Goal: Use online tool/utility: Utilize a website feature to perform a specific function

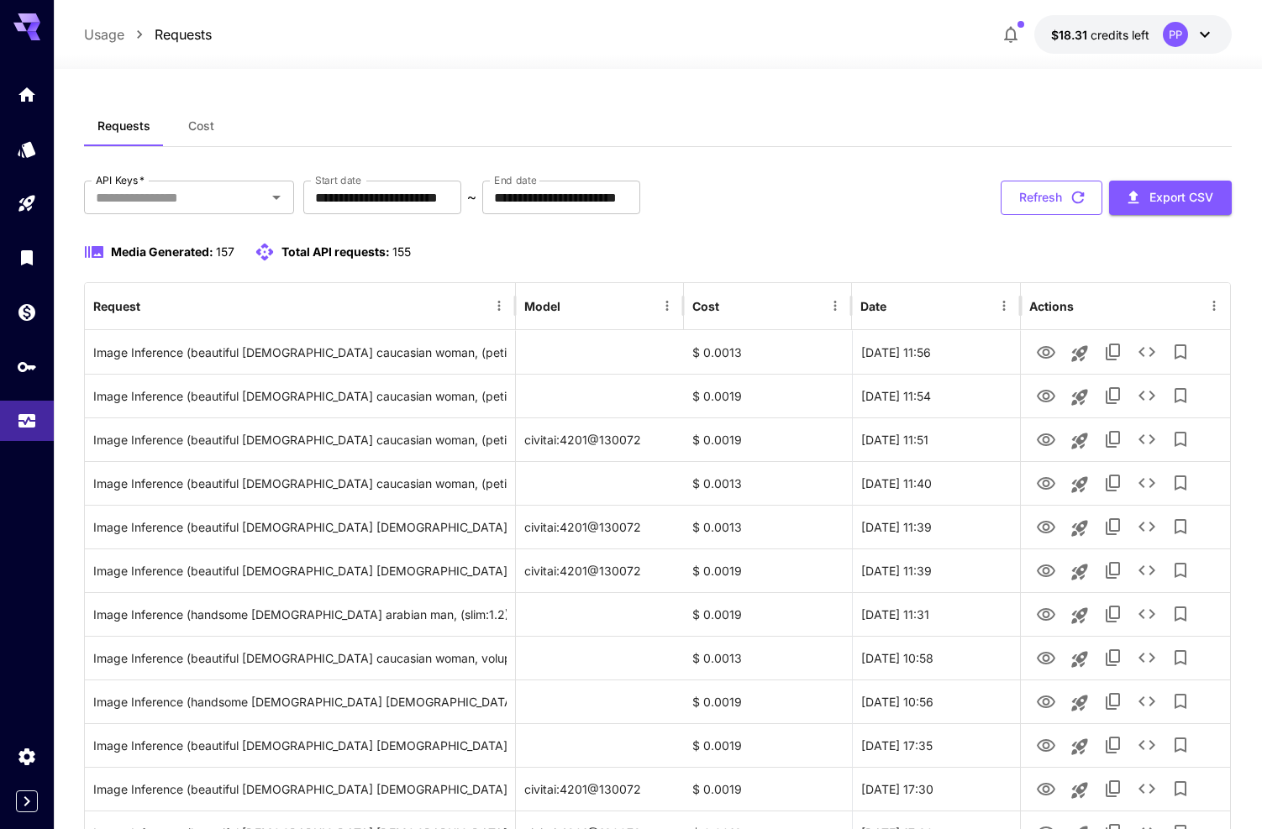
click at [1016, 202] on button "Refresh" at bounding box center [1052, 198] width 102 height 34
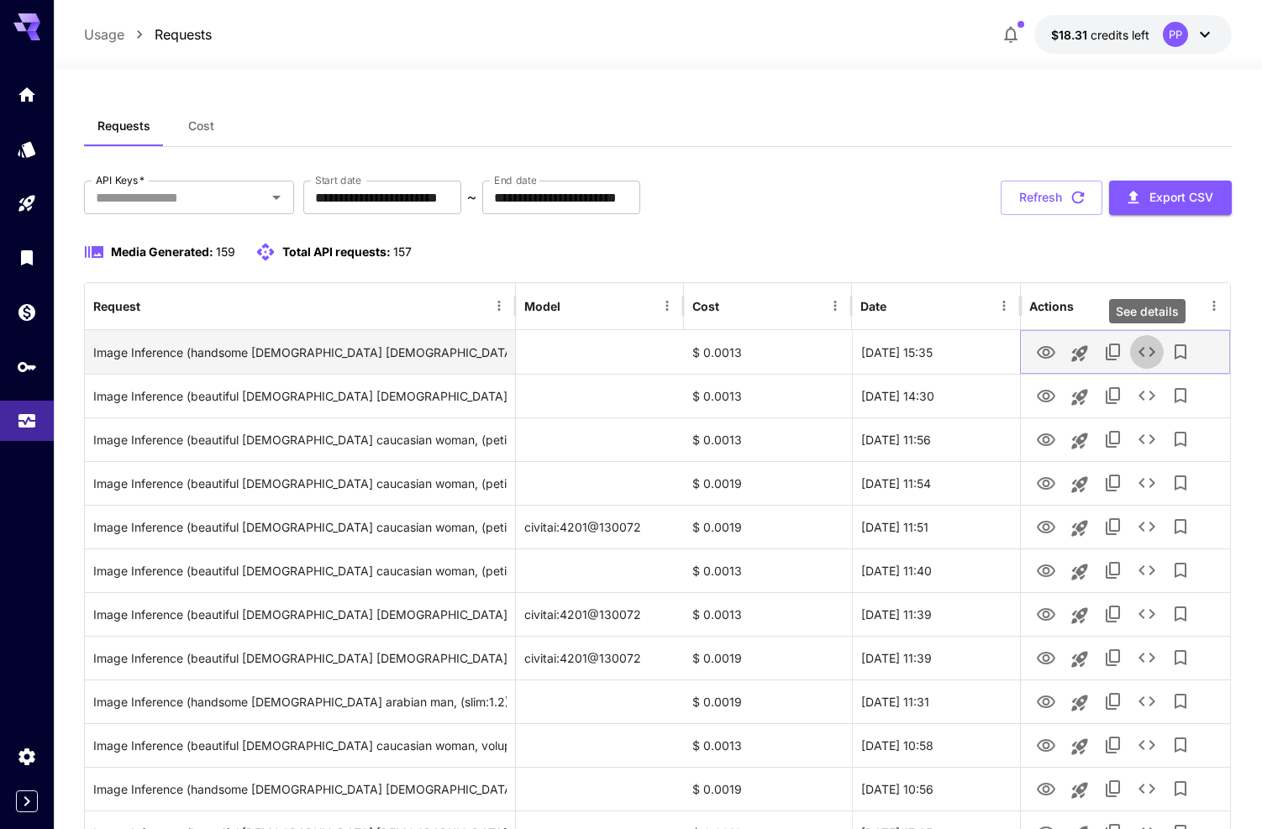
click at [1155, 351] on icon "See details" at bounding box center [1147, 352] width 20 height 20
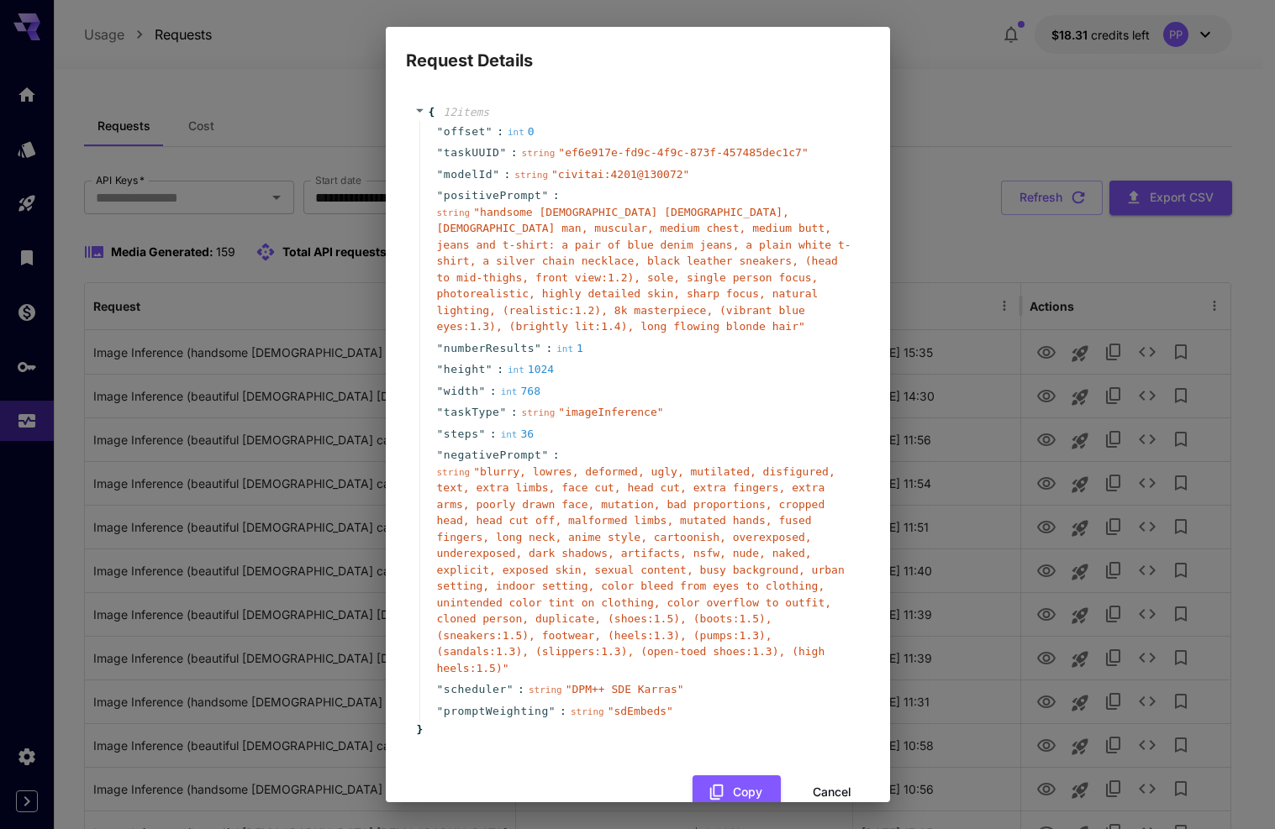
scroll to position [37, 0]
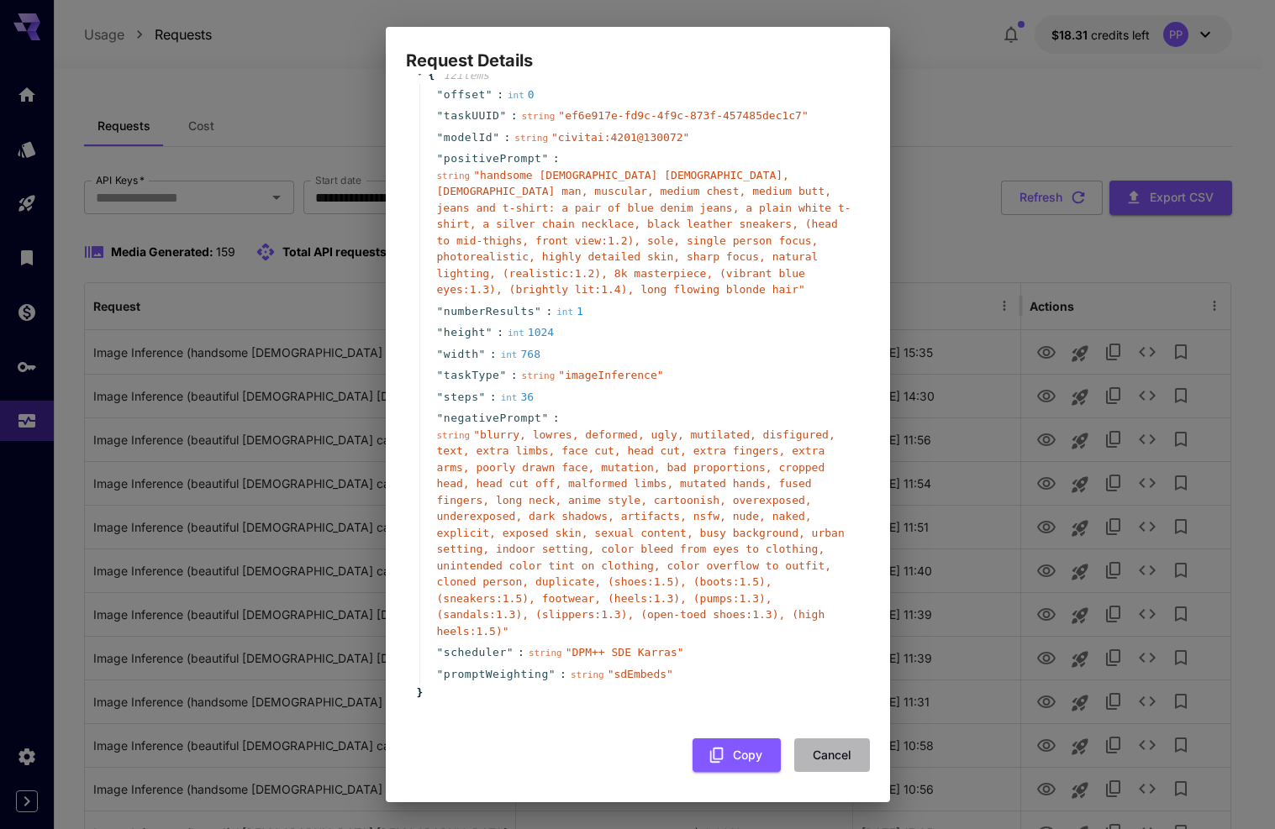
click at [823, 758] on button "Cancel" at bounding box center [832, 756] width 76 height 34
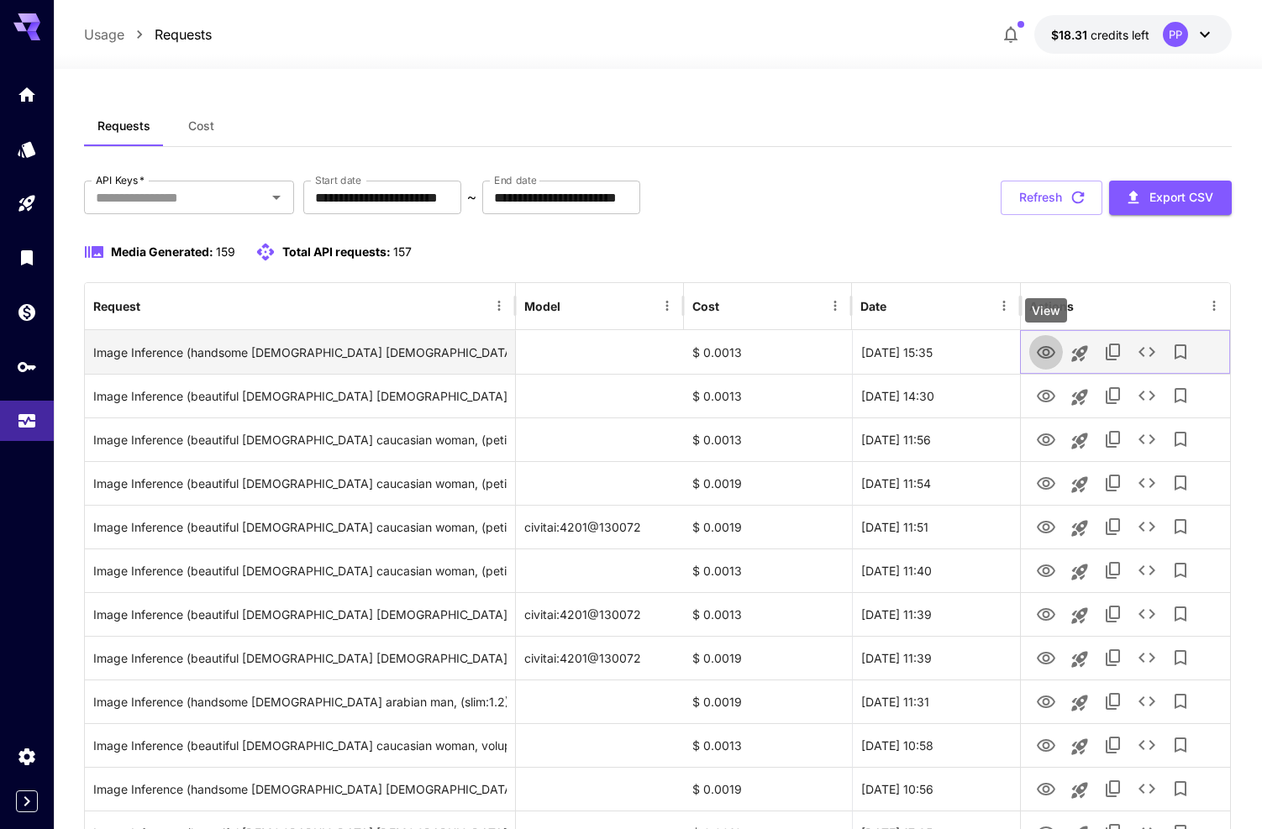
click at [1055, 359] on icon "View" at bounding box center [1046, 353] width 20 height 20
click at [1055, 350] on button "View" at bounding box center [1046, 351] width 34 height 34
click at [1036, 360] on icon "View" at bounding box center [1046, 353] width 20 height 20
click at [1147, 348] on icon "See details" at bounding box center [1147, 352] width 20 height 20
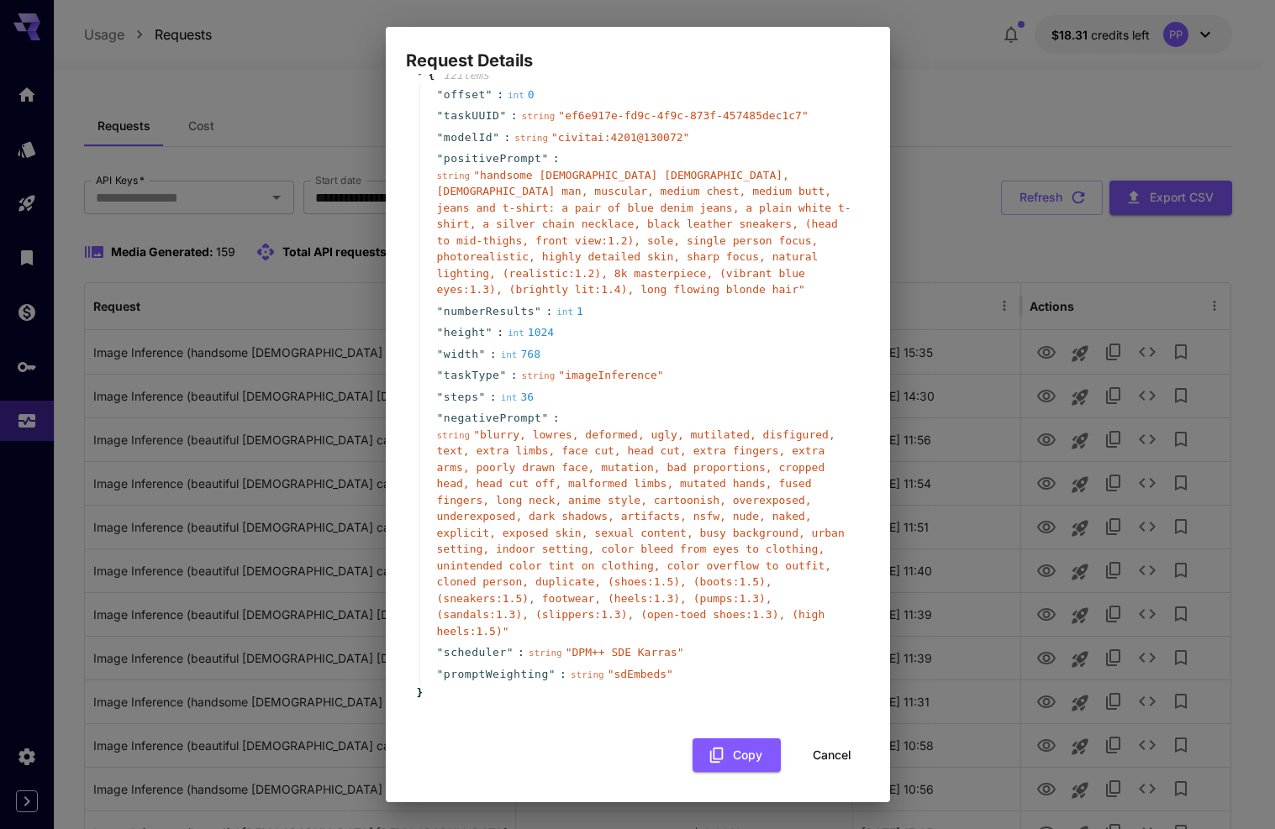
click at [829, 760] on button "Cancel" at bounding box center [832, 756] width 76 height 34
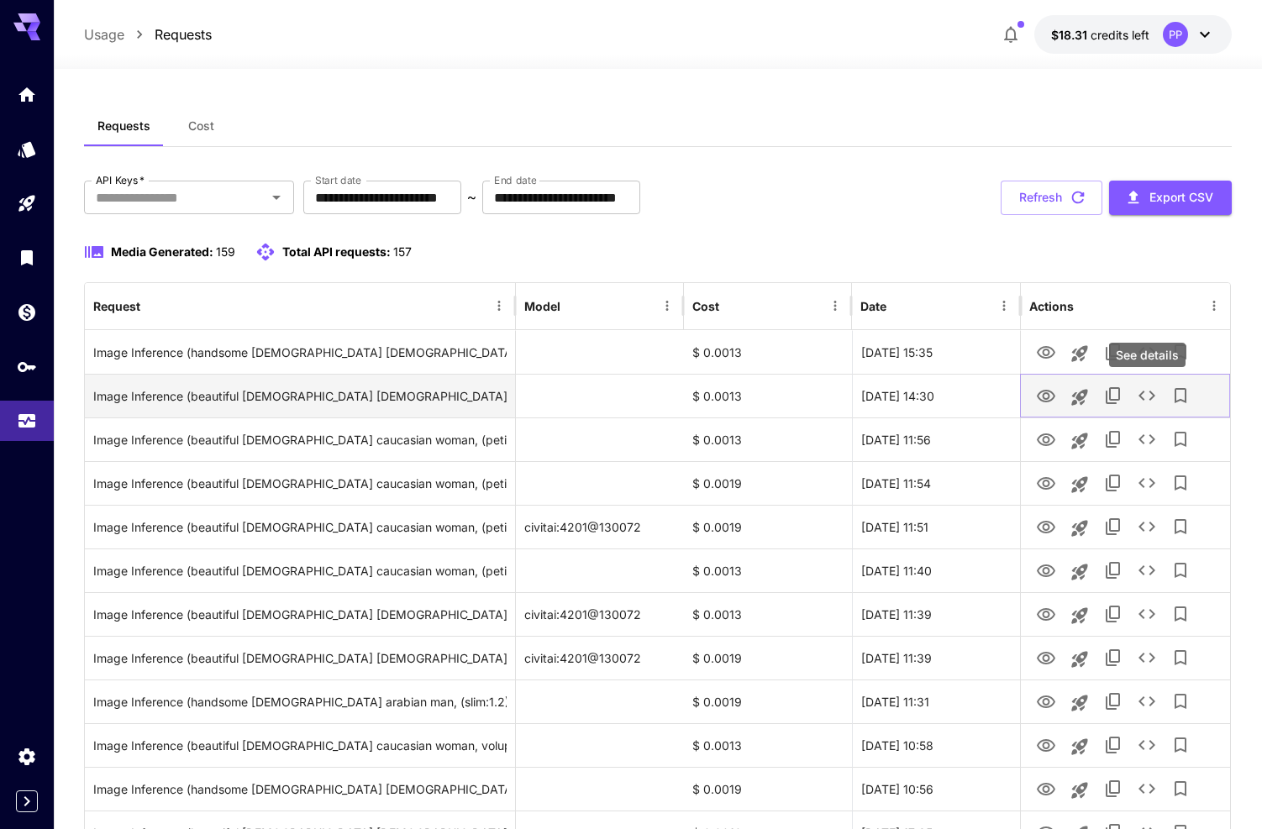
click at [1142, 395] on icon "See details" at bounding box center [1147, 396] width 20 height 20
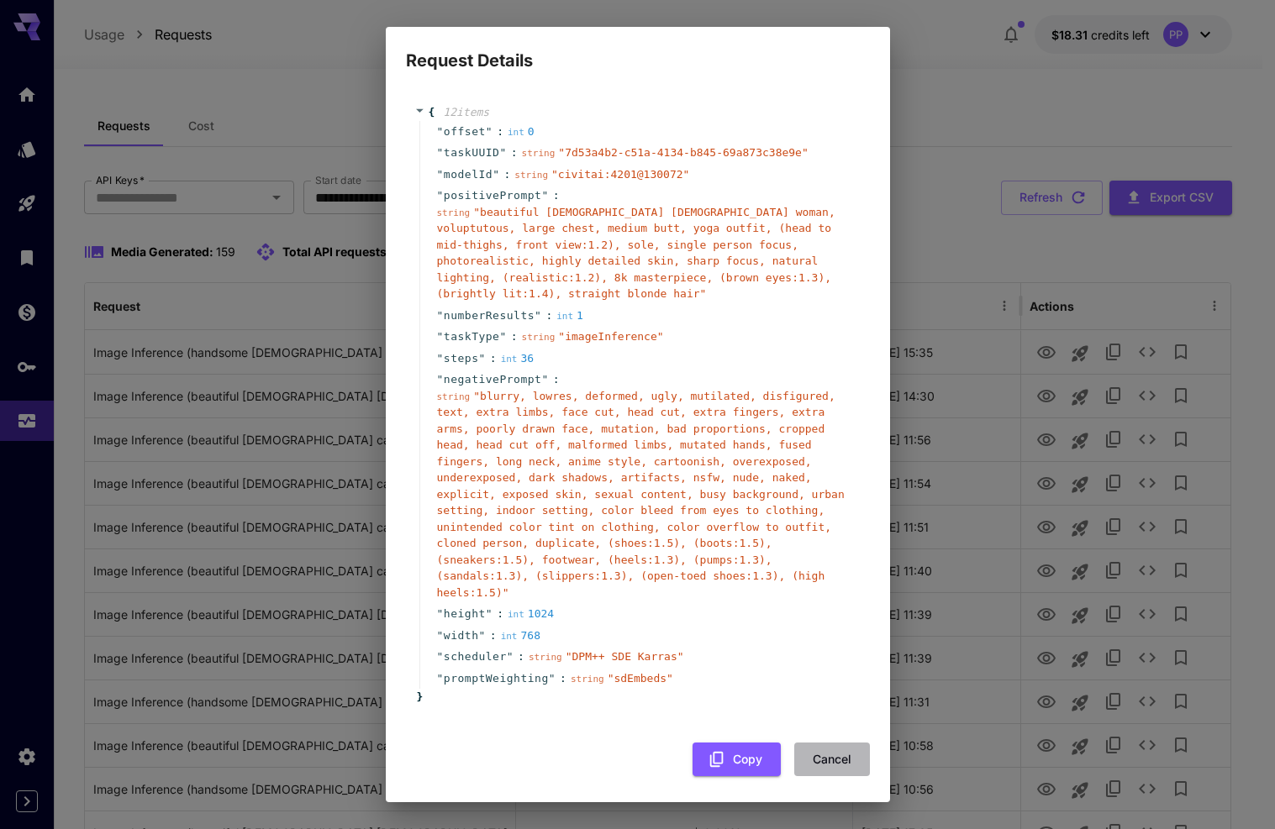
drag, startPoint x: 805, startPoint y: 748, endPoint x: 819, endPoint y: 734, distance: 19.0
click at [805, 748] on button "Cancel" at bounding box center [832, 760] width 76 height 34
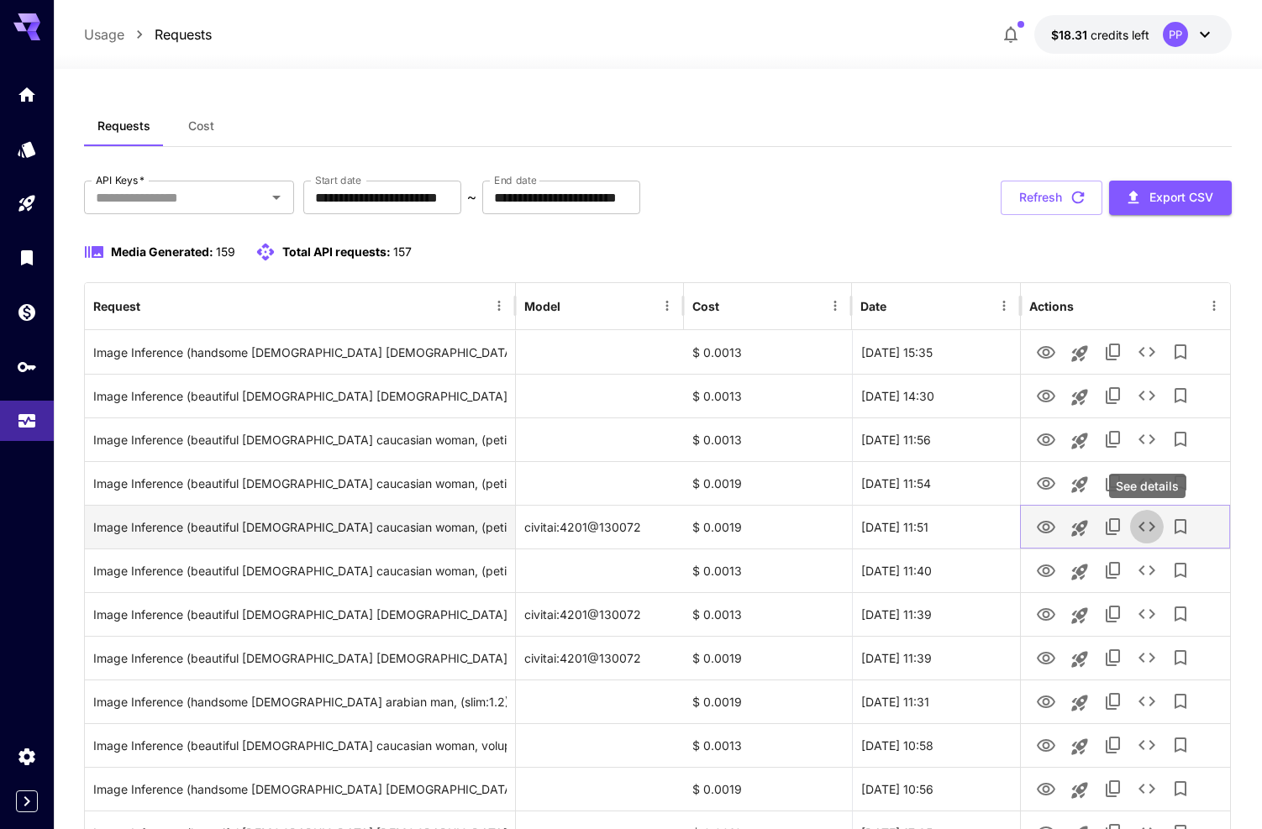
click at [1145, 524] on icon "See details" at bounding box center [1147, 527] width 20 height 20
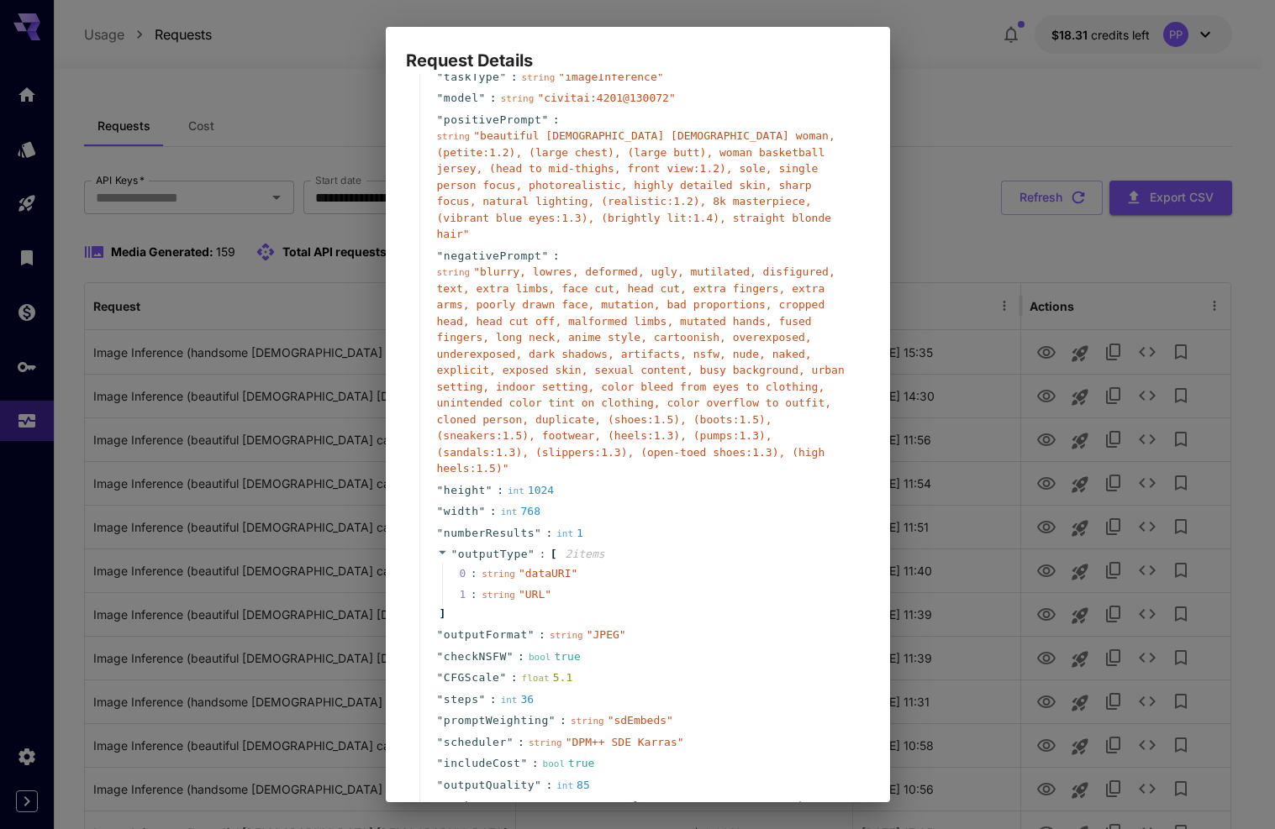
scroll to position [79, 0]
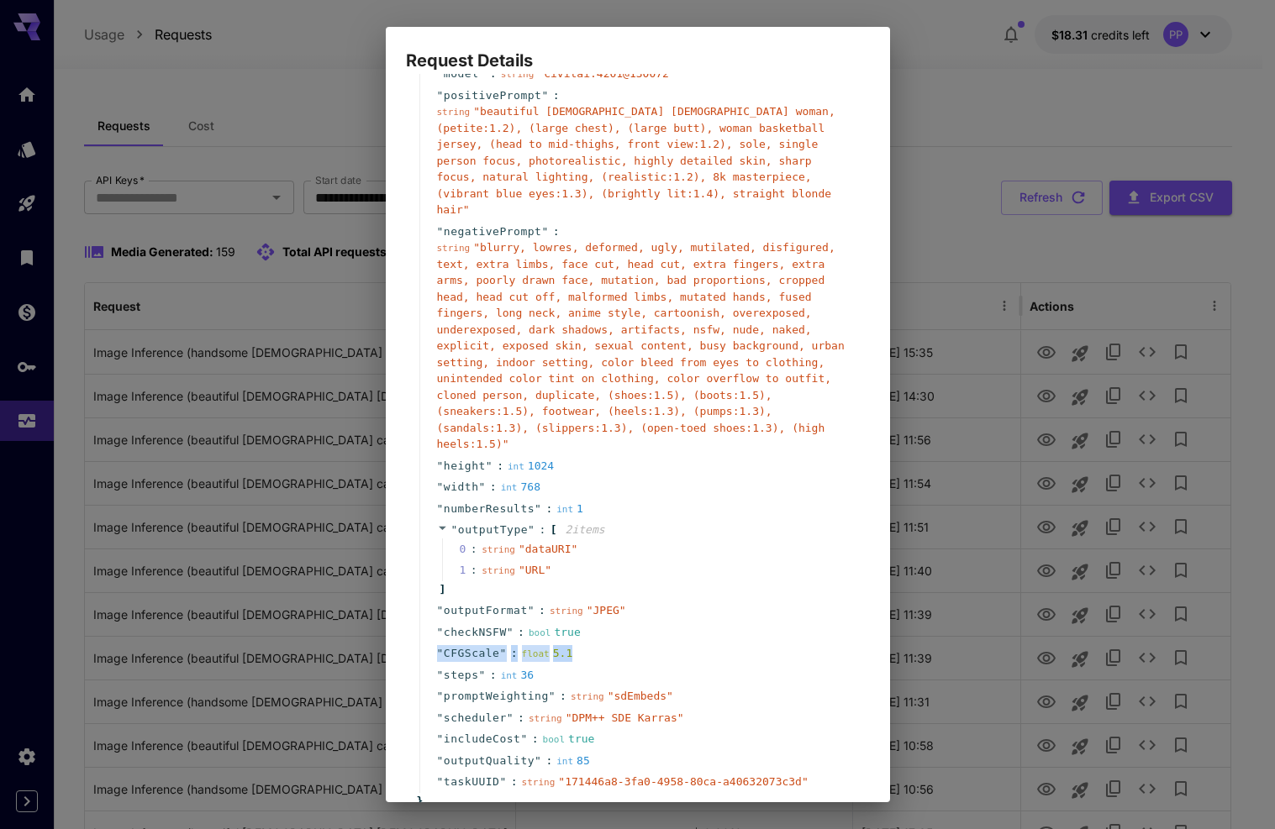
drag, startPoint x: 439, startPoint y: 634, endPoint x: 572, endPoint y: 636, distance: 133.6
click at [572, 643] on div "" CFGScale " : float 5.1" at bounding box center [640, 654] width 442 height 22
click at [467, 645] on span "CFGScale" at bounding box center [472, 653] width 56 height 17
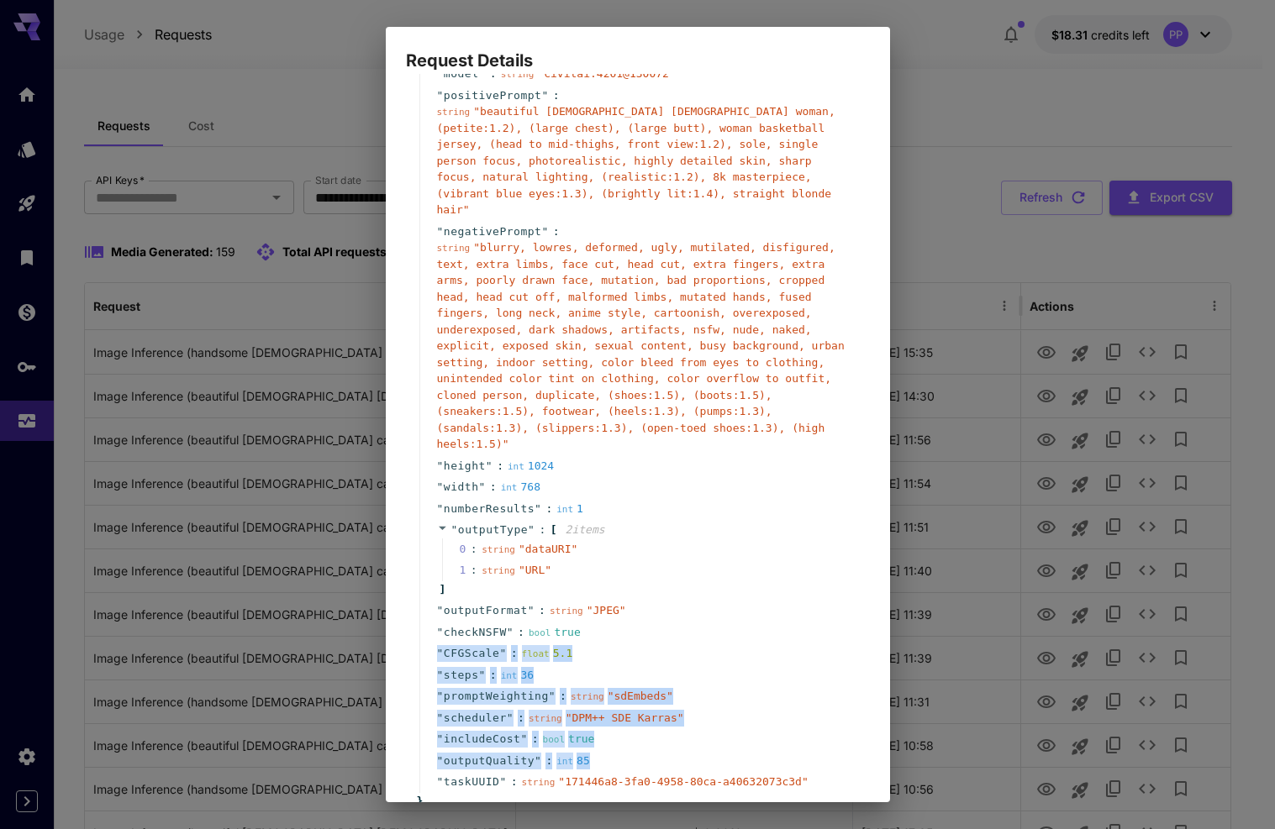
drag, startPoint x: 437, startPoint y: 630, endPoint x: 593, endPoint y: 736, distance: 188.8
click at [601, 739] on div "" taskType " : string " imageInference " " model " : string " civitai:4201@1300…" at bounding box center [640, 417] width 442 height 751
copy div "" CFGScale " : float 5.1 " steps " : int 36 " promptWeighting " : string " sdEm…"
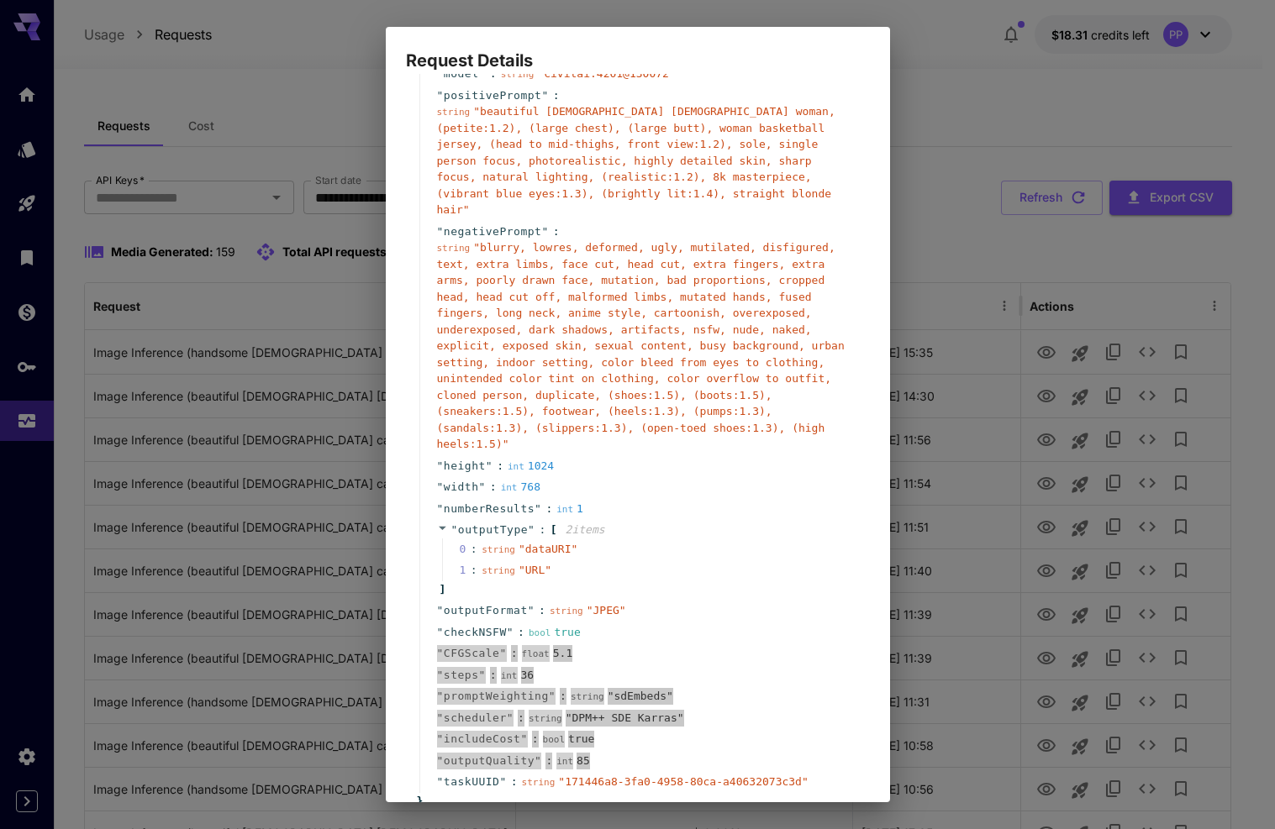
scroll to position [171, 0]
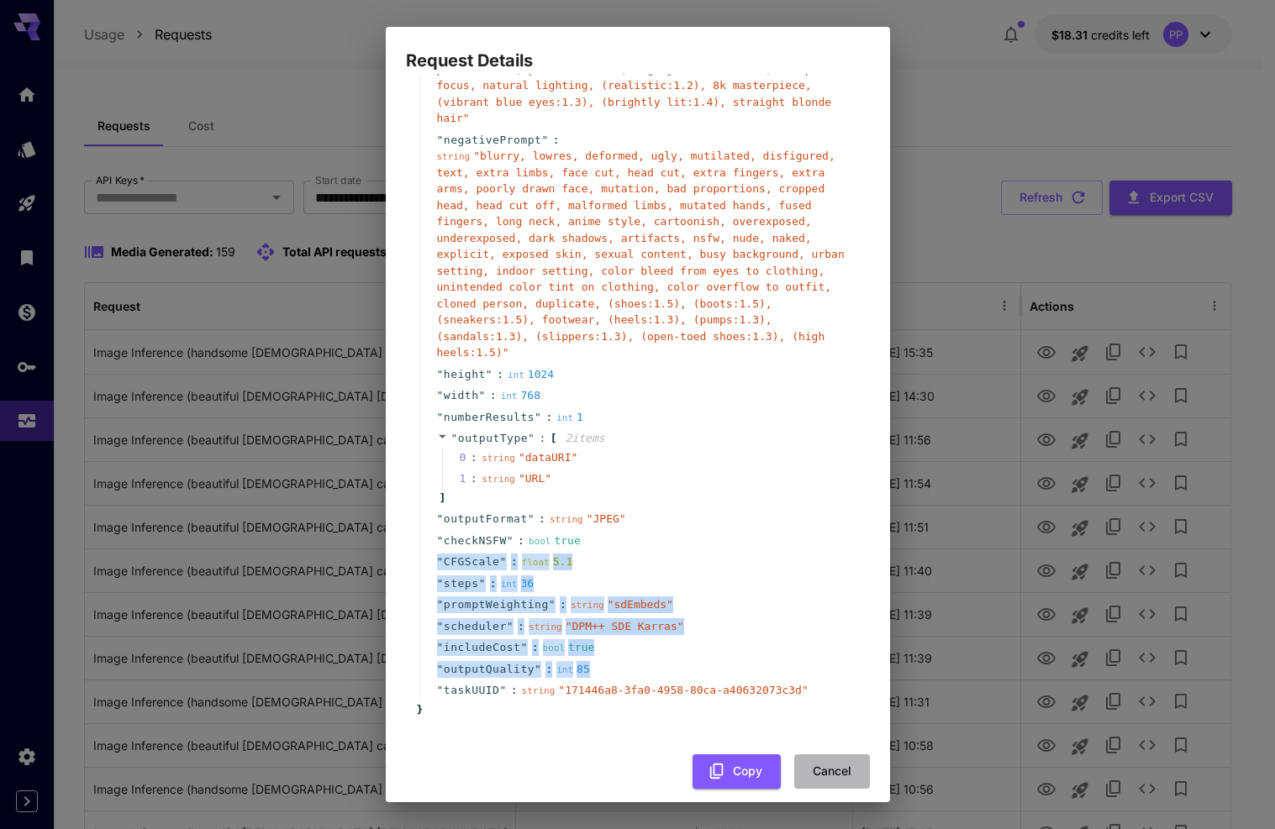
click at [824, 755] on button "Cancel" at bounding box center [832, 772] width 76 height 34
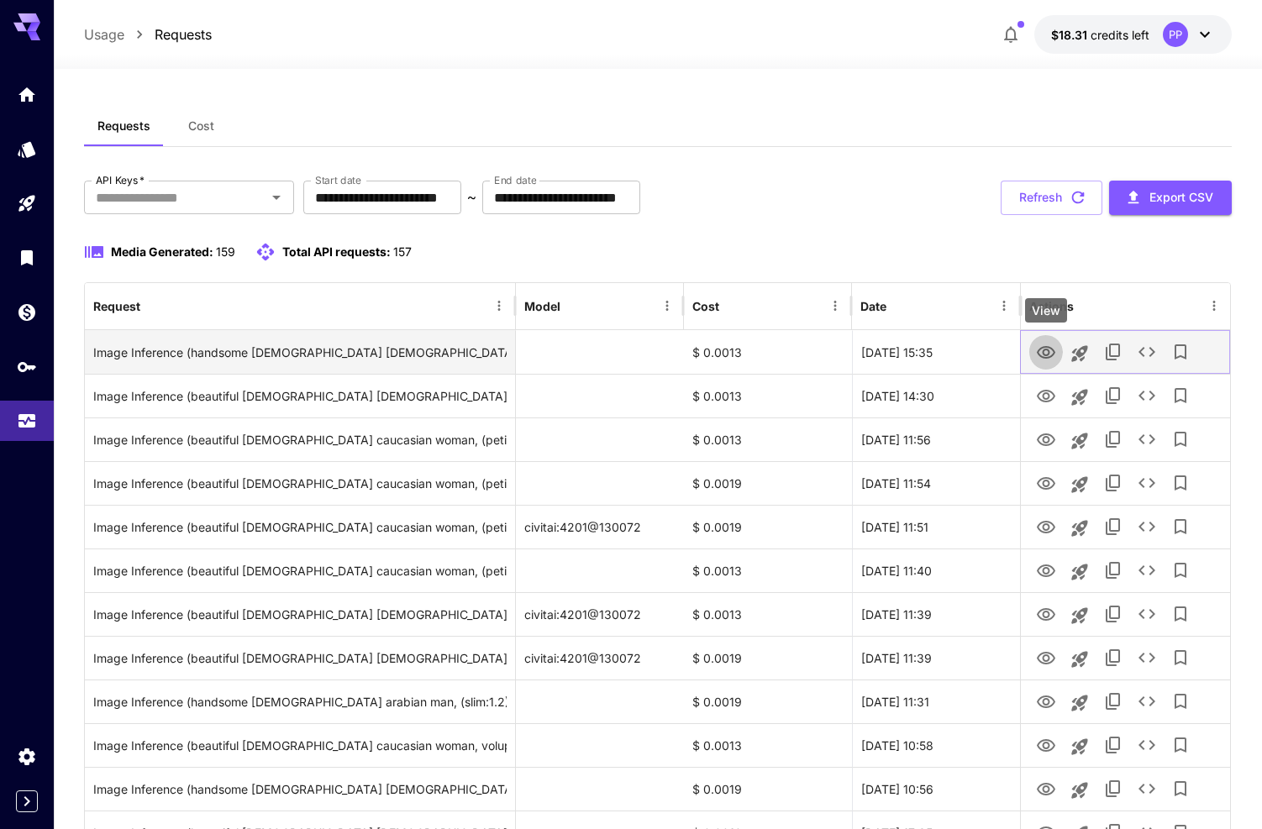
click at [1045, 355] on icon "View" at bounding box center [1046, 352] width 18 height 13
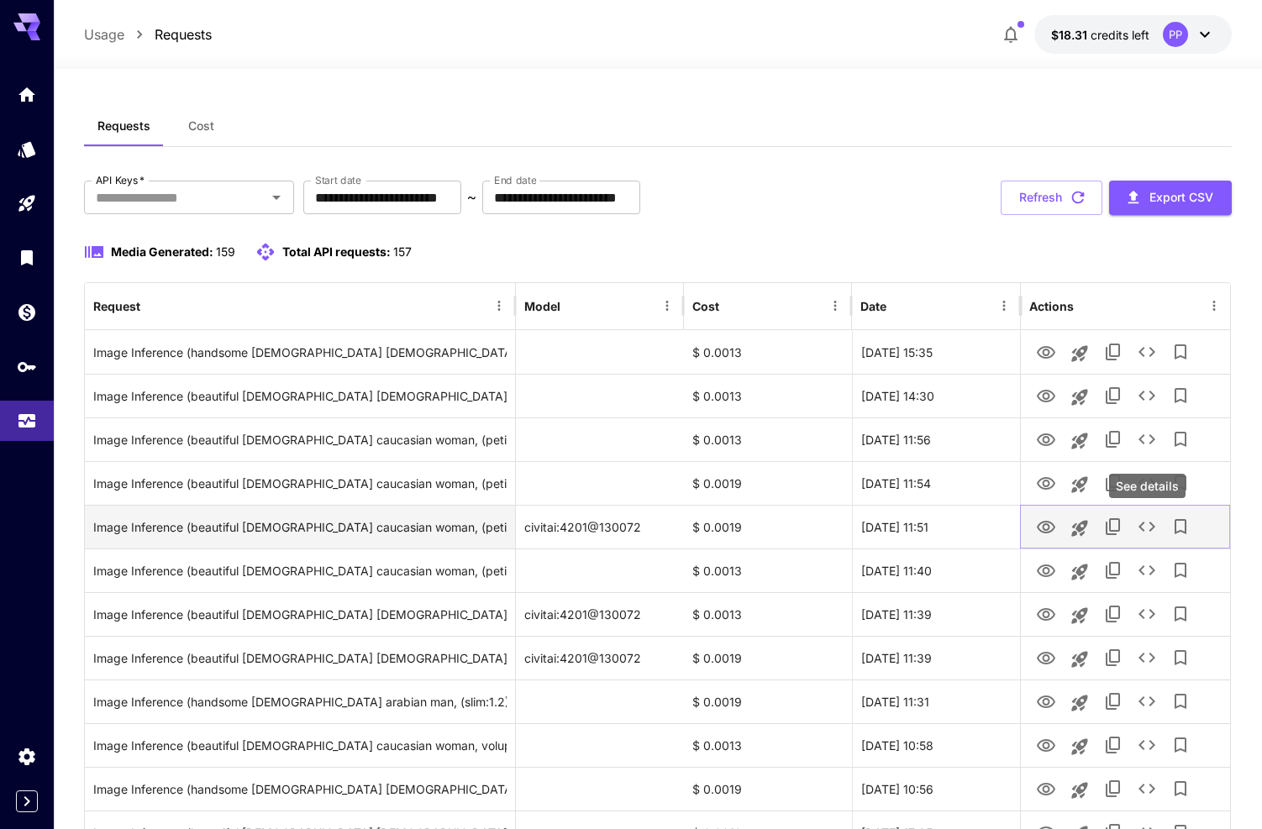
click at [1144, 530] on icon "See details" at bounding box center [1147, 527] width 20 height 20
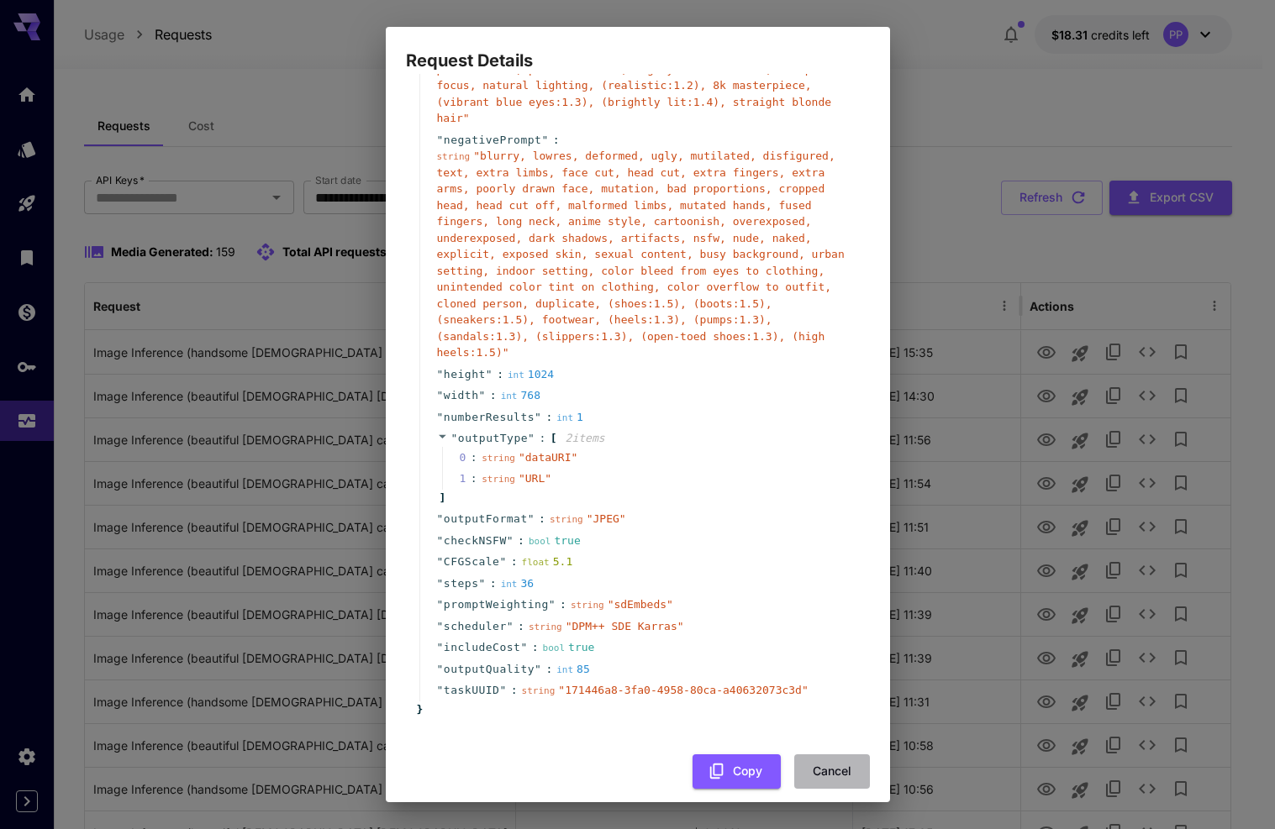
click at [808, 755] on button "Cancel" at bounding box center [832, 772] width 76 height 34
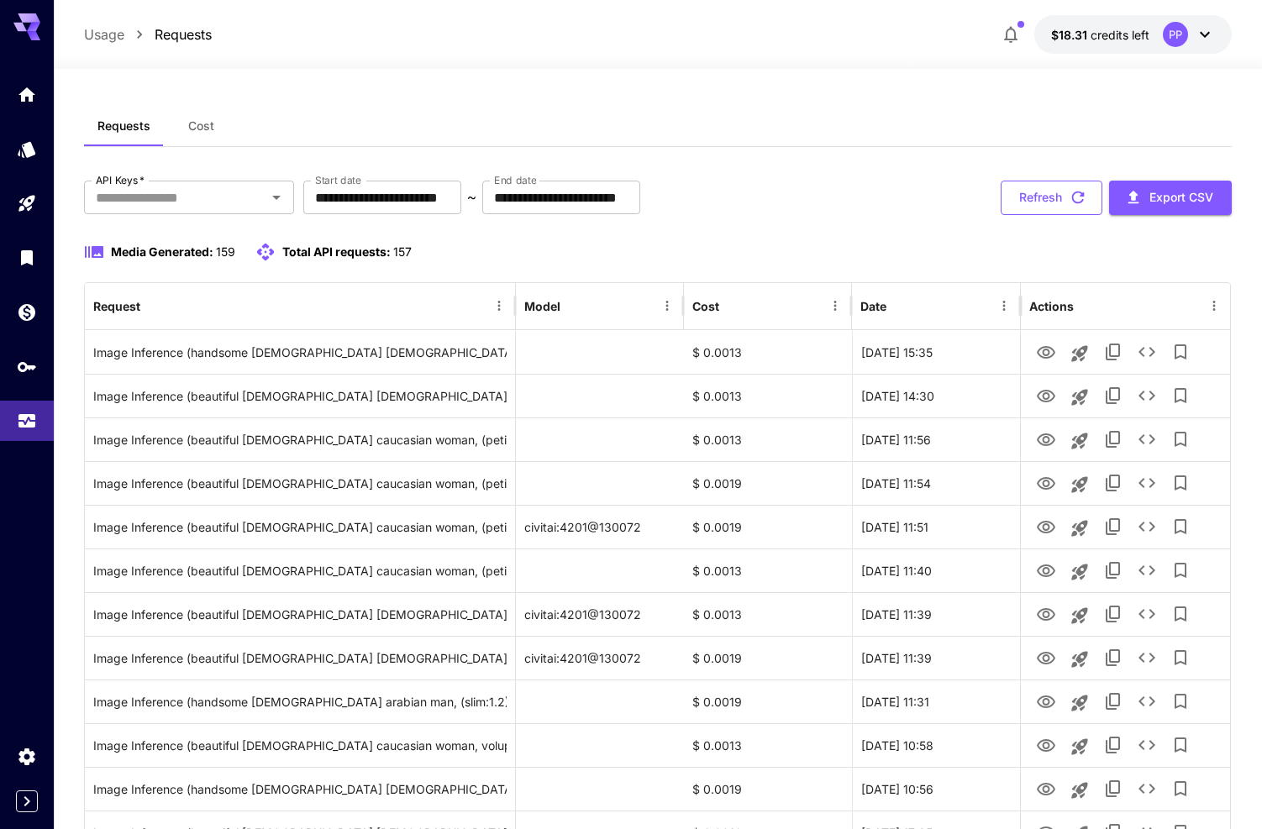
click at [1064, 194] on button "Refresh" at bounding box center [1052, 198] width 102 height 34
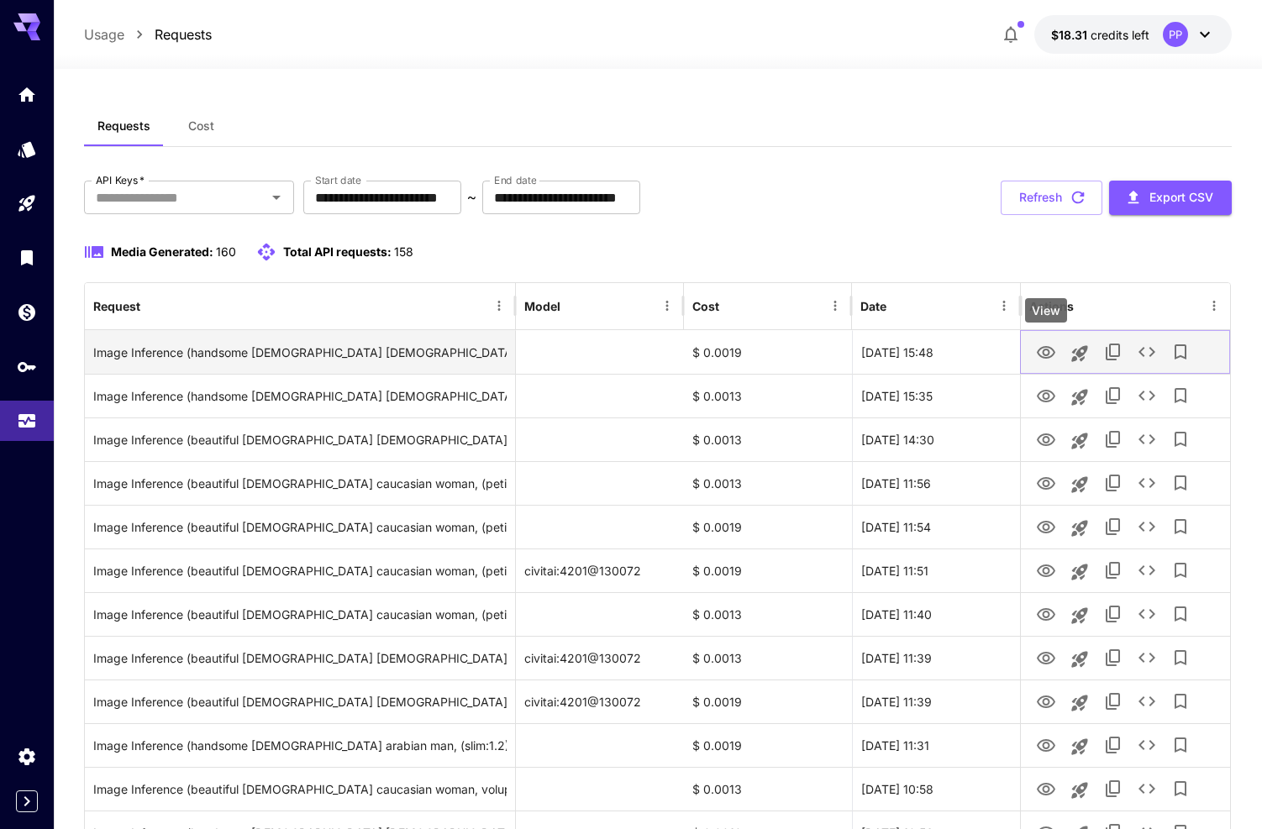
click at [1045, 355] on icon "View" at bounding box center [1046, 352] width 18 height 13
click at [1149, 356] on icon "See details" at bounding box center [1147, 352] width 20 height 20
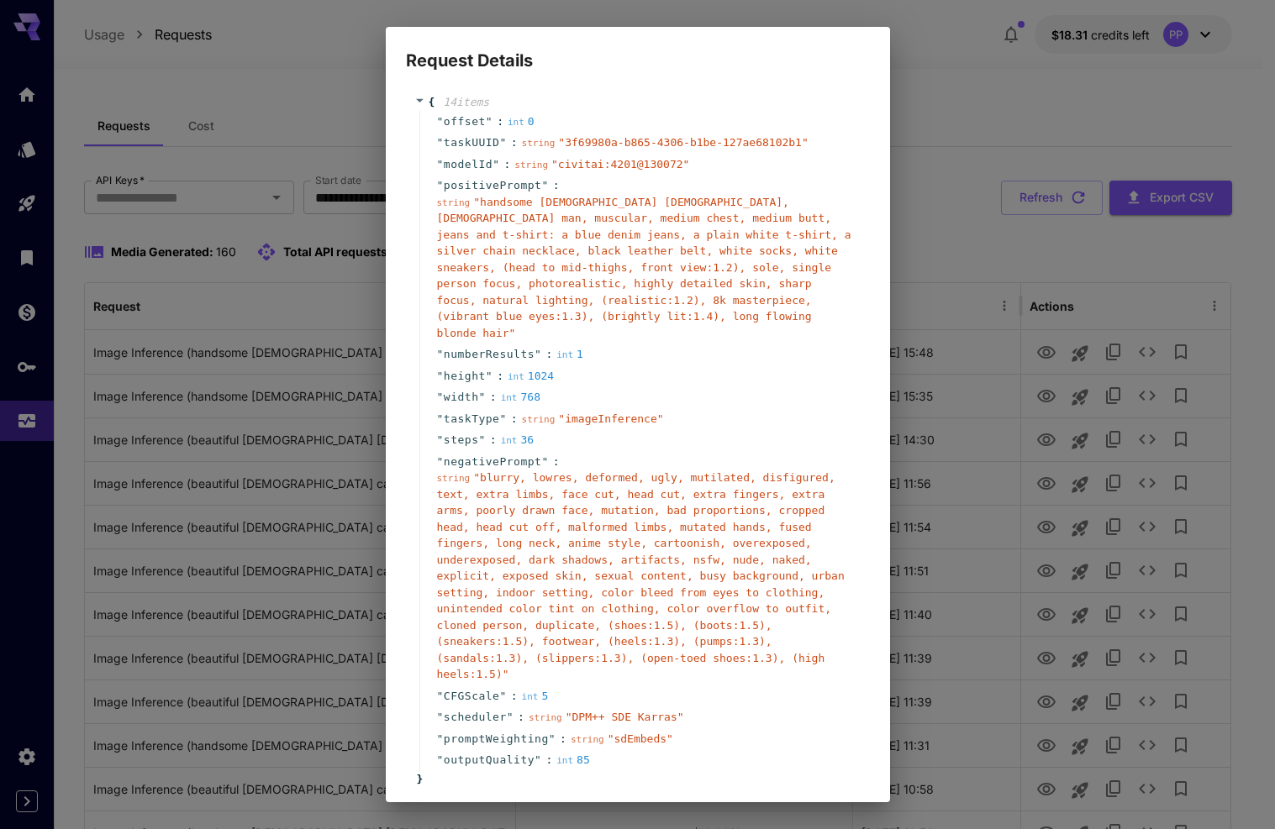
scroll to position [77, 0]
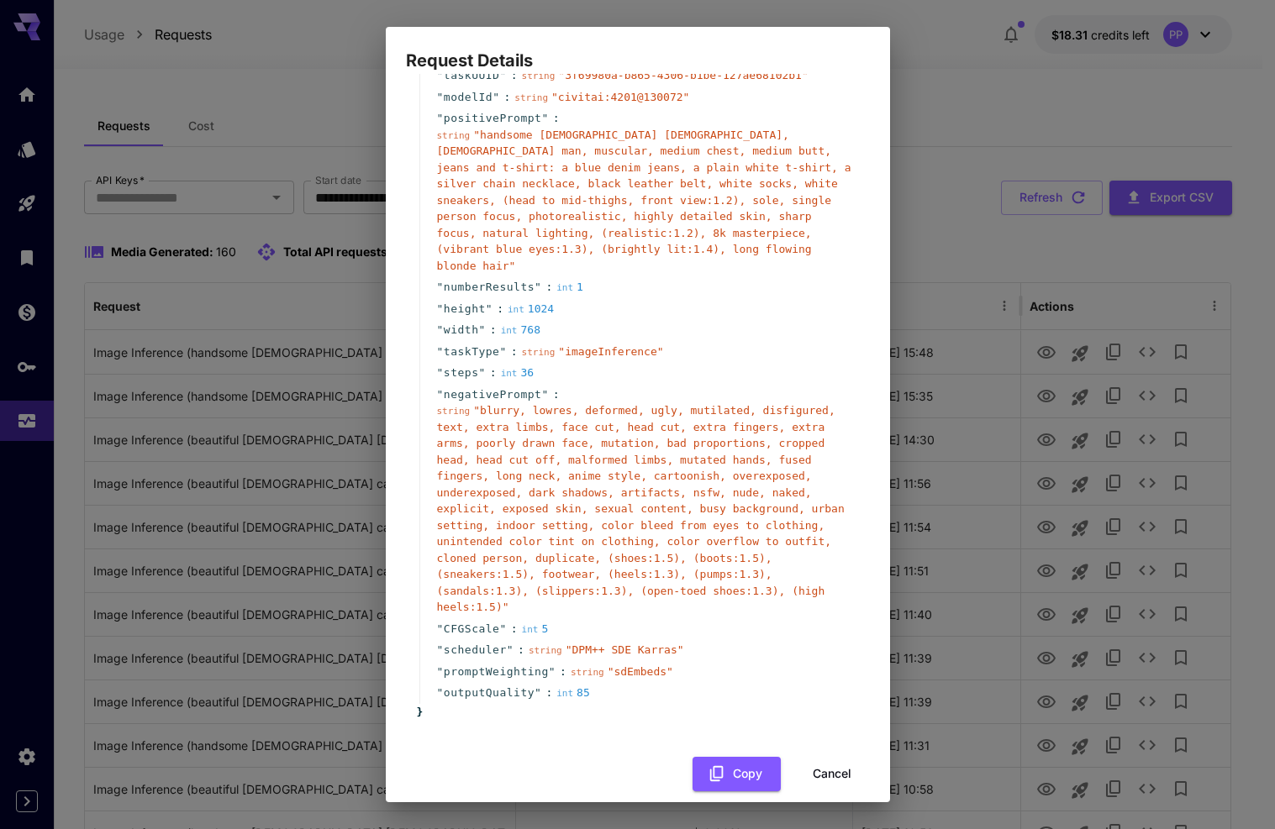
click at [824, 757] on button "Cancel" at bounding box center [832, 774] width 76 height 34
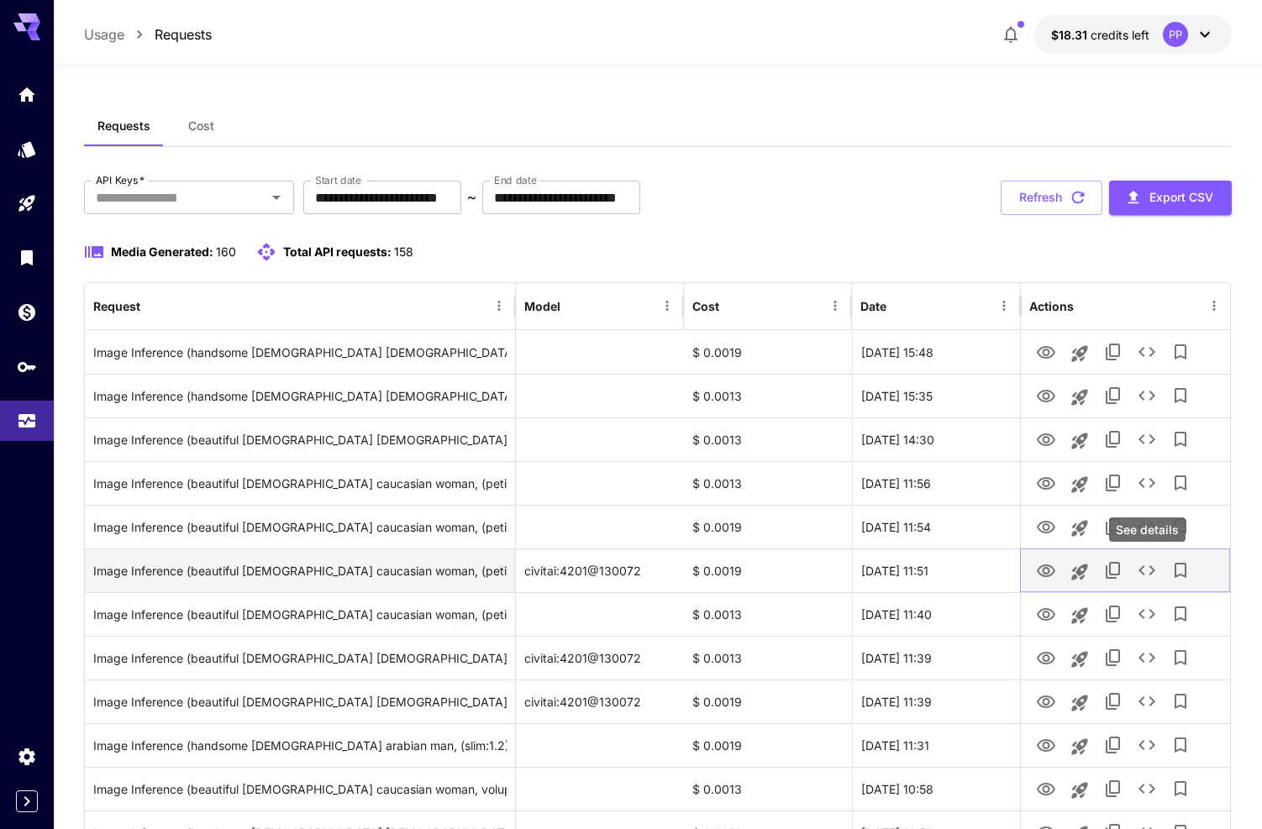
click at [1154, 572] on icon "See details" at bounding box center [1147, 571] width 20 height 20
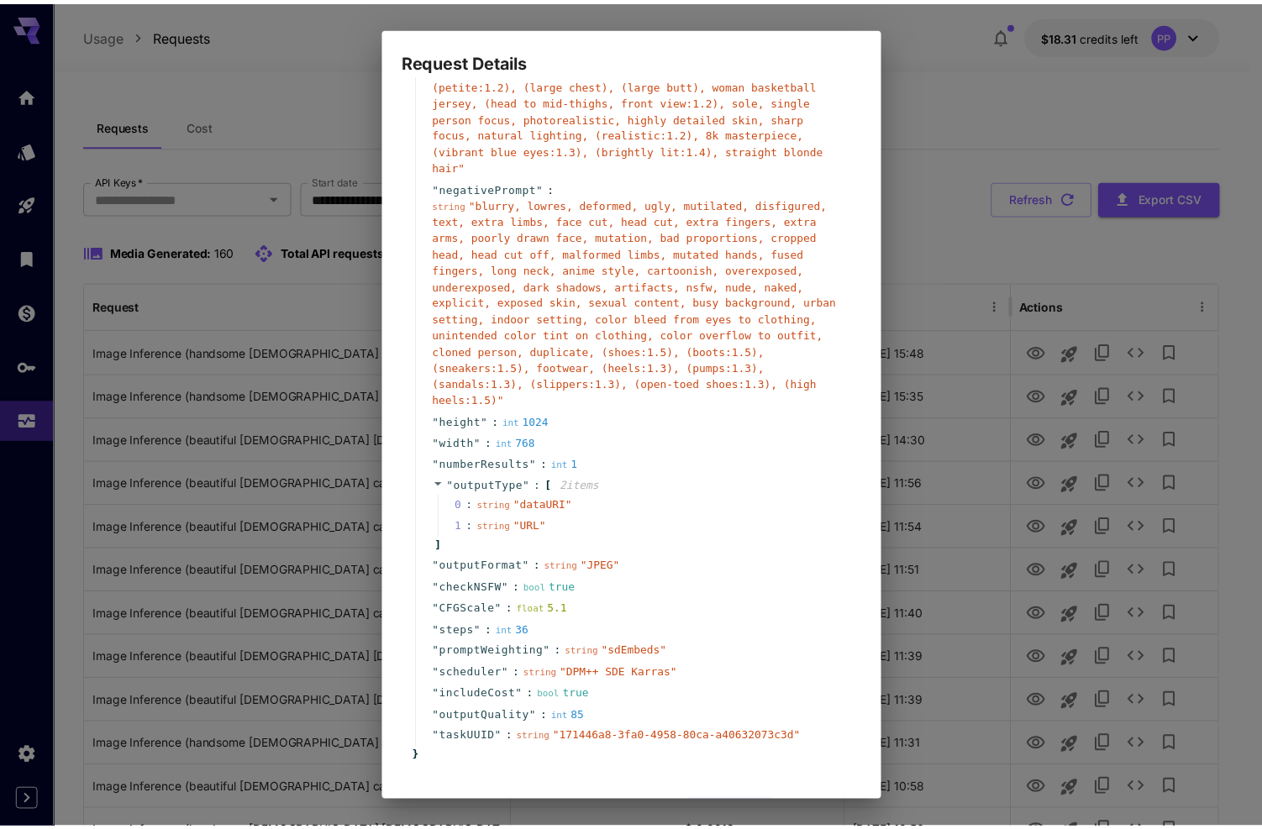
scroll to position [171, 0]
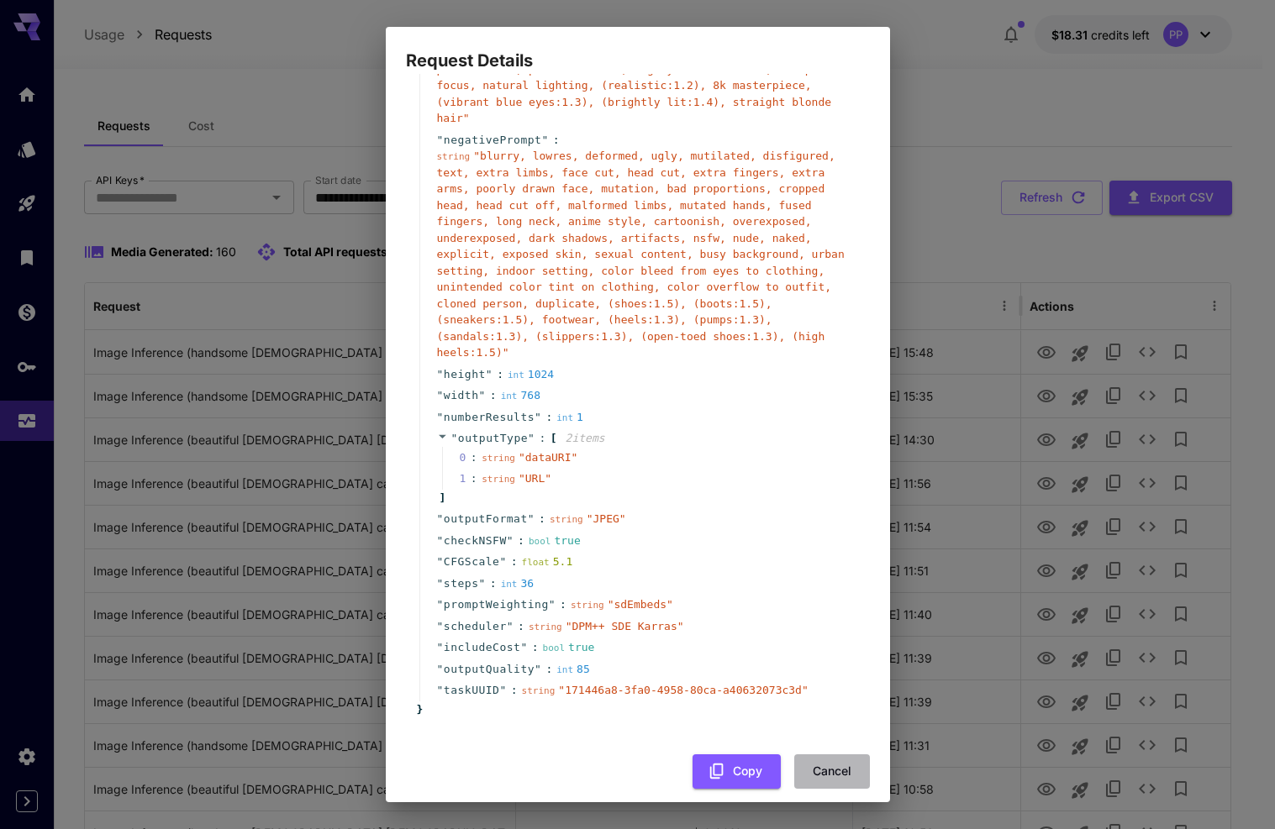
click at [819, 760] on button "Cancel" at bounding box center [832, 772] width 76 height 34
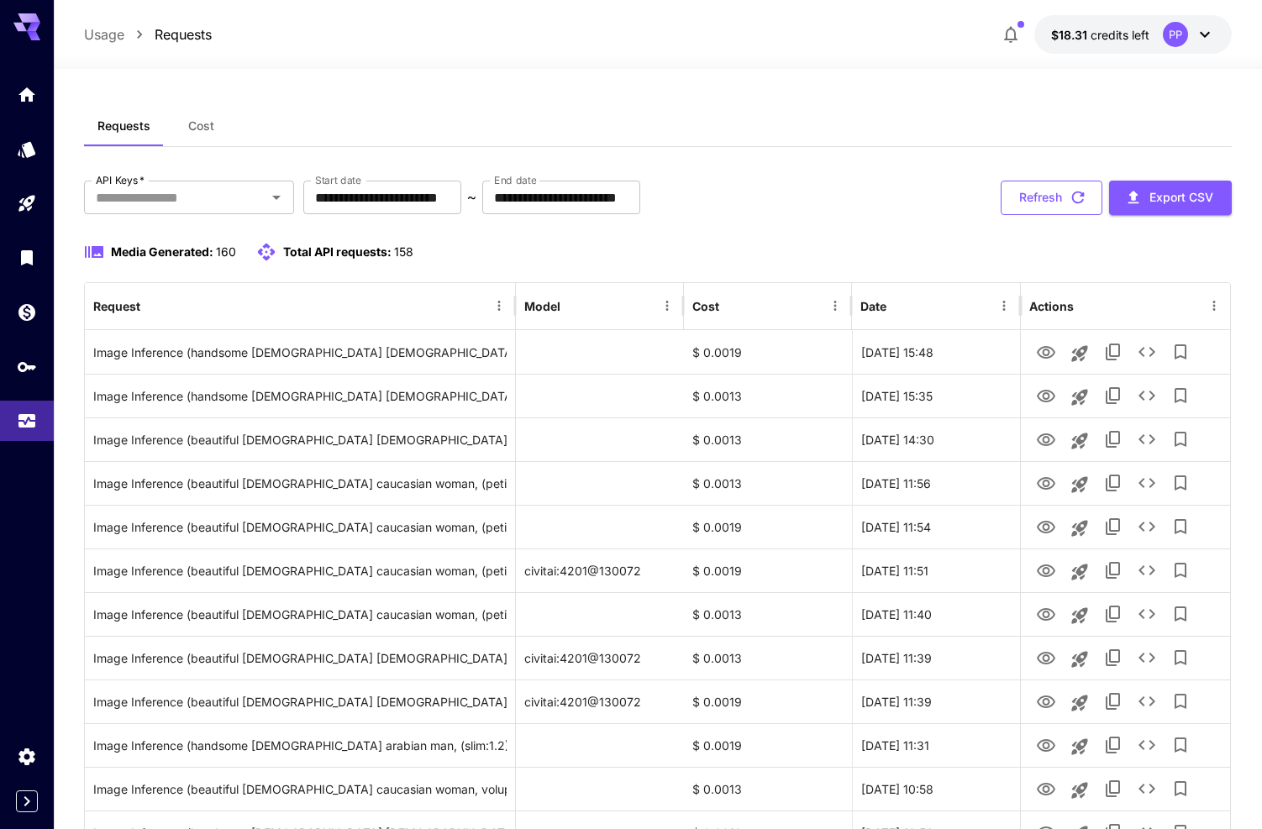
click at [1040, 210] on button "Refresh" at bounding box center [1052, 198] width 102 height 34
click at [1065, 194] on button "Refresh" at bounding box center [1052, 198] width 102 height 34
click at [1062, 196] on button "Refresh" at bounding box center [1052, 198] width 102 height 34
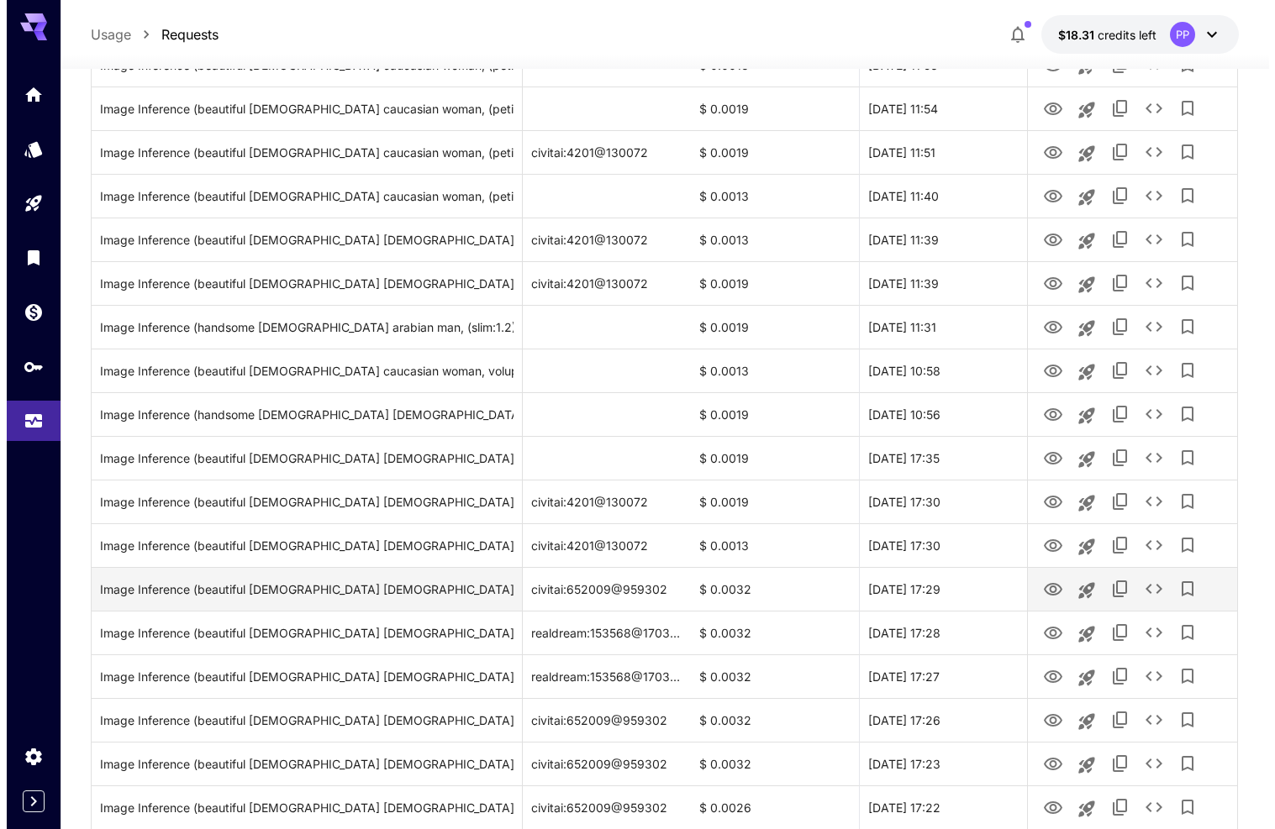
scroll to position [440, 0]
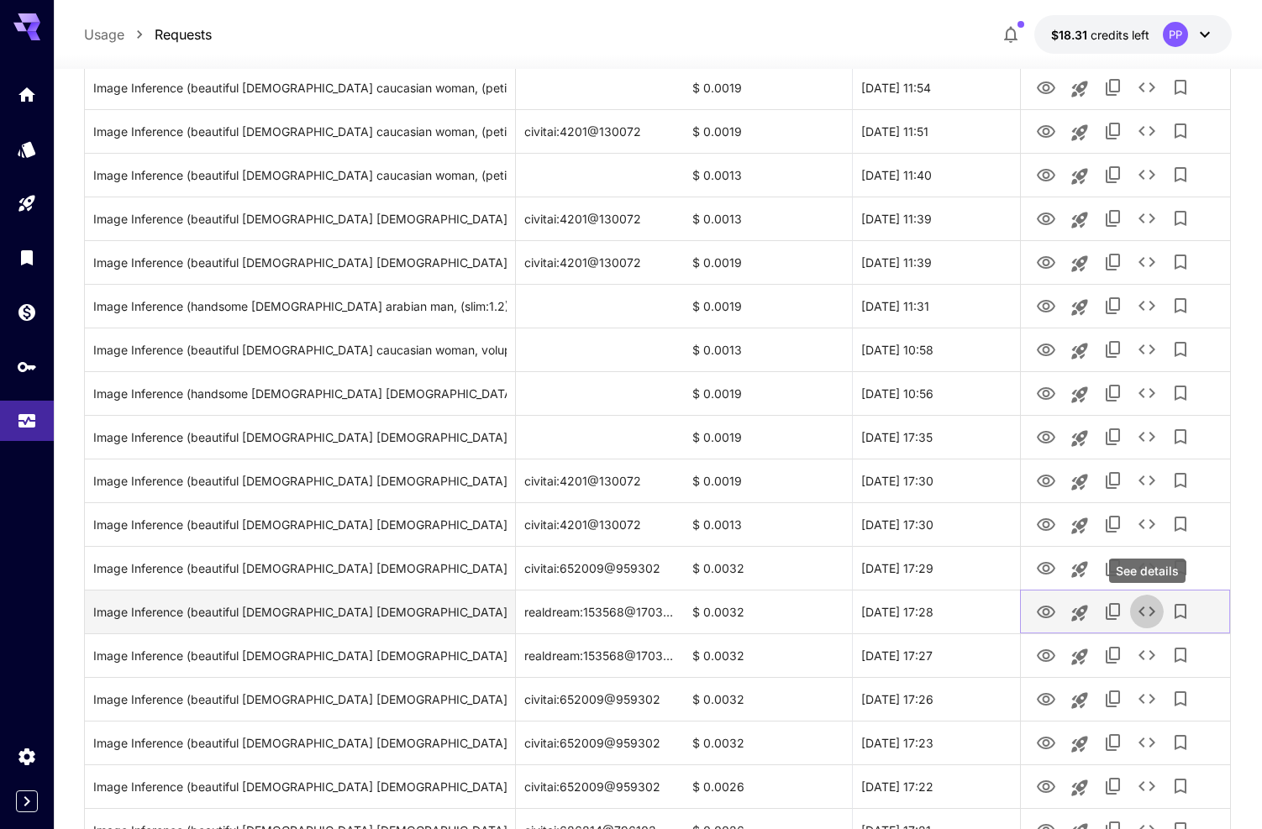
click at [1148, 608] on icon "See details" at bounding box center [1147, 612] width 20 height 20
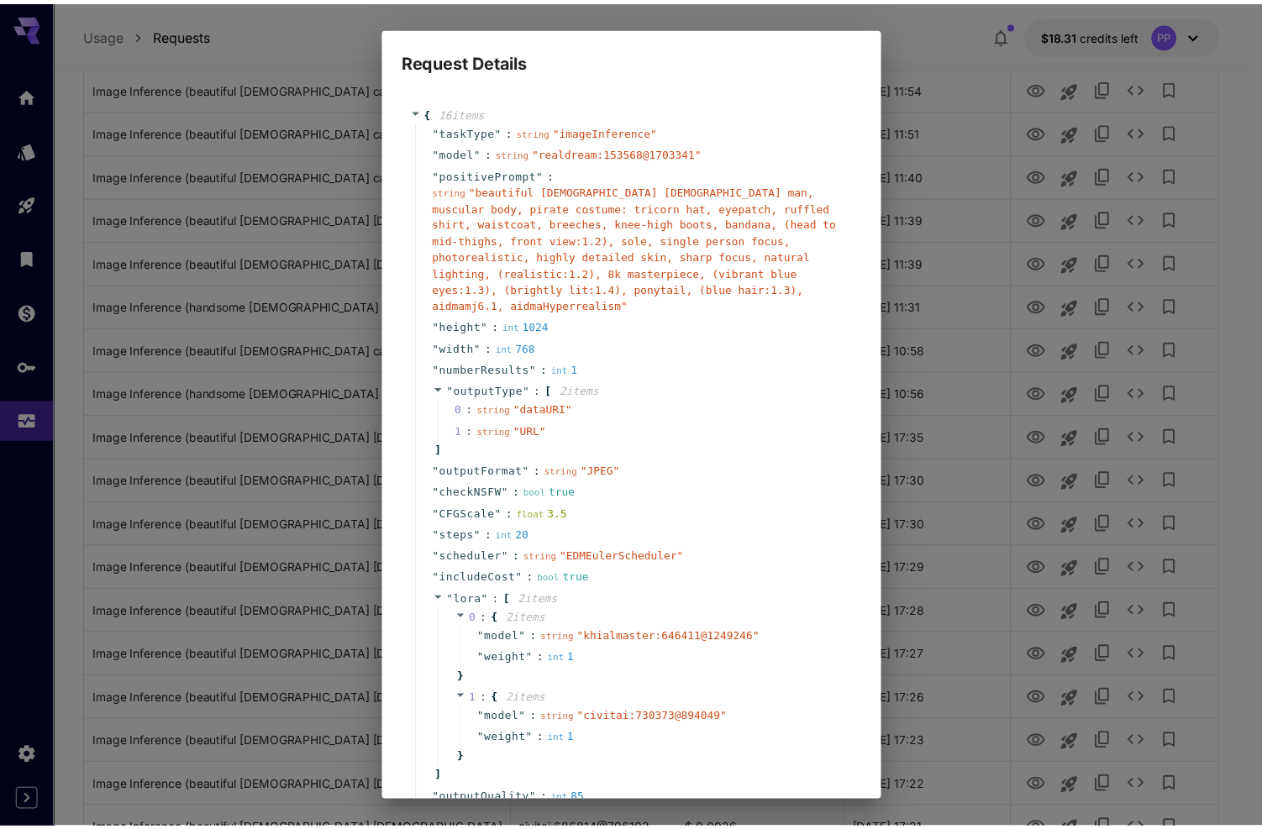
scroll to position [146, 0]
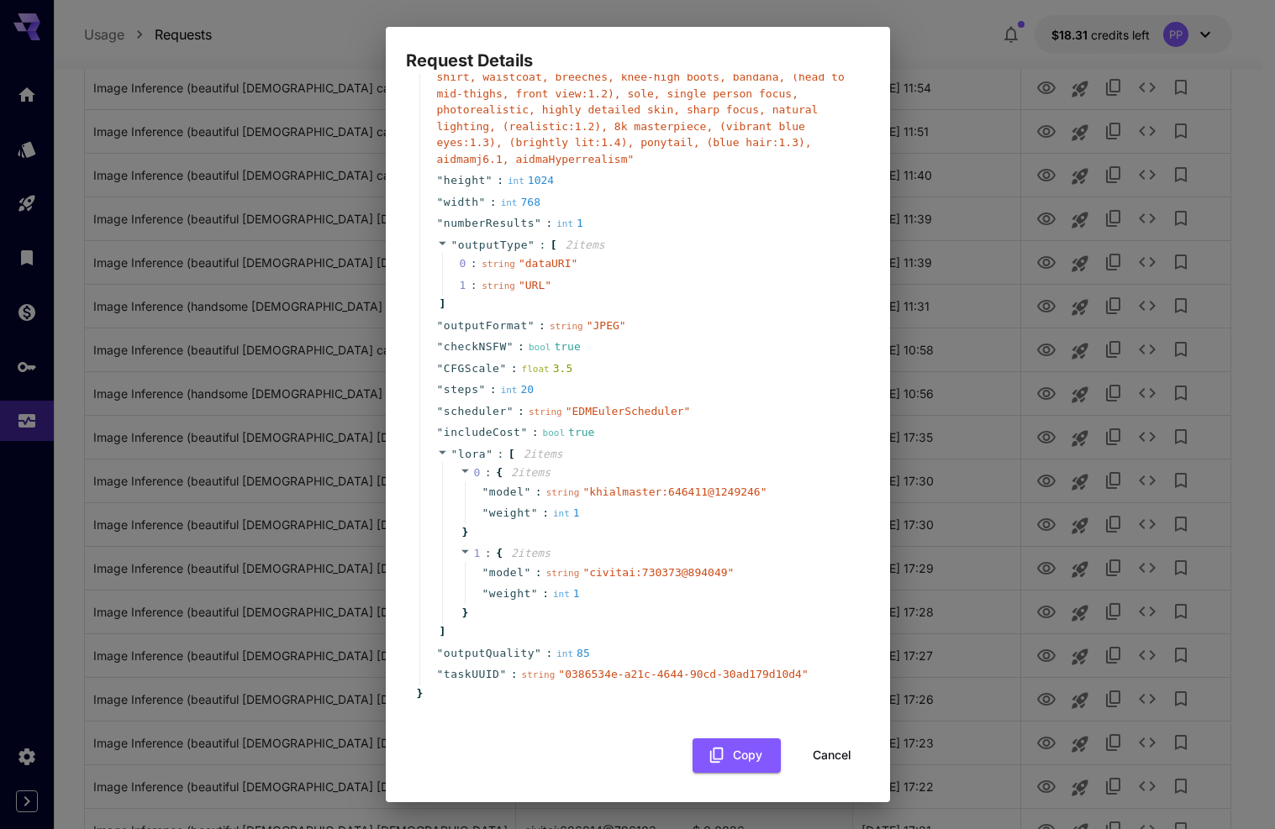
click at [813, 755] on button "Cancel" at bounding box center [832, 756] width 76 height 34
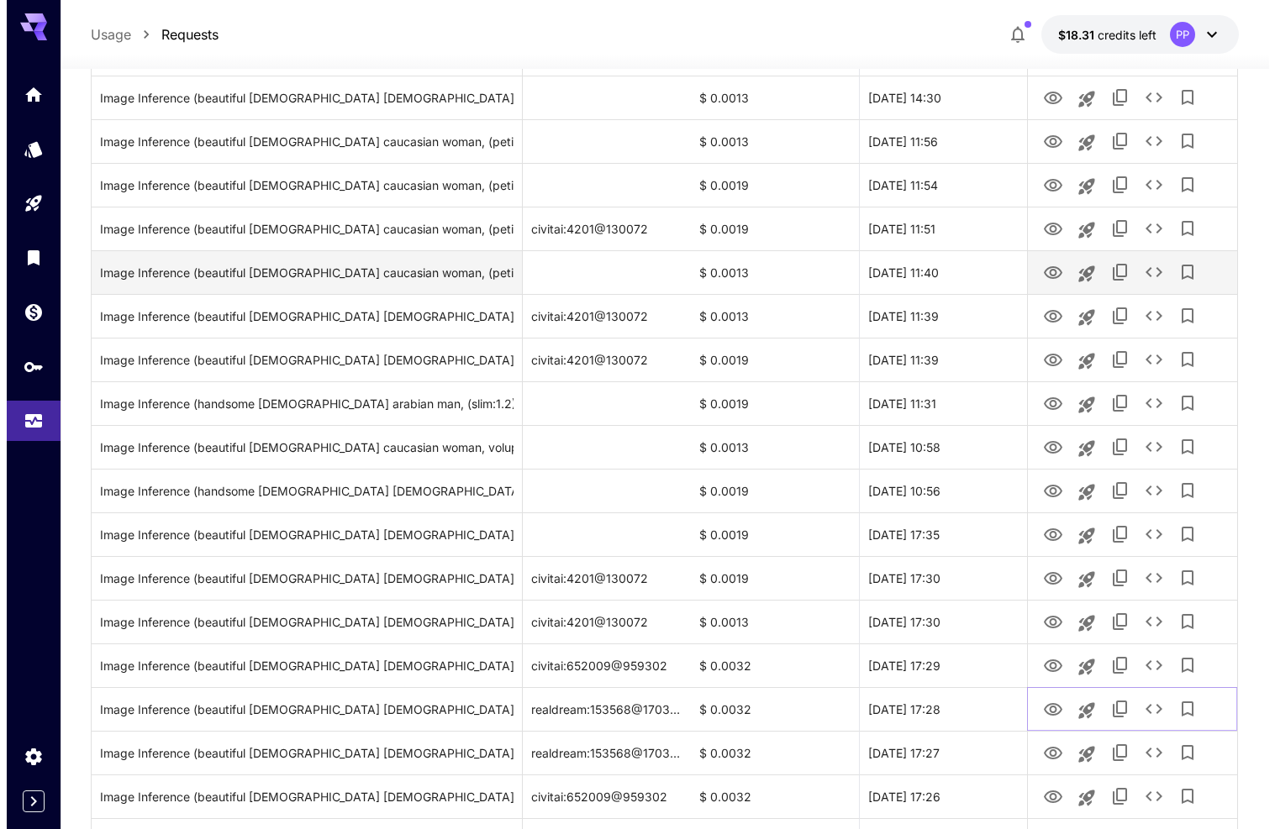
scroll to position [0, 0]
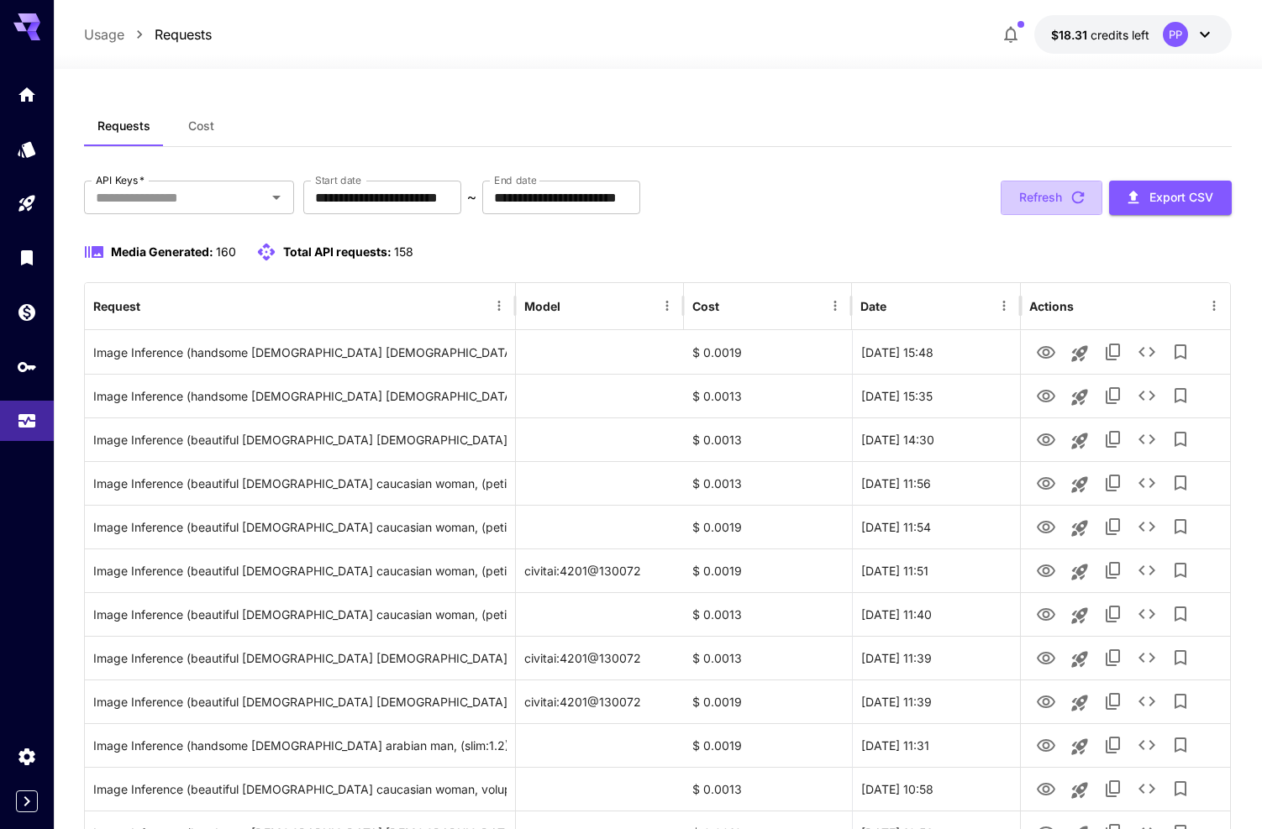
click at [1065, 193] on button "Refresh" at bounding box center [1052, 198] width 102 height 34
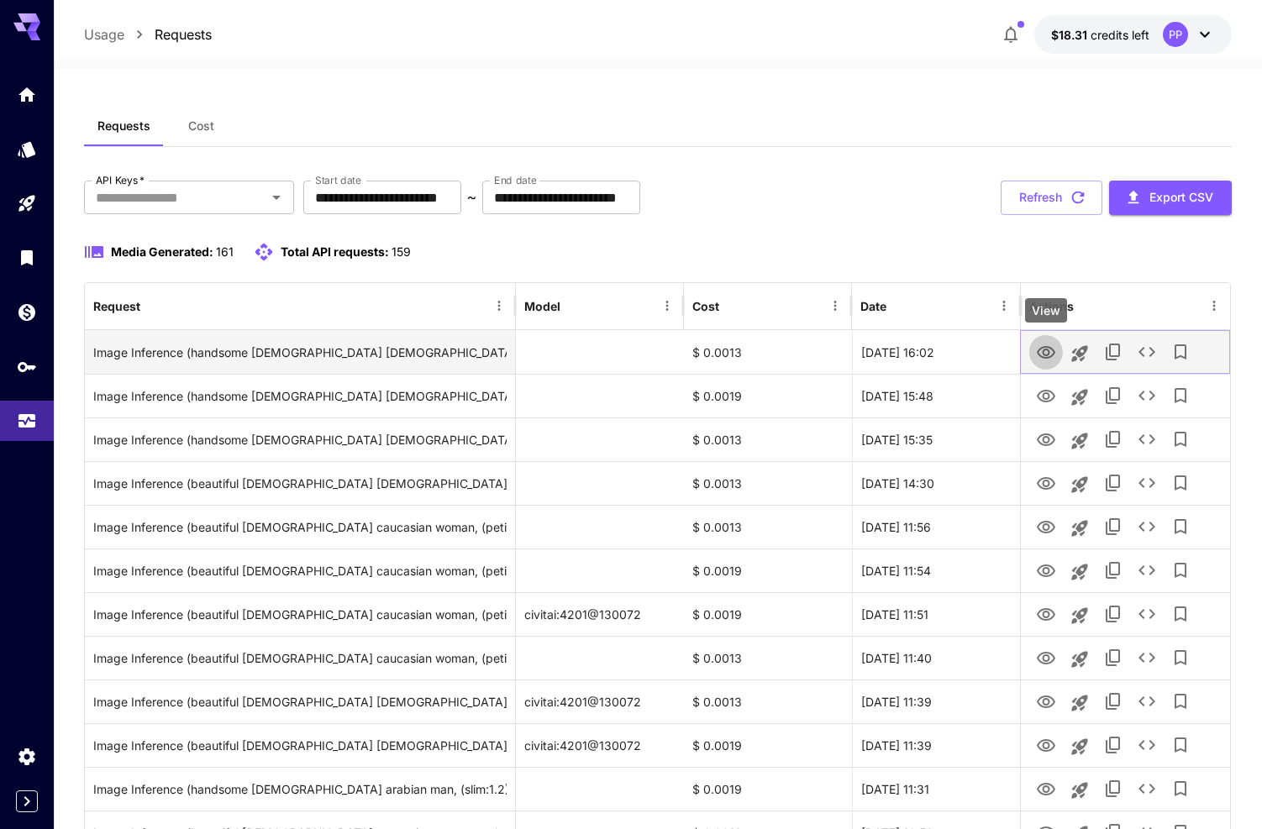
click at [1052, 345] on icon "View" at bounding box center [1046, 353] width 20 height 20
click at [1150, 353] on icon "See details" at bounding box center [1147, 352] width 20 height 20
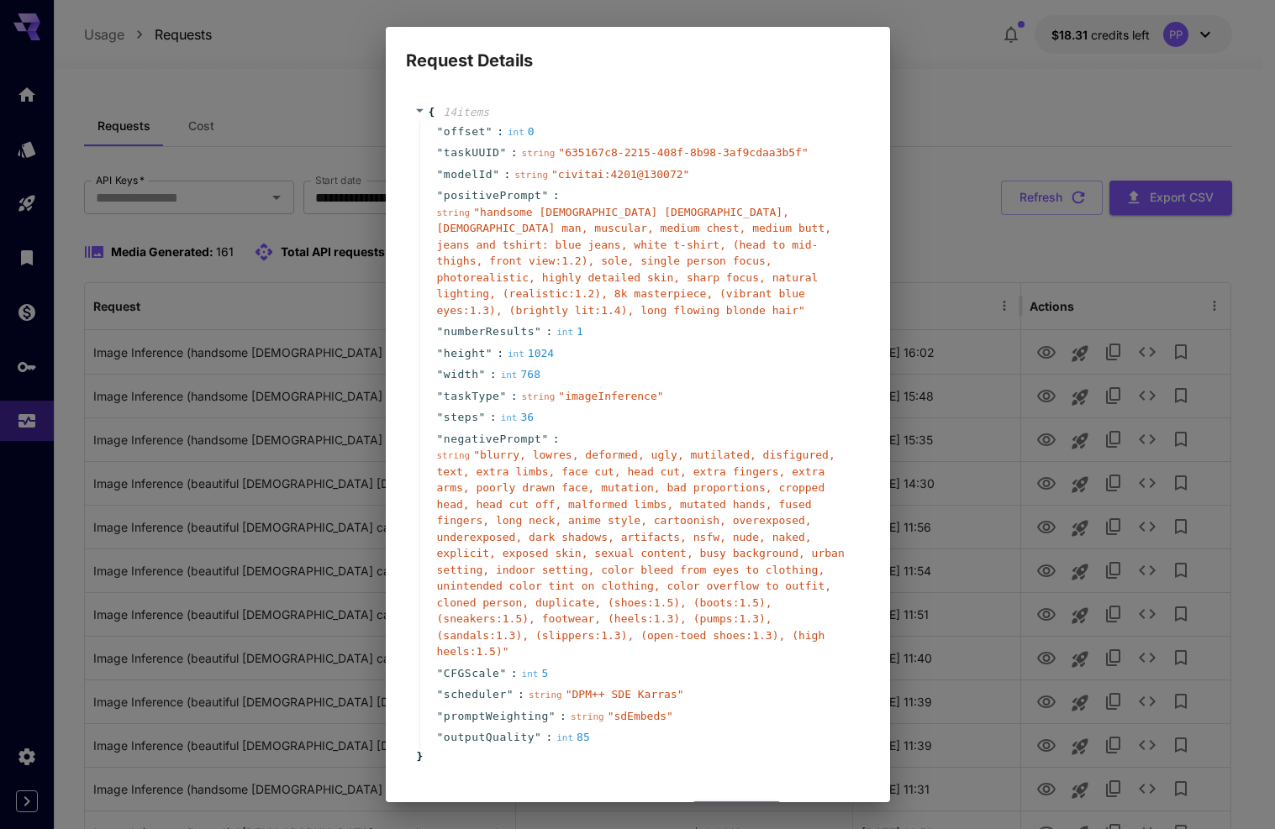
scroll to position [63, 0]
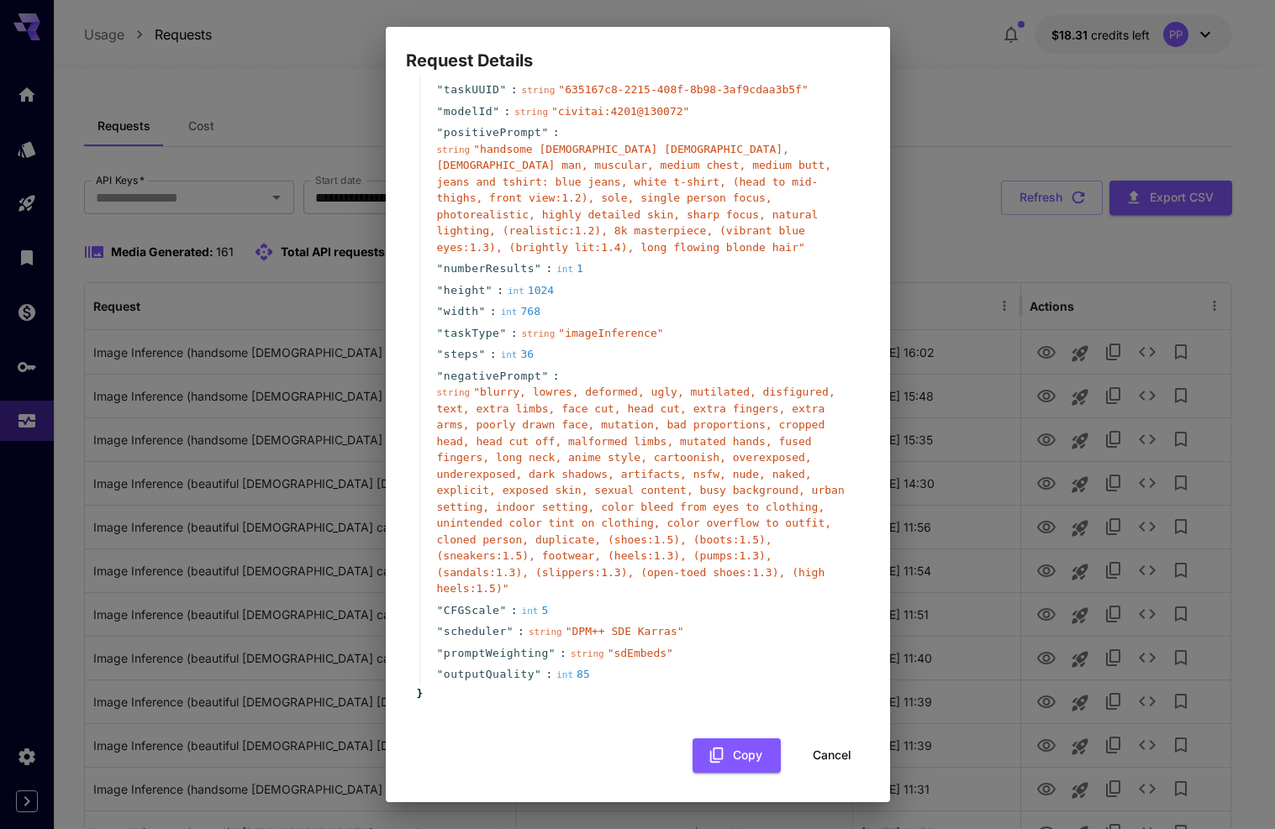
click at [805, 755] on button "Cancel" at bounding box center [832, 756] width 76 height 34
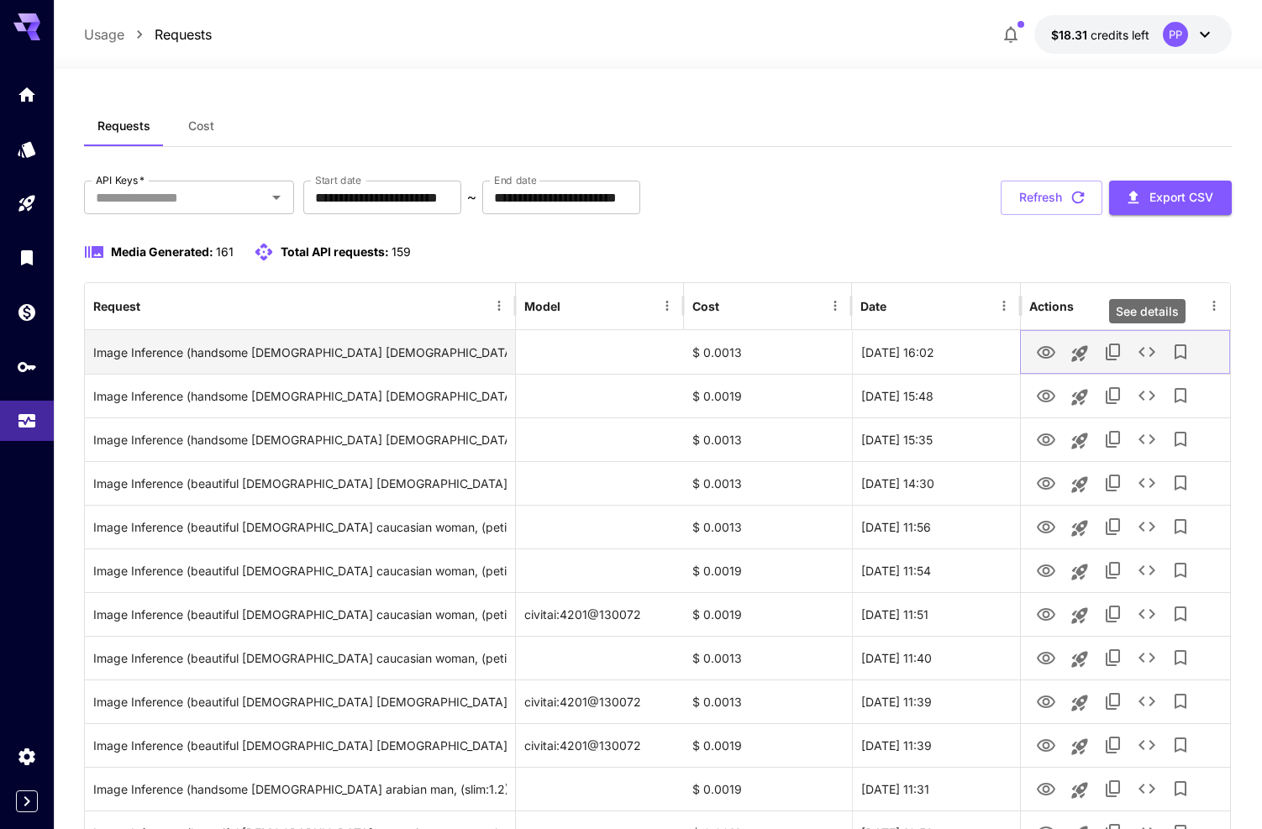
click at [1155, 350] on icon "See details" at bounding box center [1147, 352] width 20 height 20
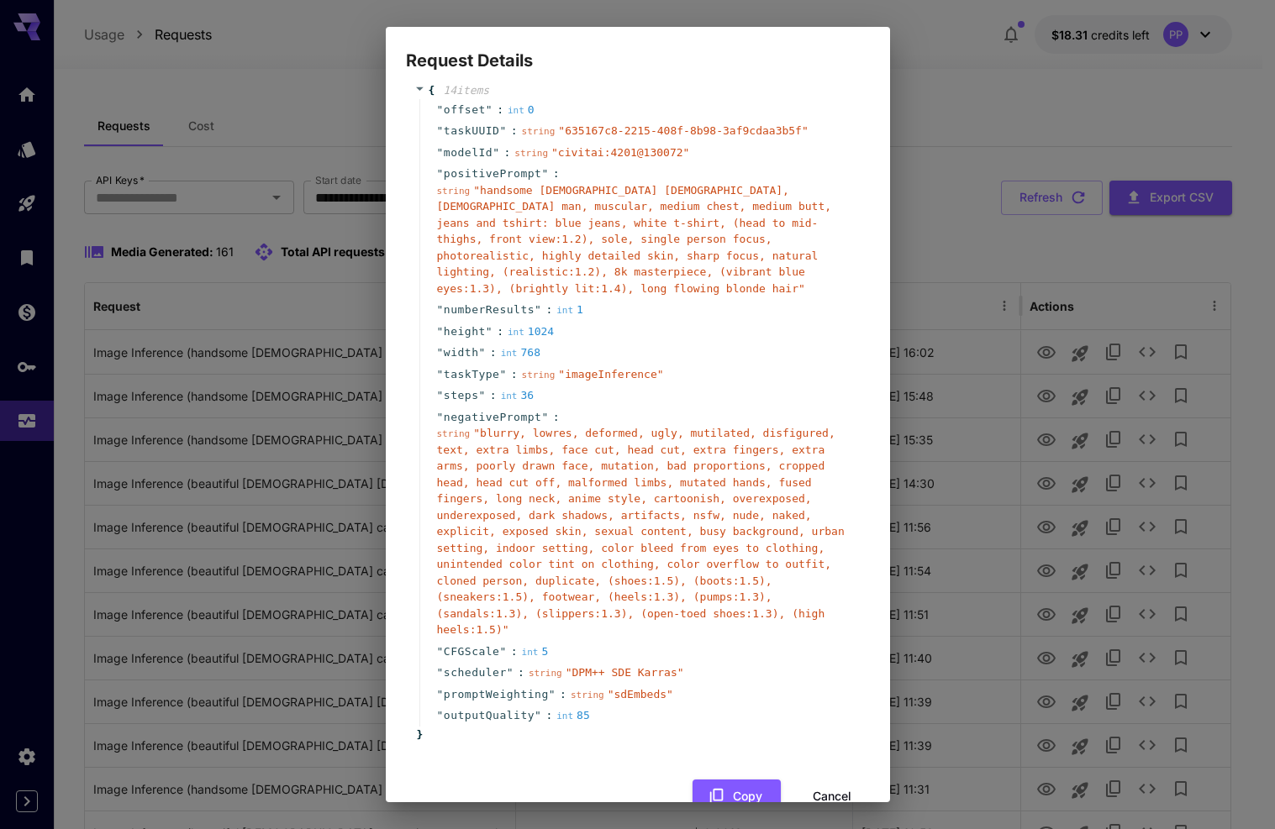
scroll to position [33, 0]
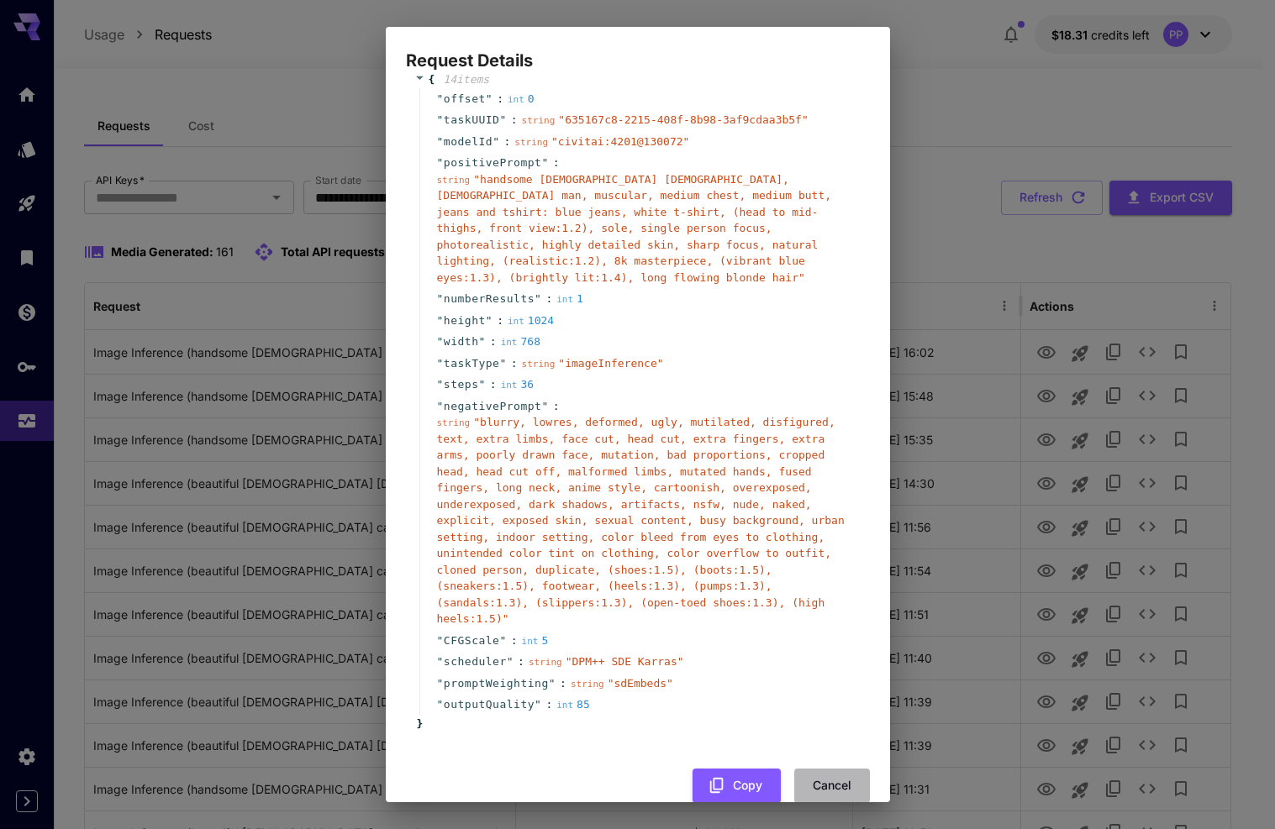
click at [816, 771] on button "Cancel" at bounding box center [832, 786] width 76 height 34
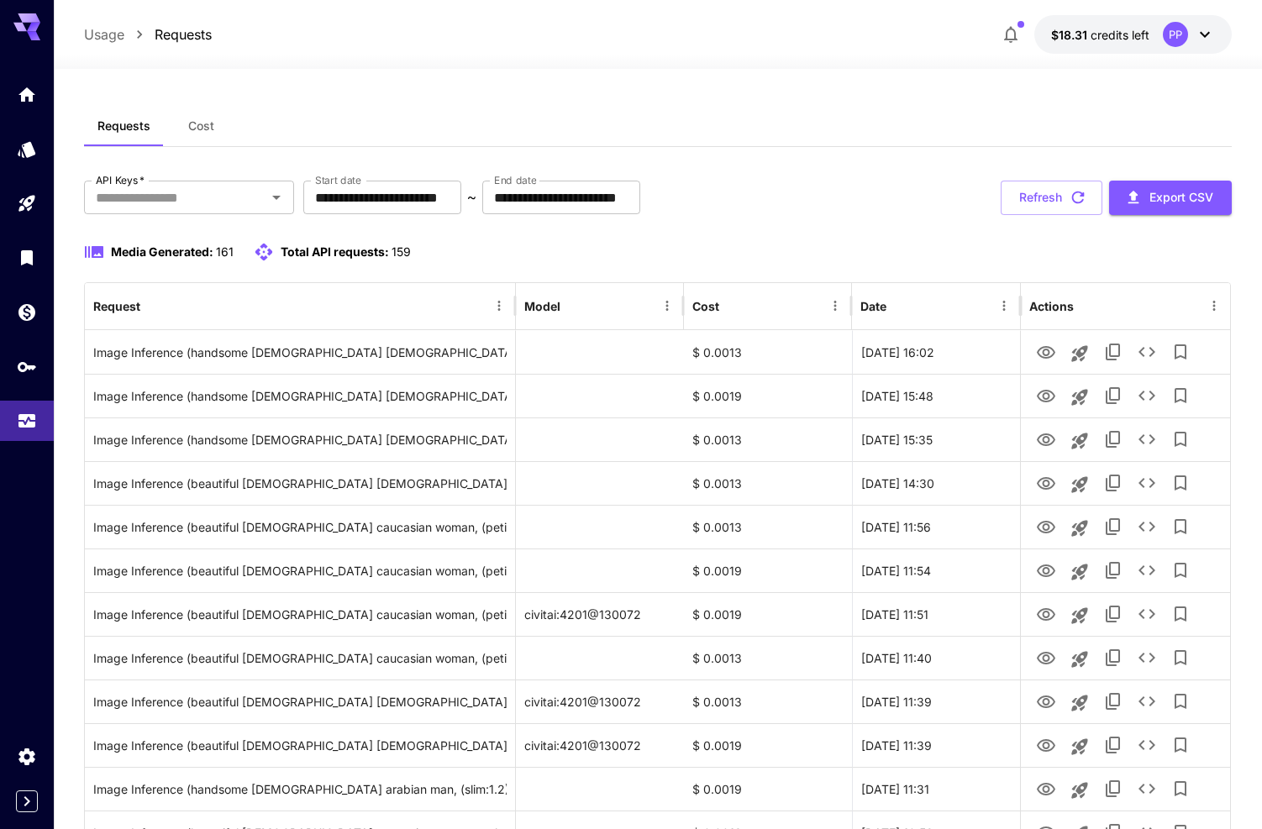
click at [1191, 27] on div "PP" at bounding box center [1189, 34] width 52 height 25
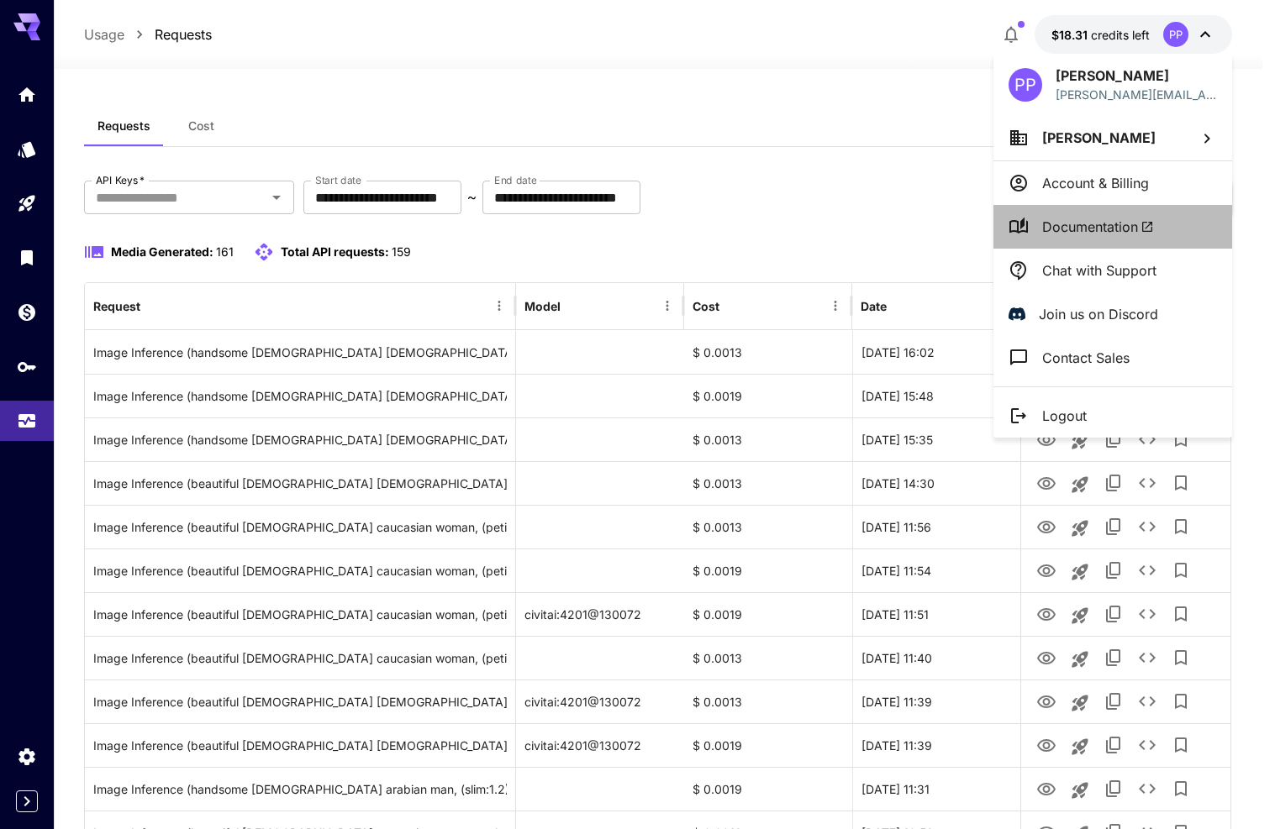
click at [1114, 217] on span "Documentation" at bounding box center [1098, 227] width 112 height 20
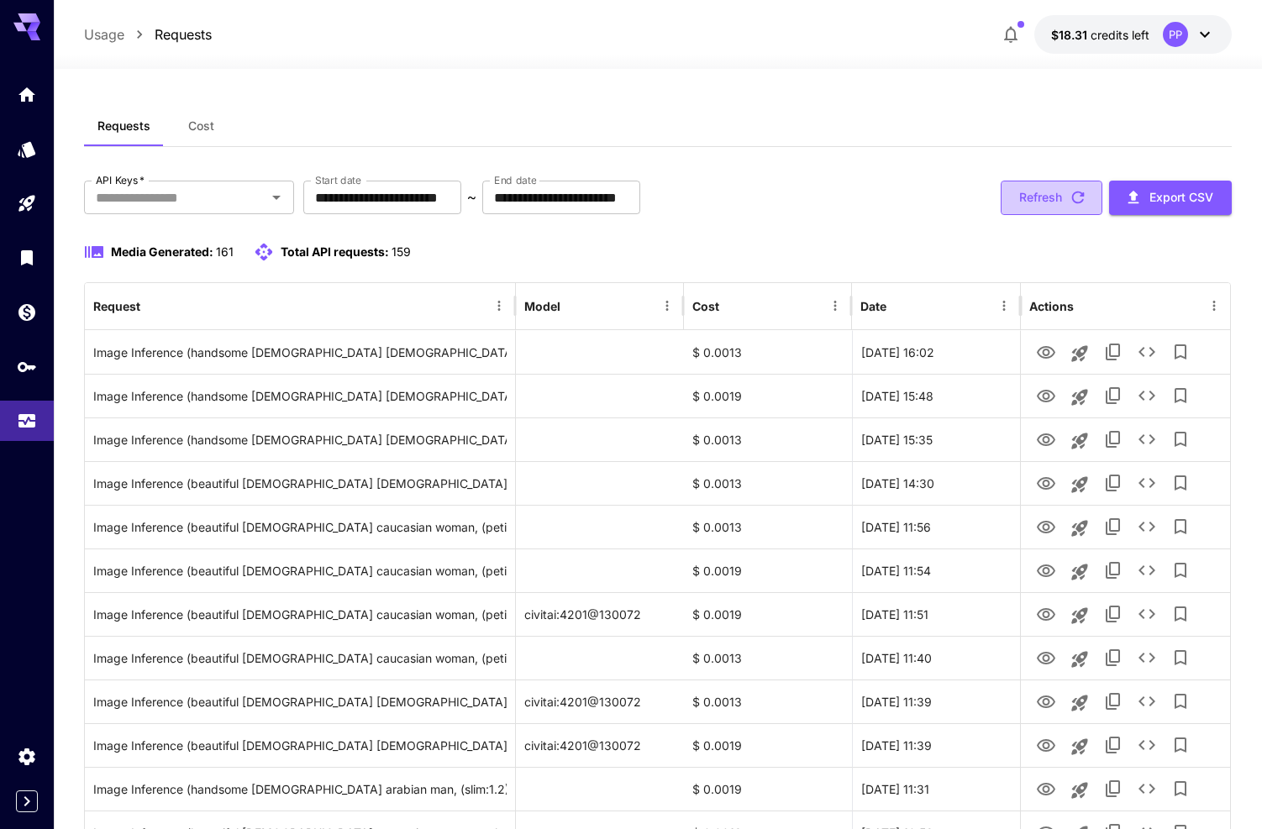
click at [1021, 195] on button "Refresh" at bounding box center [1052, 198] width 102 height 34
click at [1036, 188] on button "Refresh" at bounding box center [1052, 198] width 102 height 34
click at [1060, 193] on button "Refresh" at bounding box center [1052, 198] width 102 height 34
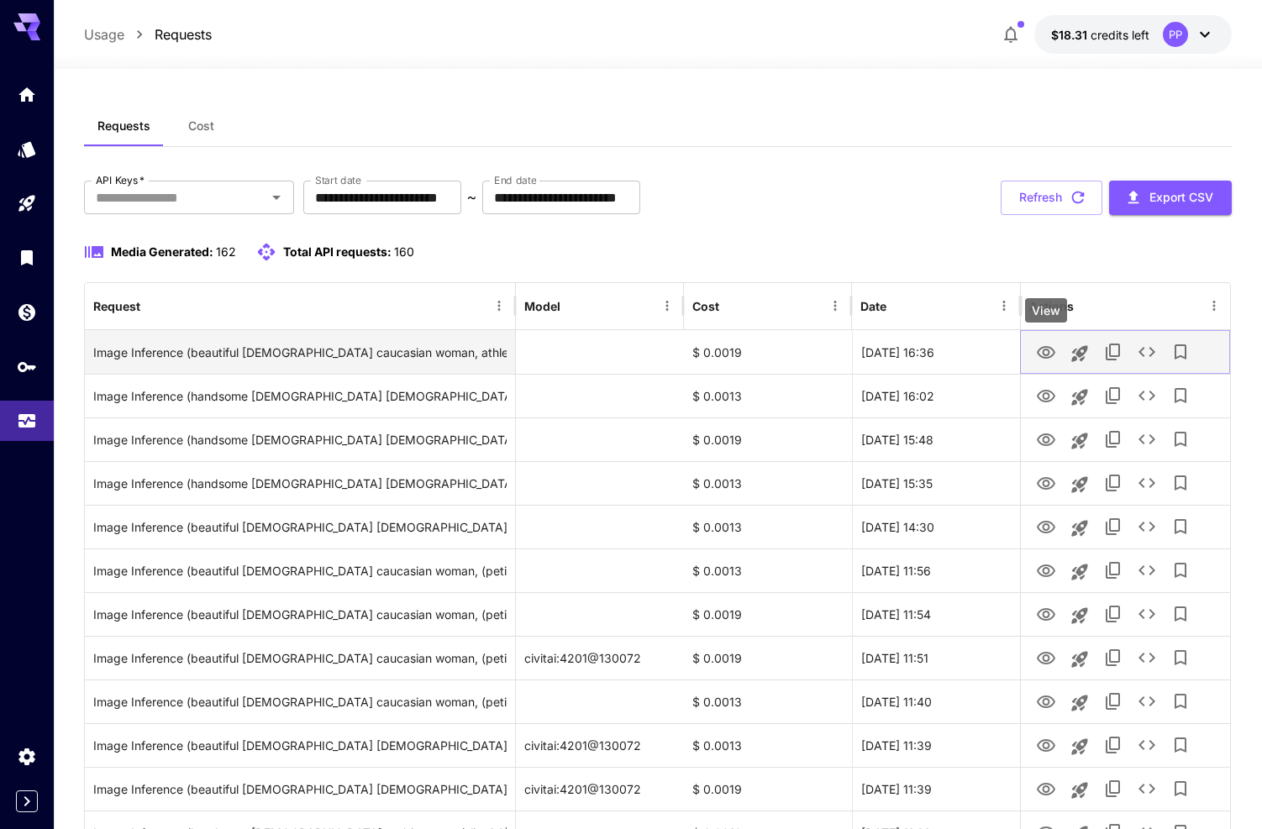
click at [1050, 356] on icon "View" at bounding box center [1046, 352] width 18 height 13
click at [1155, 355] on icon "See details" at bounding box center [1147, 352] width 20 height 20
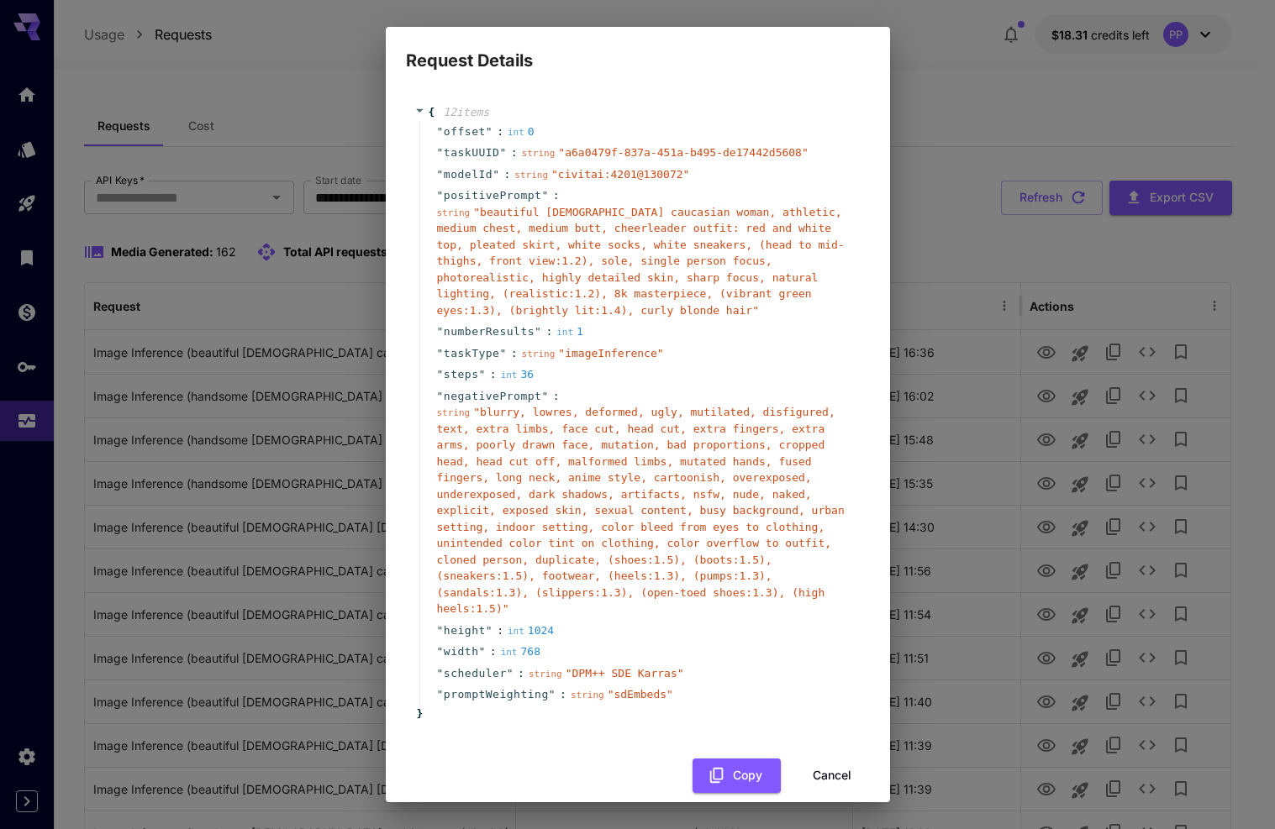
click at [807, 769] on button "Cancel" at bounding box center [832, 776] width 76 height 34
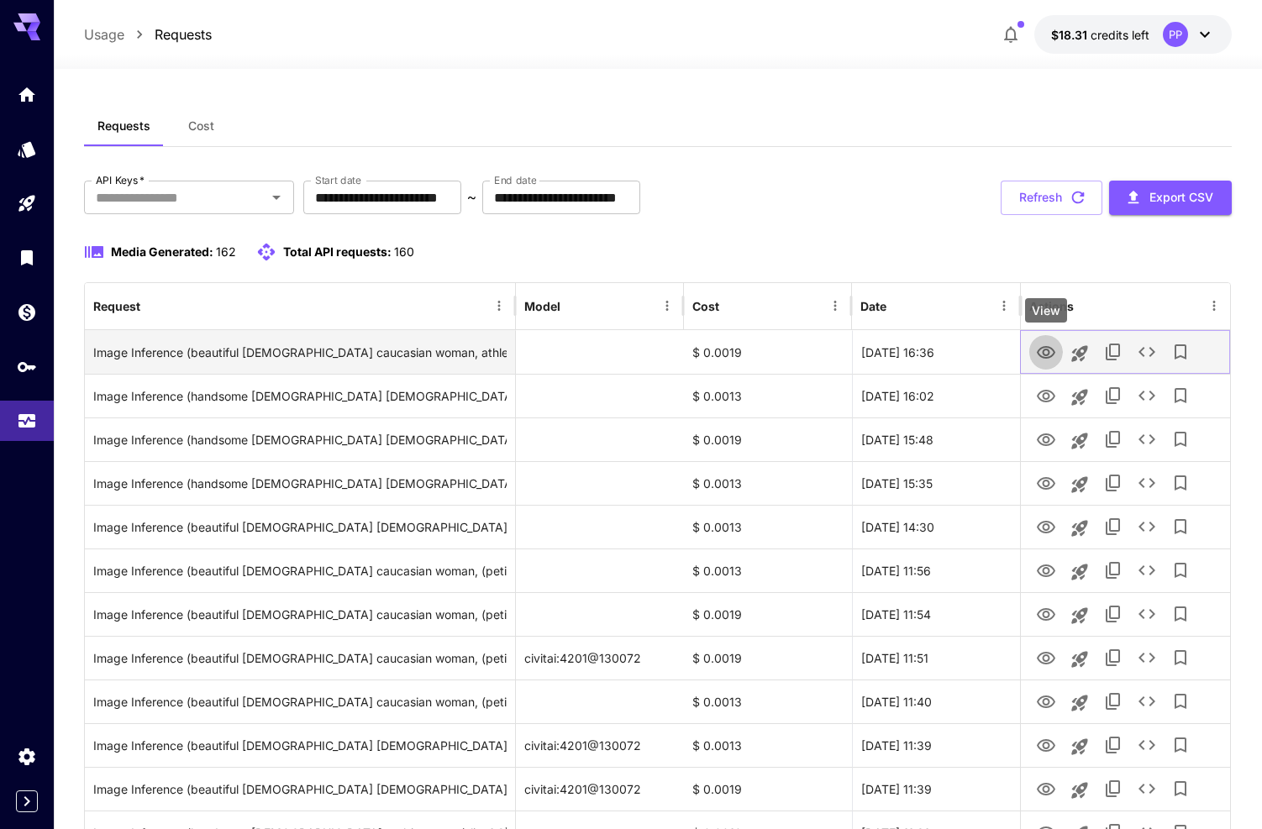
click at [1045, 350] on icon "View" at bounding box center [1046, 353] width 20 height 20
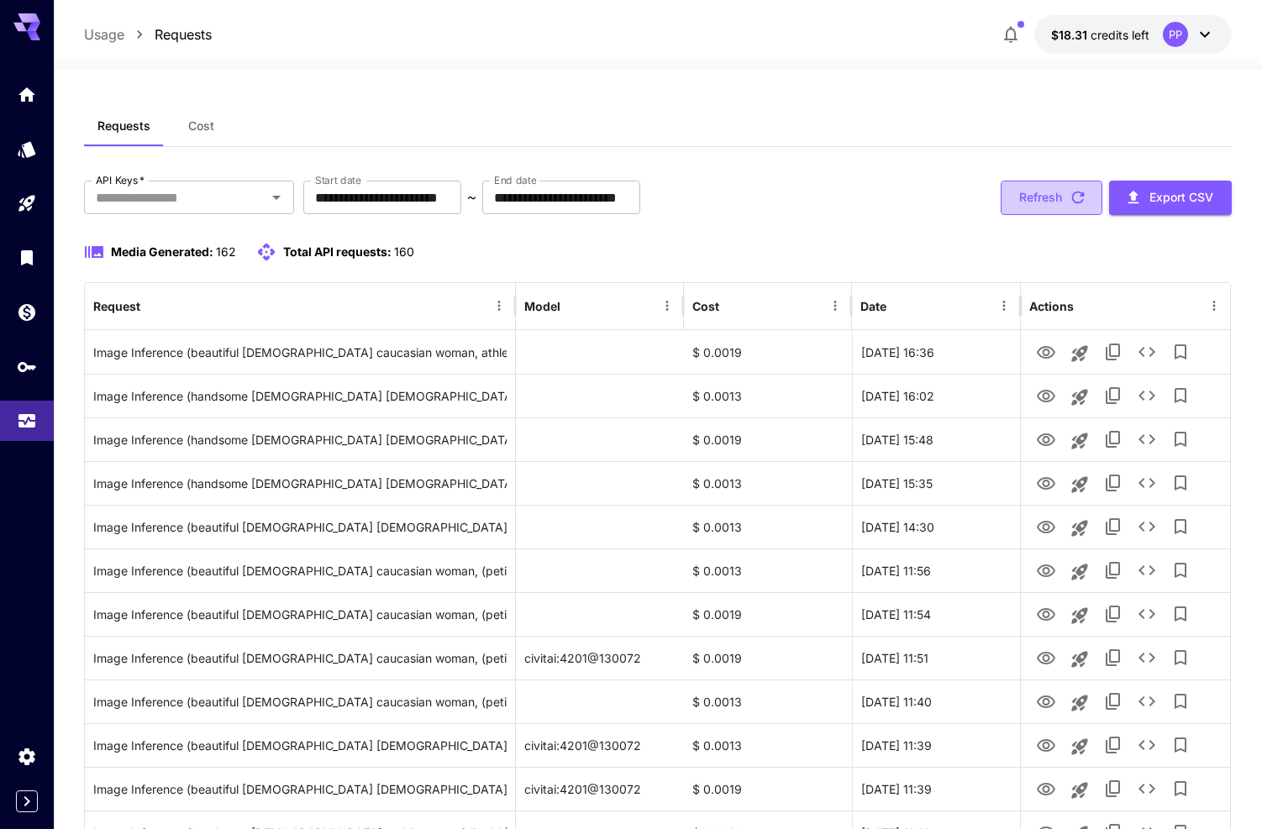
click at [1024, 192] on button "Refresh" at bounding box center [1052, 198] width 102 height 34
click at [1036, 187] on button "Refresh" at bounding box center [1052, 198] width 102 height 34
click at [1032, 192] on button "Refresh" at bounding box center [1052, 198] width 102 height 34
click at [1076, 208] on button "Refresh" at bounding box center [1052, 198] width 102 height 34
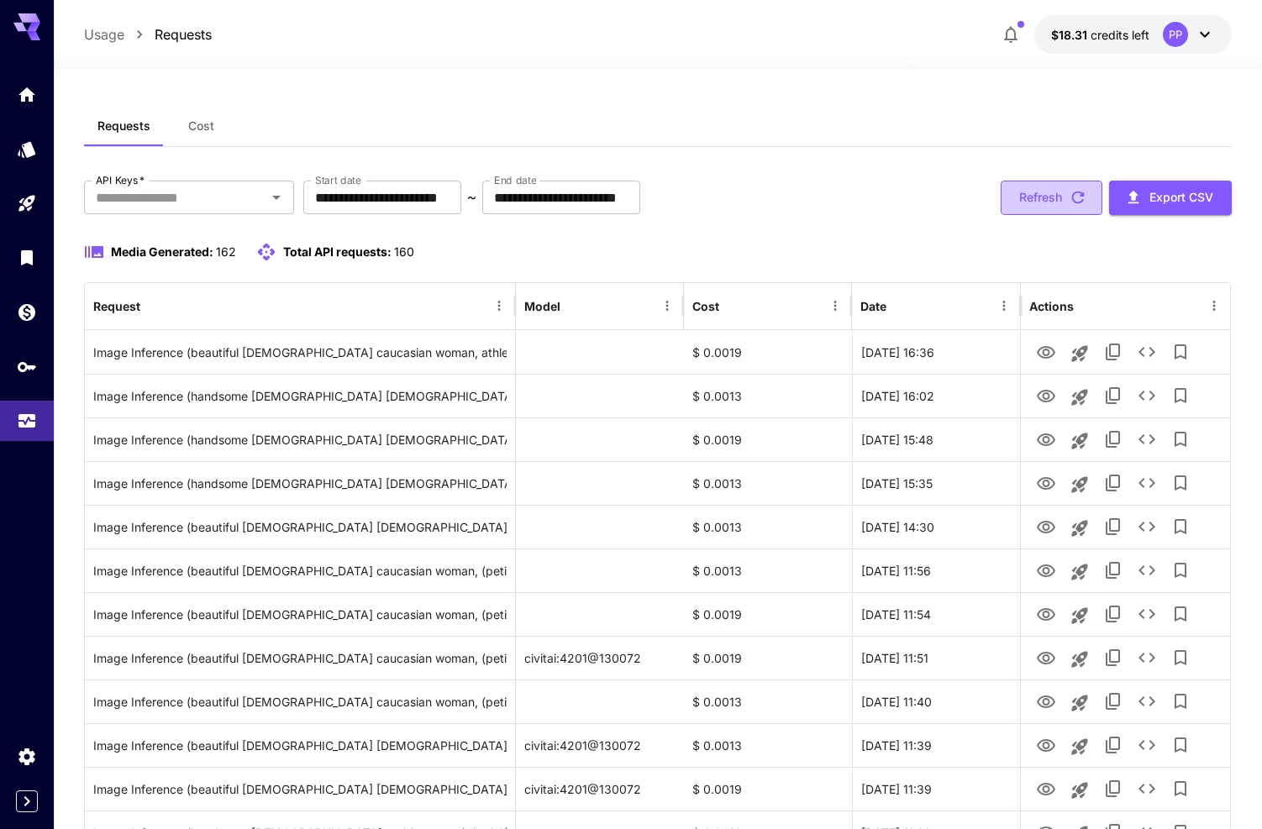
click at [1069, 194] on icon "button" at bounding box center [1078, 197] width 18 height 18
click at [1058, 196] on button "Refresh" at bounding box center [1052, 198] width 102 height 34
click at [1036, 194] on button "Refresh" at bounding box center [1052, 198] width 102 height 34
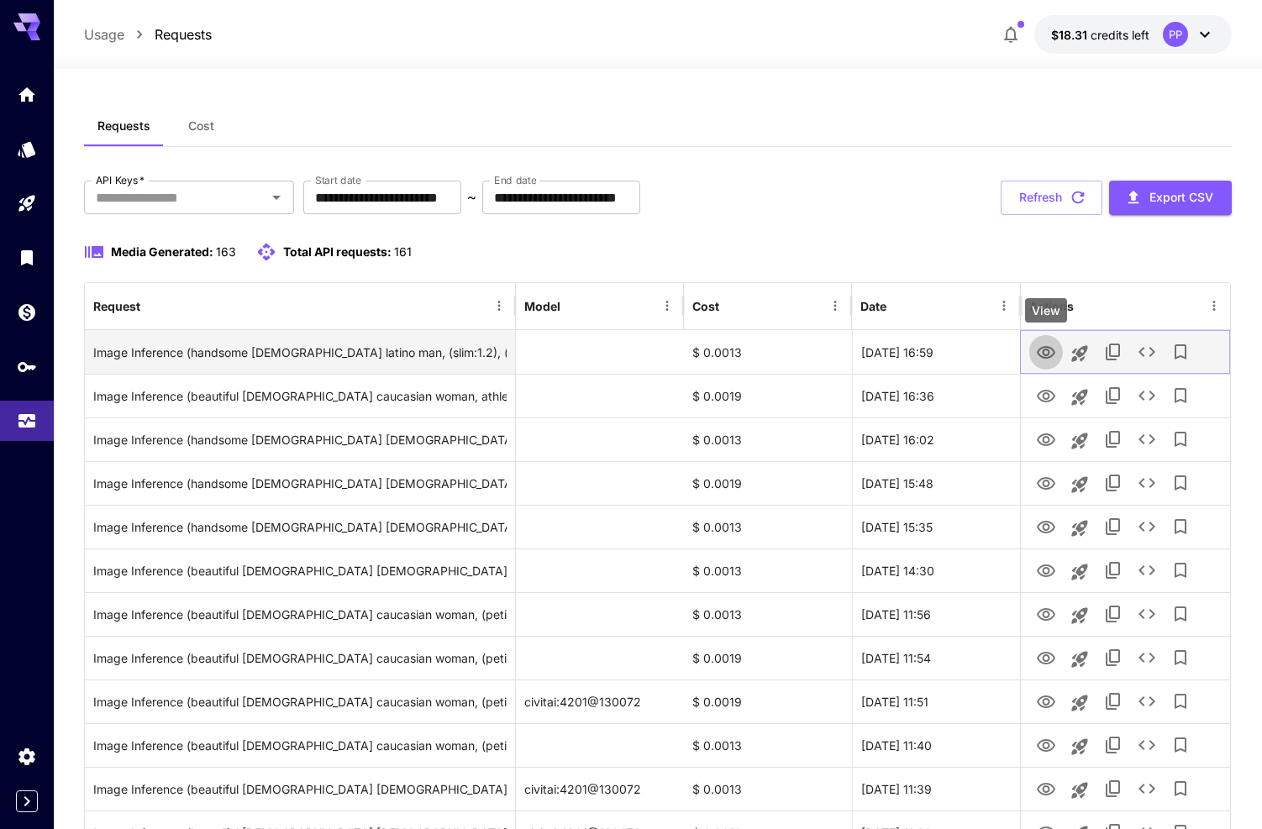
click at [1050, 350] on icon "View" at bounding box center [1046, 353] width 20 height 20
click at [1155, 351] on icon "See details" at bounding box center [1147, 352] width 20 height 20
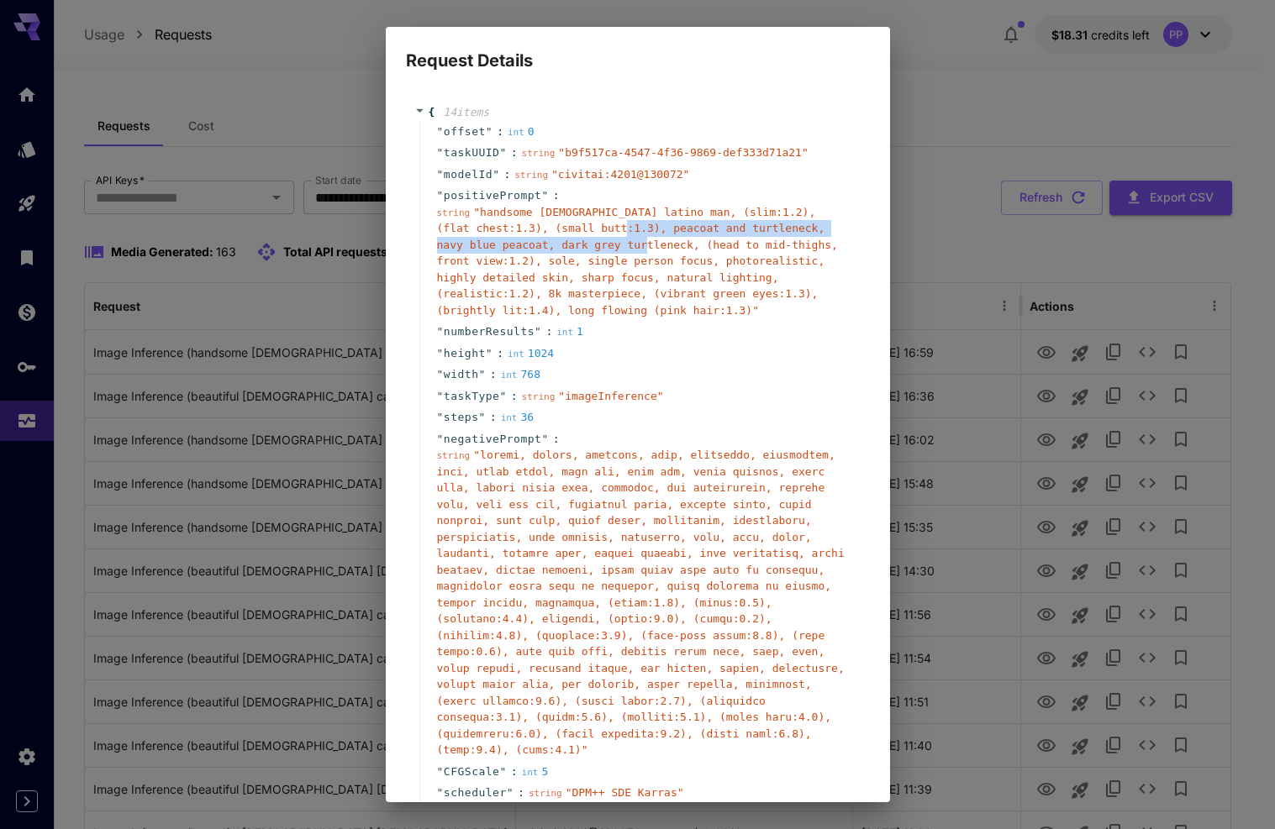
drag, startPoint x: 632, startPoint y: 229, endPoint x: 657, endPoint y: 244, distance: 29.0
click at [657, 244] on span "" handsome 28-year-old latino man, (slim:1.2), (flat chest:1.3), (small butt:1.…" at bounding box center [637, 261] width 401 height 111
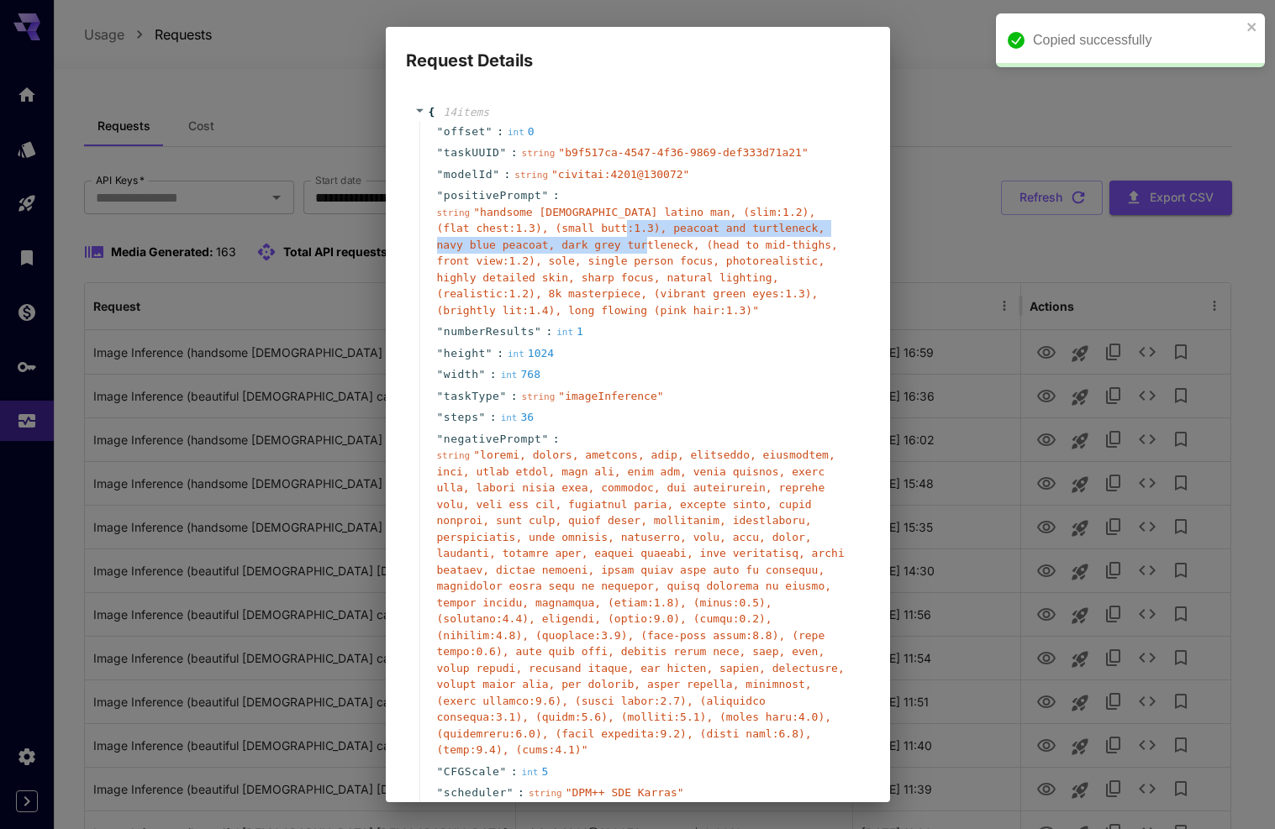
copy span "peacoat and turtleneck, navy blue peacoat, dark grey turtleneck"
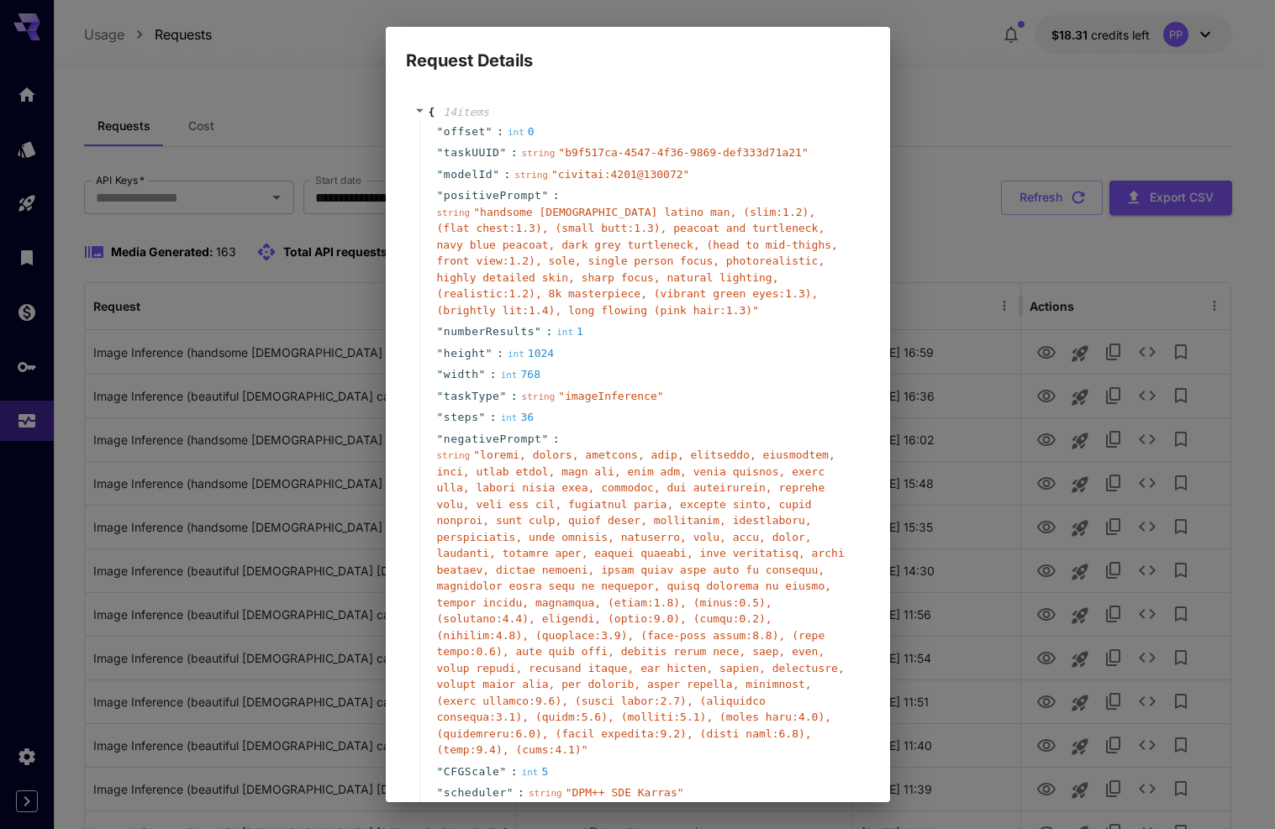
click at [705, 296] on span "" handsome 28-year-old latino man, (slim:1.2), (flat chest:1.3), (small butt:1.…" at bounding box center [637, 261] width 401 height 111
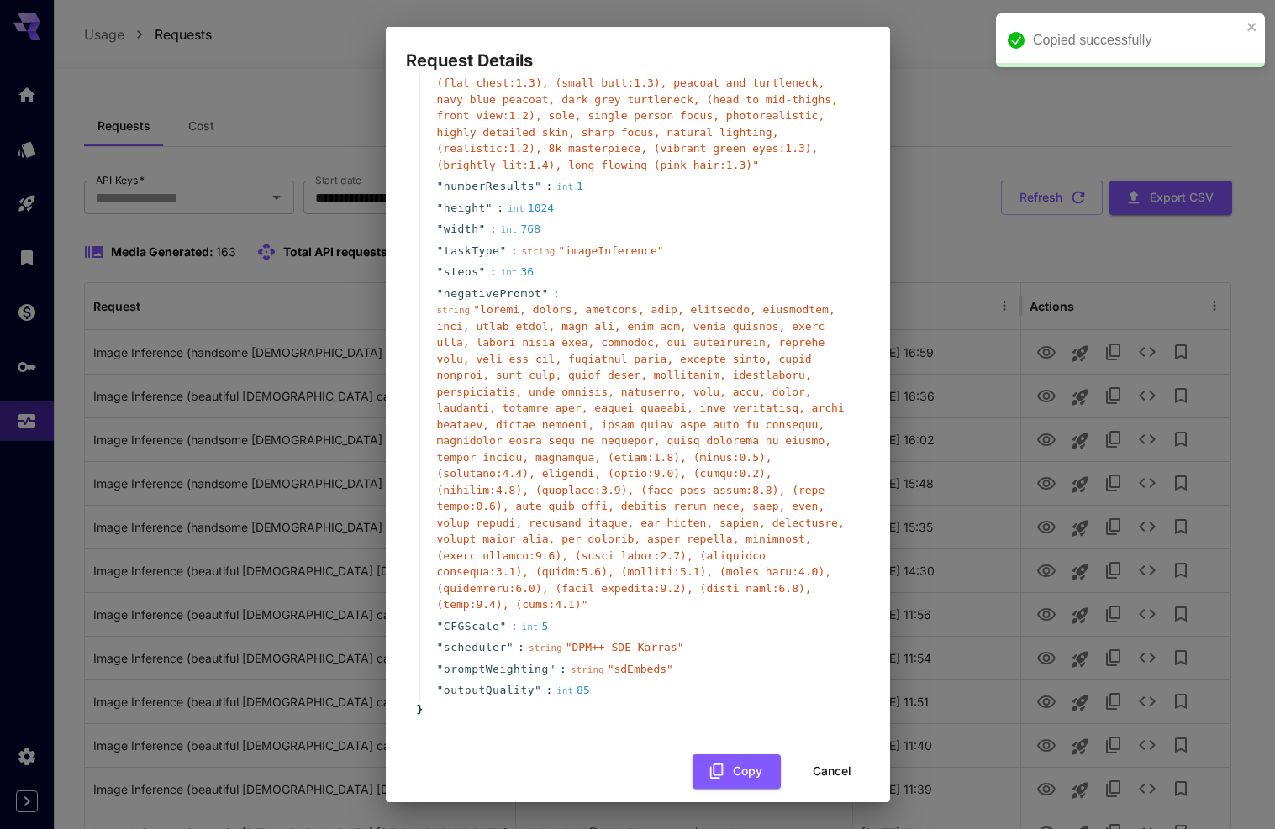
scroll to position [0, 0]
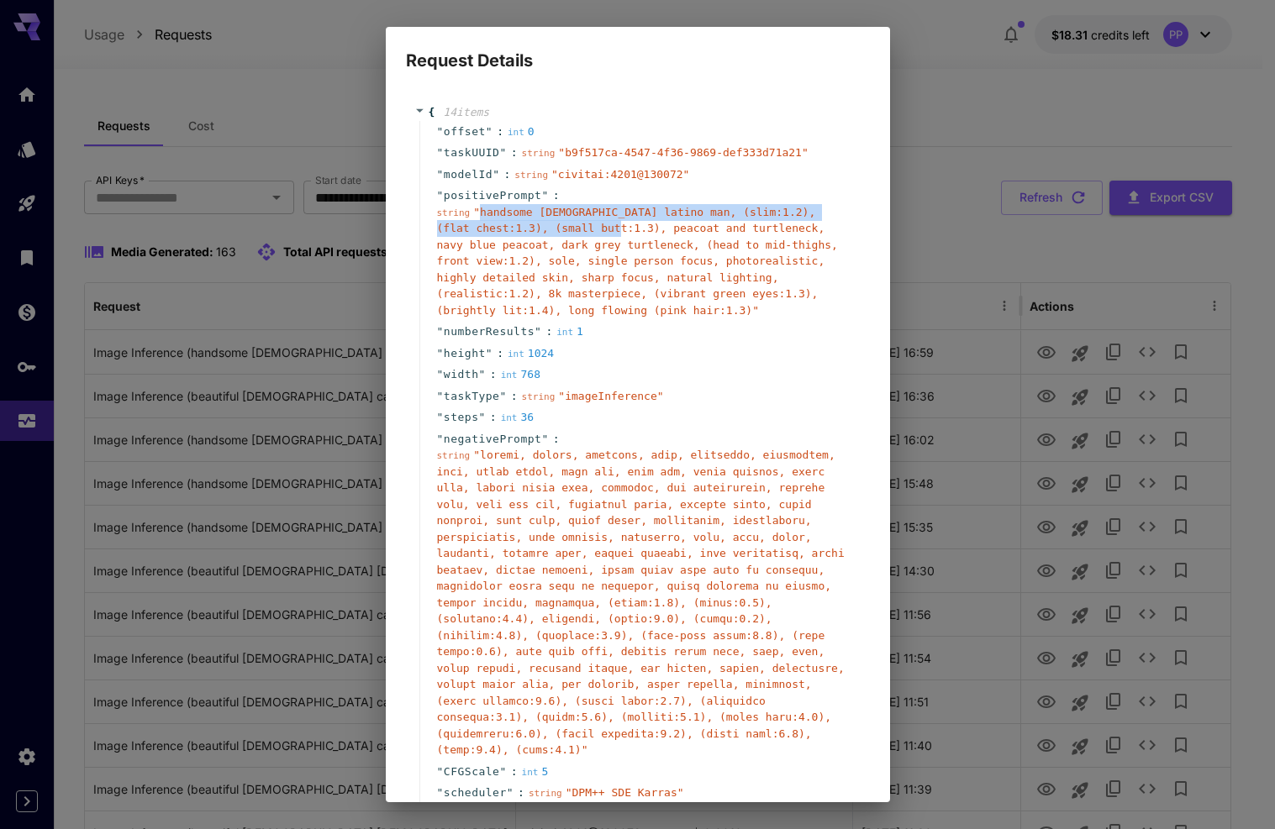
drag, startPoint x: 482, startPoint y: 210, endPoint x: 625, endPoint y: 229, distance: 145.0
click at [625, 229] on span "" handsome 28-year-old latino man, (slim:1.2), (flat chest:1.3), (small butt:1.…" at bounding box center [637, 261] width 401 height 111
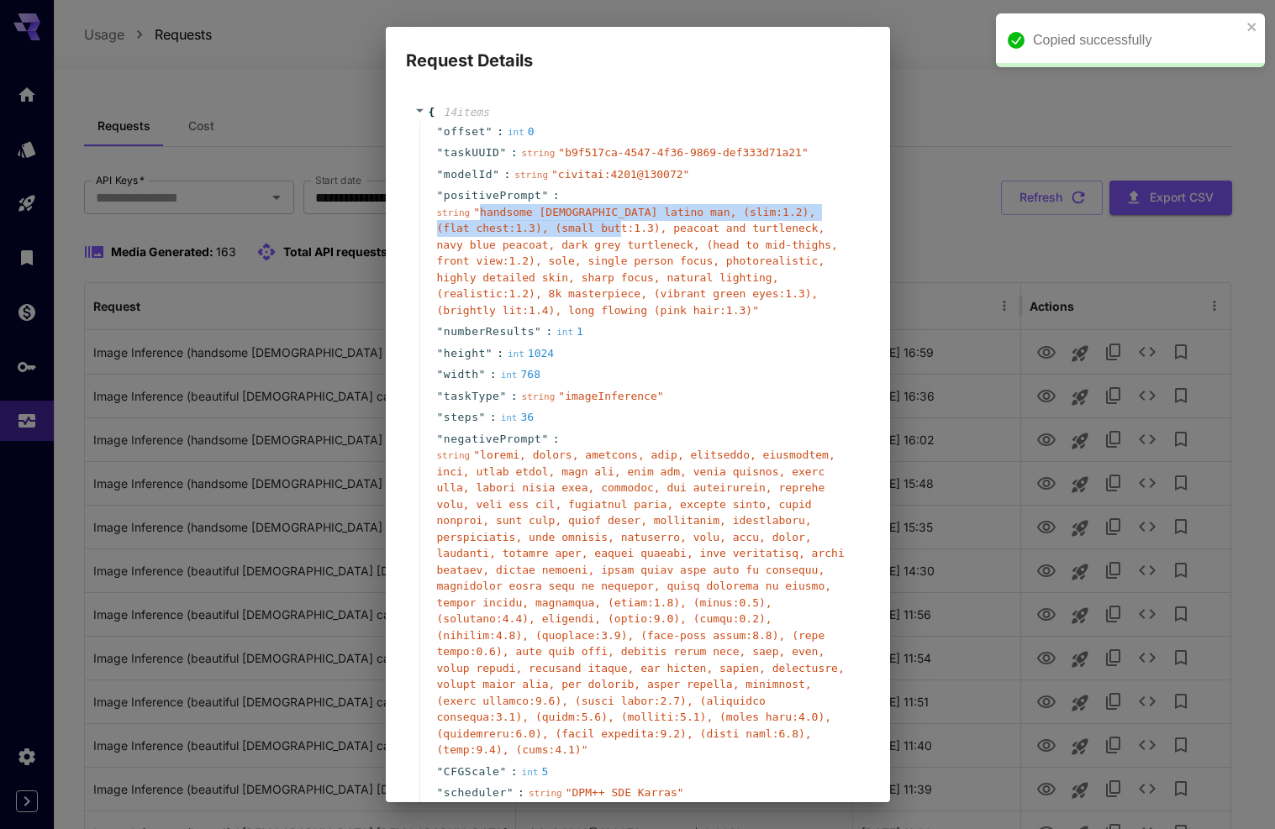
copy span "handsome 28-year-old latino man, (slim:1.2), (flat chest:1.3), (small butt:1.3),"
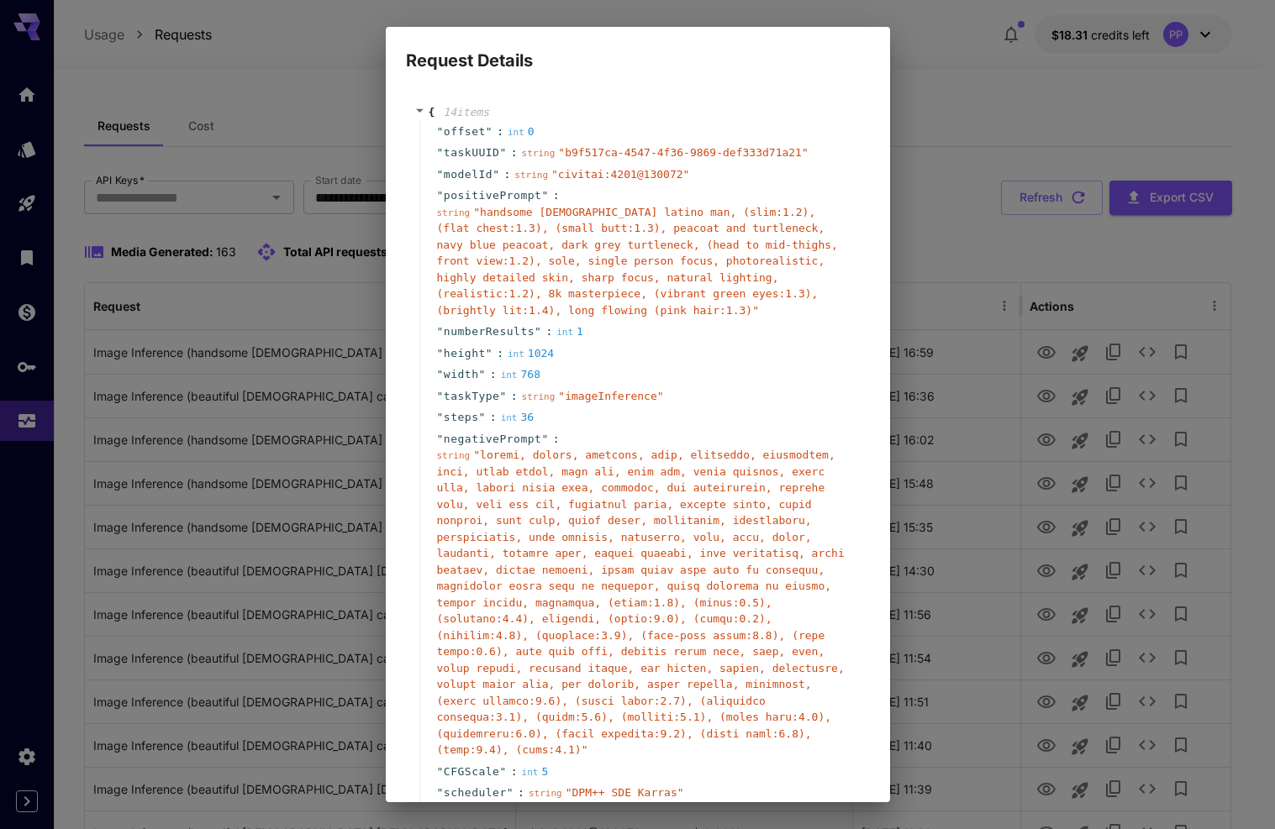
click at [986, 216] on div "Request Details { 14 item s " offset " : int 0 " taskUUID " : string " b9f517ca…" at bounding box center [637, 414] width 1275 height 829
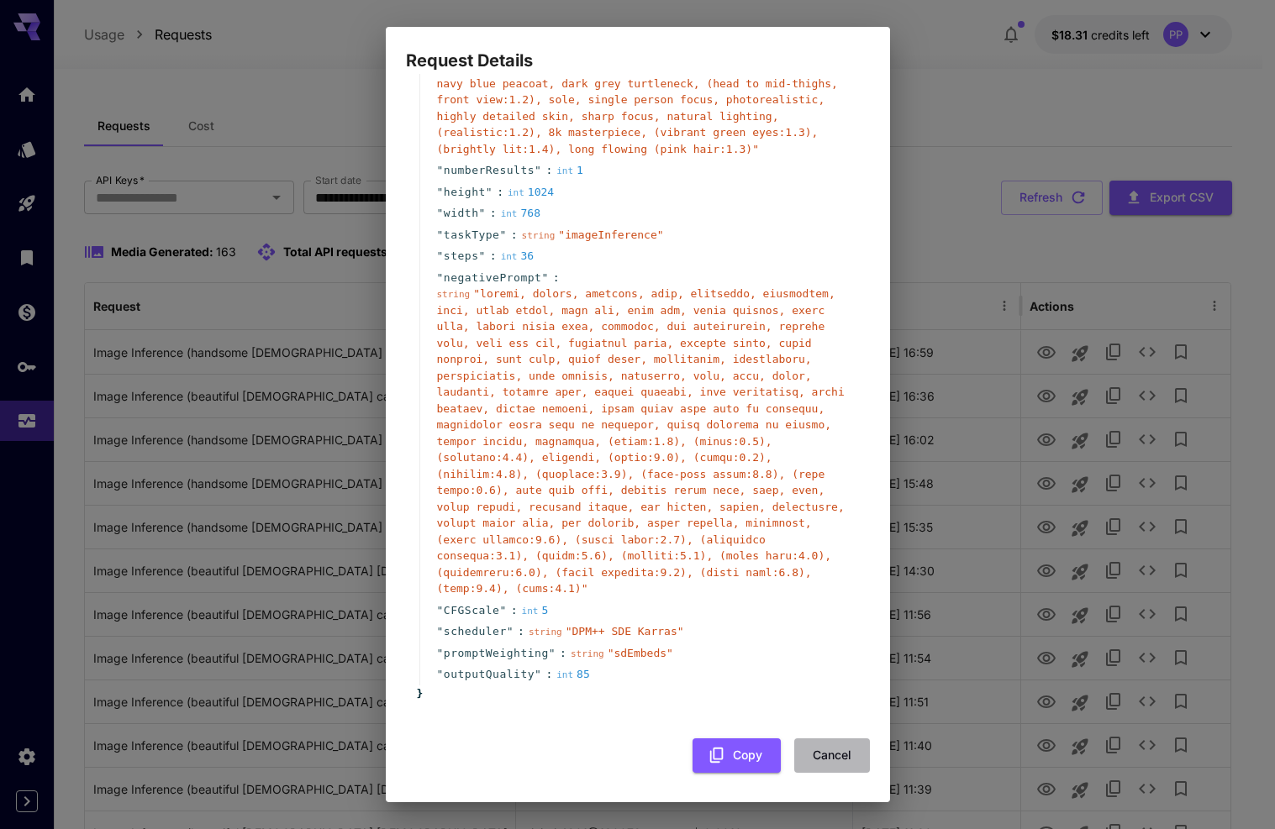
click at [811, 748] on button "Cancel" at bounding box center [832, 756] width 76 height 34
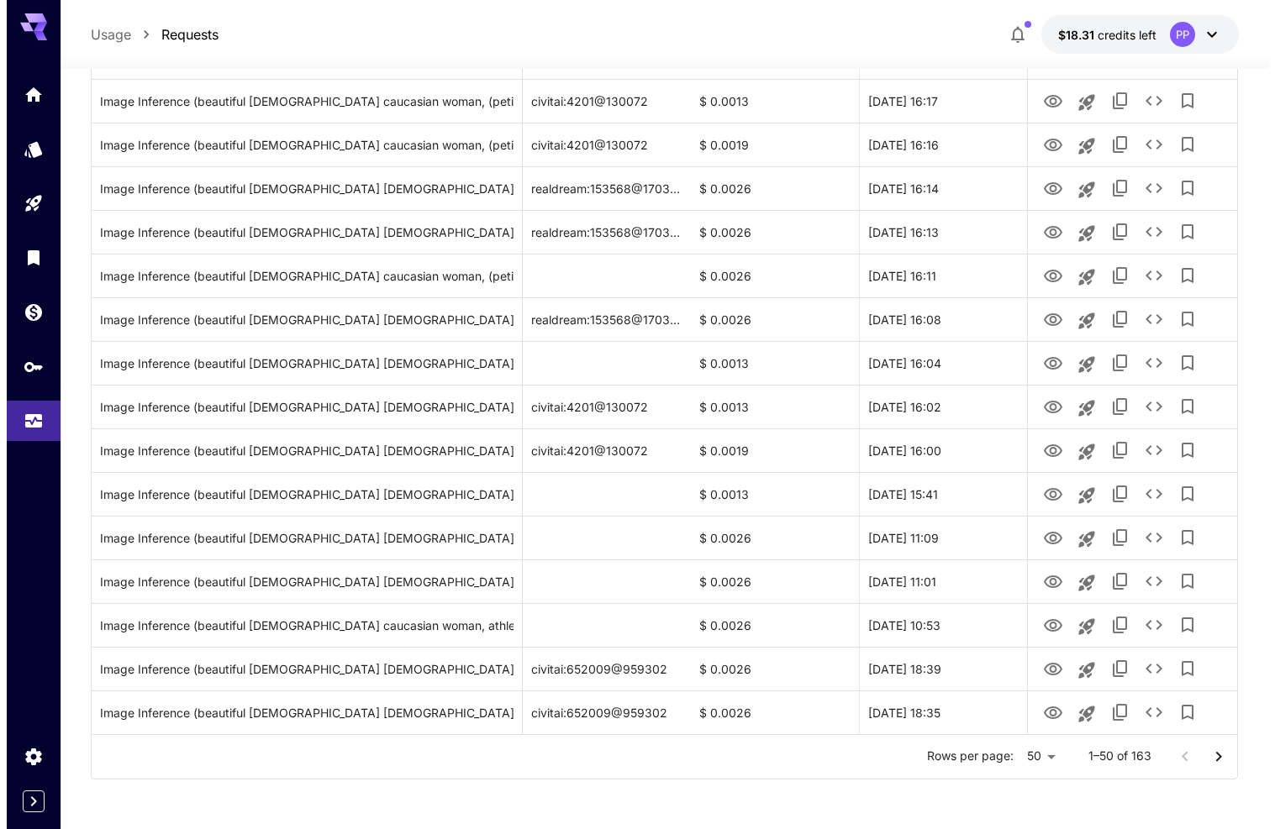
scroll to position [0, 0]
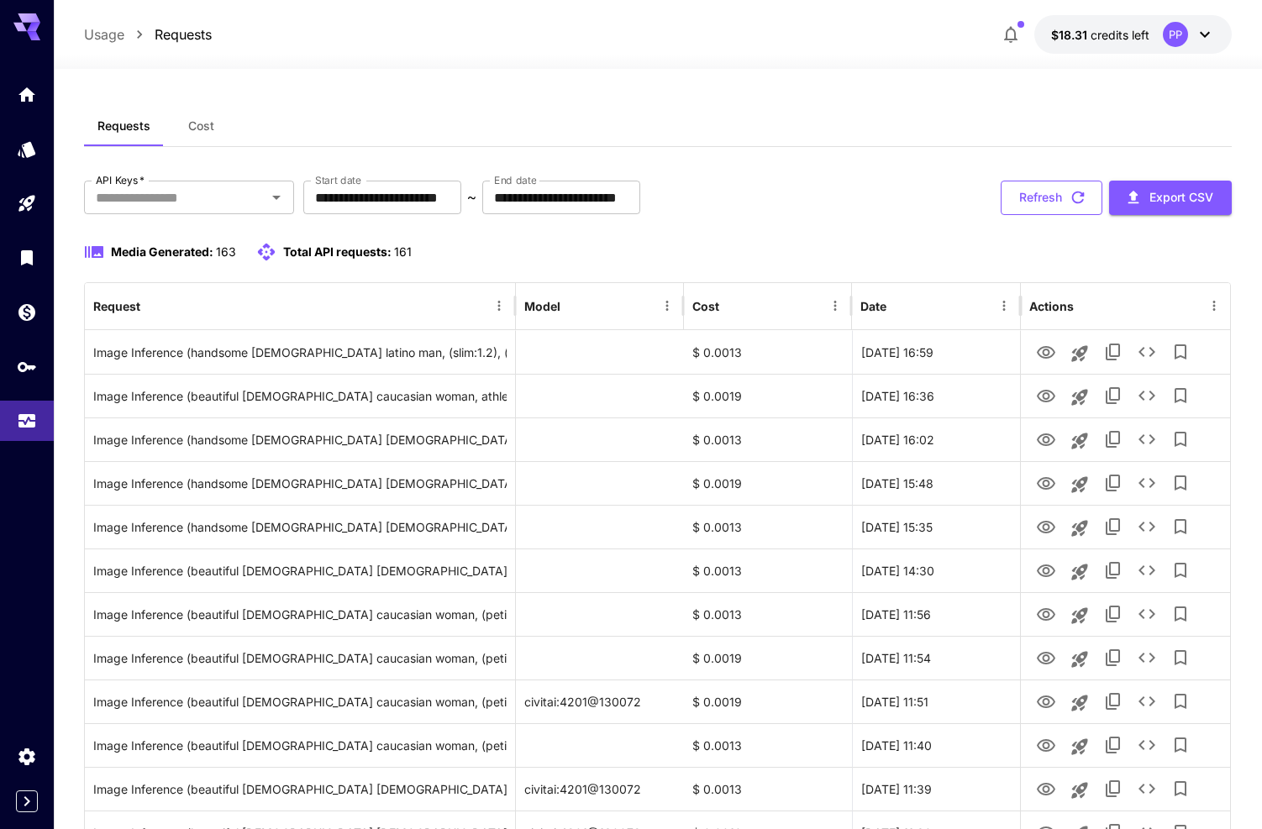
click at [1057, 193] on button "Refresh" at bounding box center [1052, 198] width 102 height 34
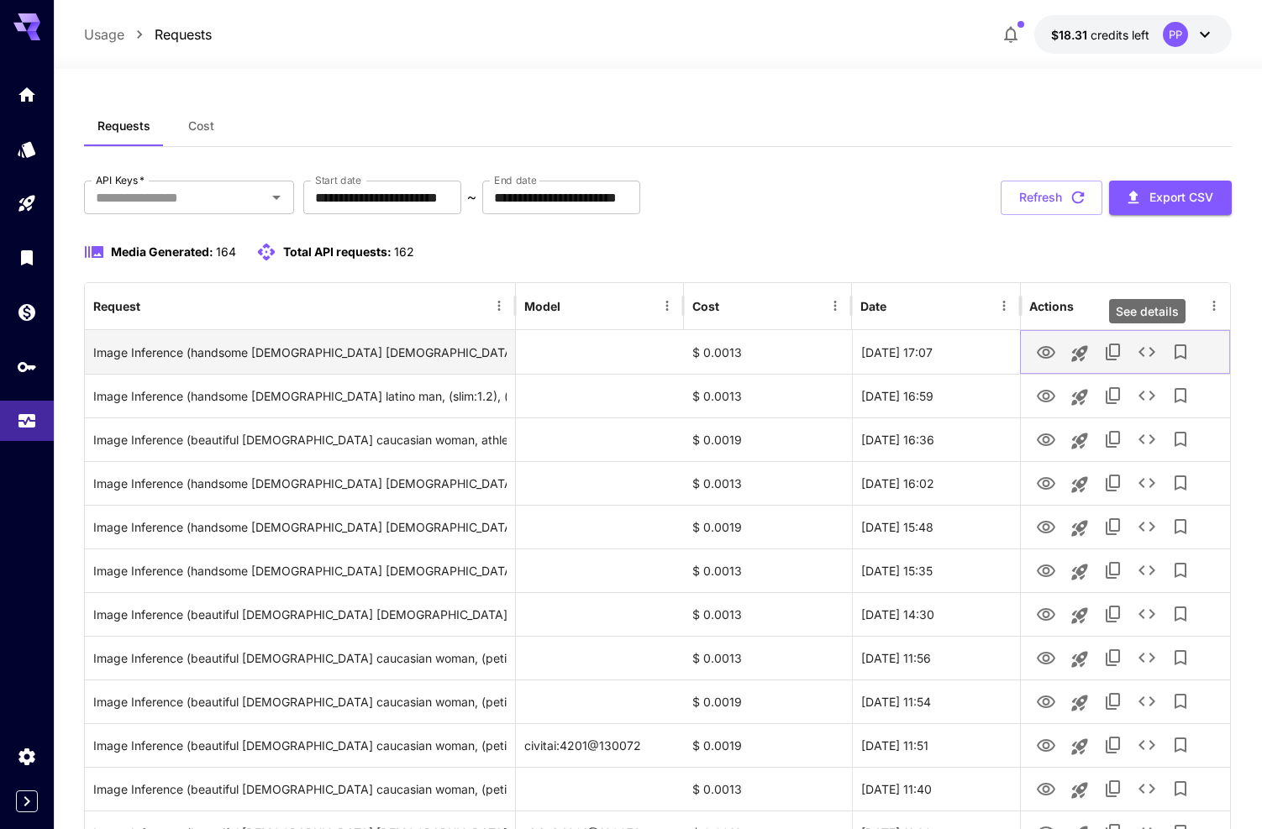
click at [1140, 350] on icon "See details" at bounding box center [1147, 352] width 17 height 10
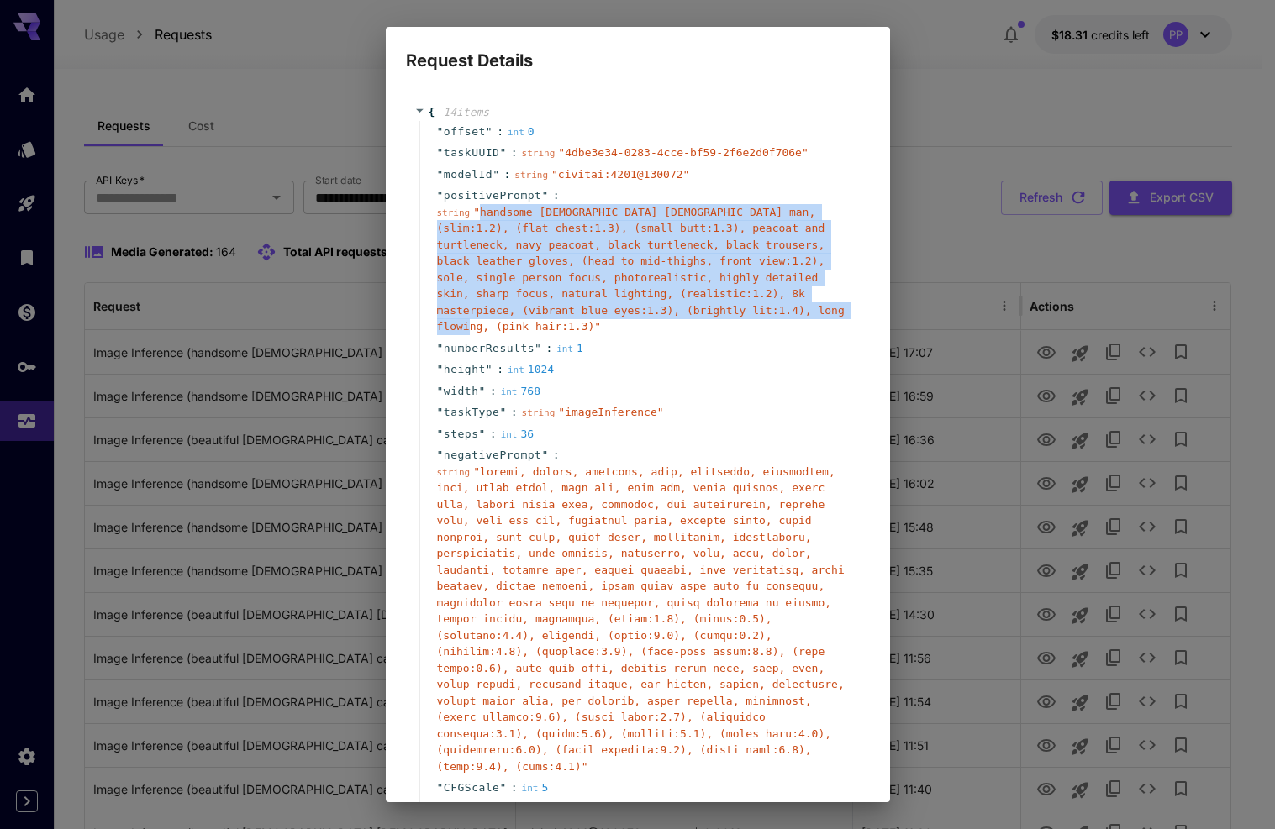
drag, startPoint x: 480, startPoint y: 214, endPoint x: 533, endPoint y: 324, distance: 122.2
click at [533, 324] on span "" handsome 27-year-old Latino man, (slim:1.2), (flat chest:1.3), (small butt:1.…" at bounding box center [641, 270] width 408 height 128
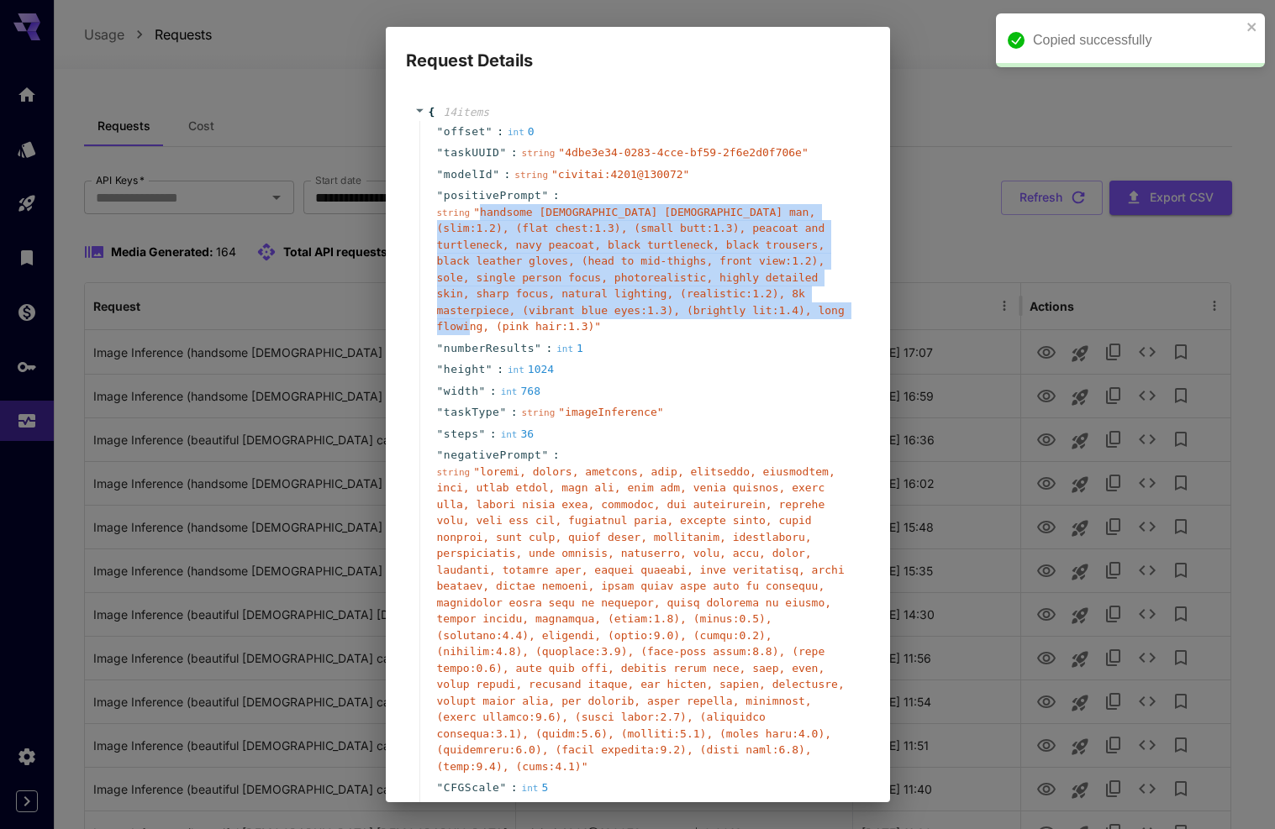
copy span "handsome 27-year-old Latino man, (slim:1.2), (flat chest:1.3), (small butt:1.3)…"
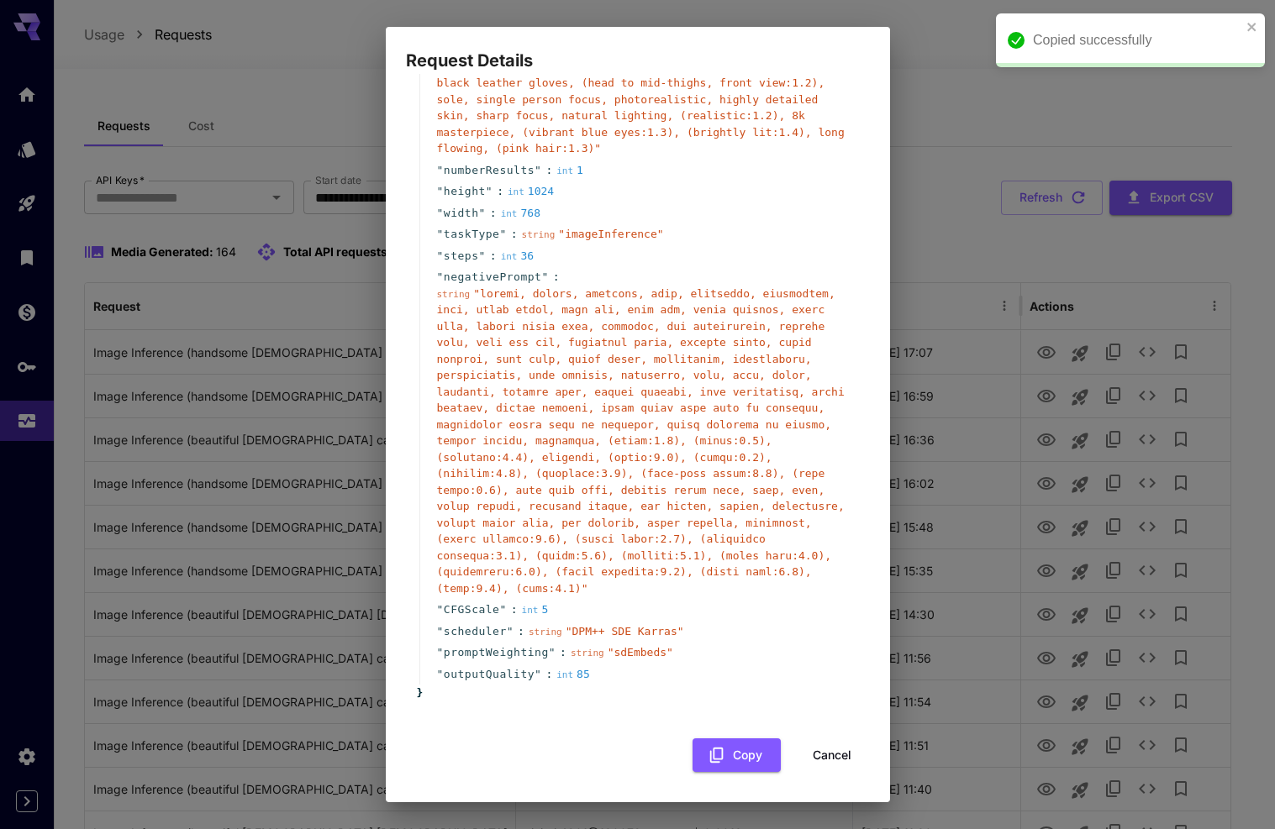
click at [833, 778] on div "{ 14 item s " offset " : int 0 " taskUUID " : string " 4dbe3e34-0283-4cce-bf59-…" at bounding box center [638, 347] width 464 height 876
click at [831, 771] on button "Cancel" at bounding box center [832, 756] width 76 height 34
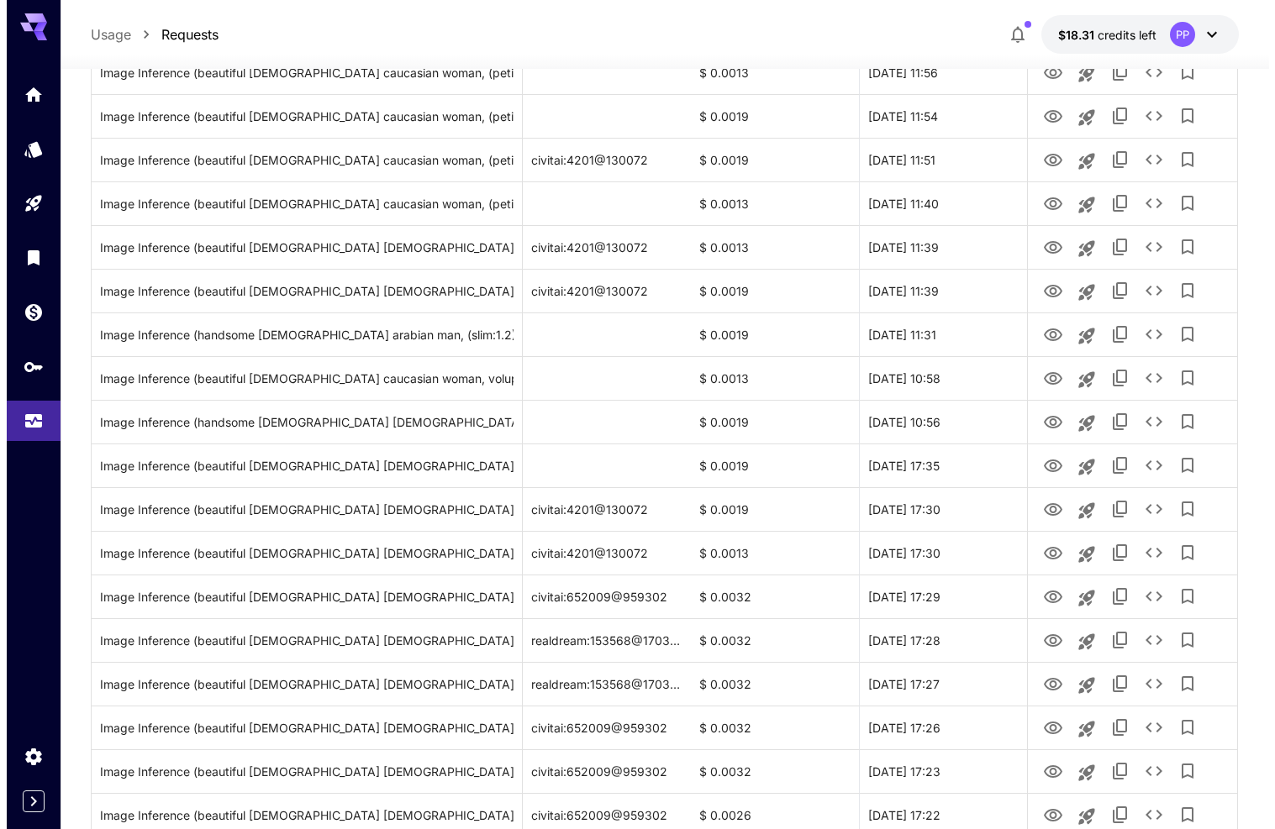
scroll to position [0, 0]
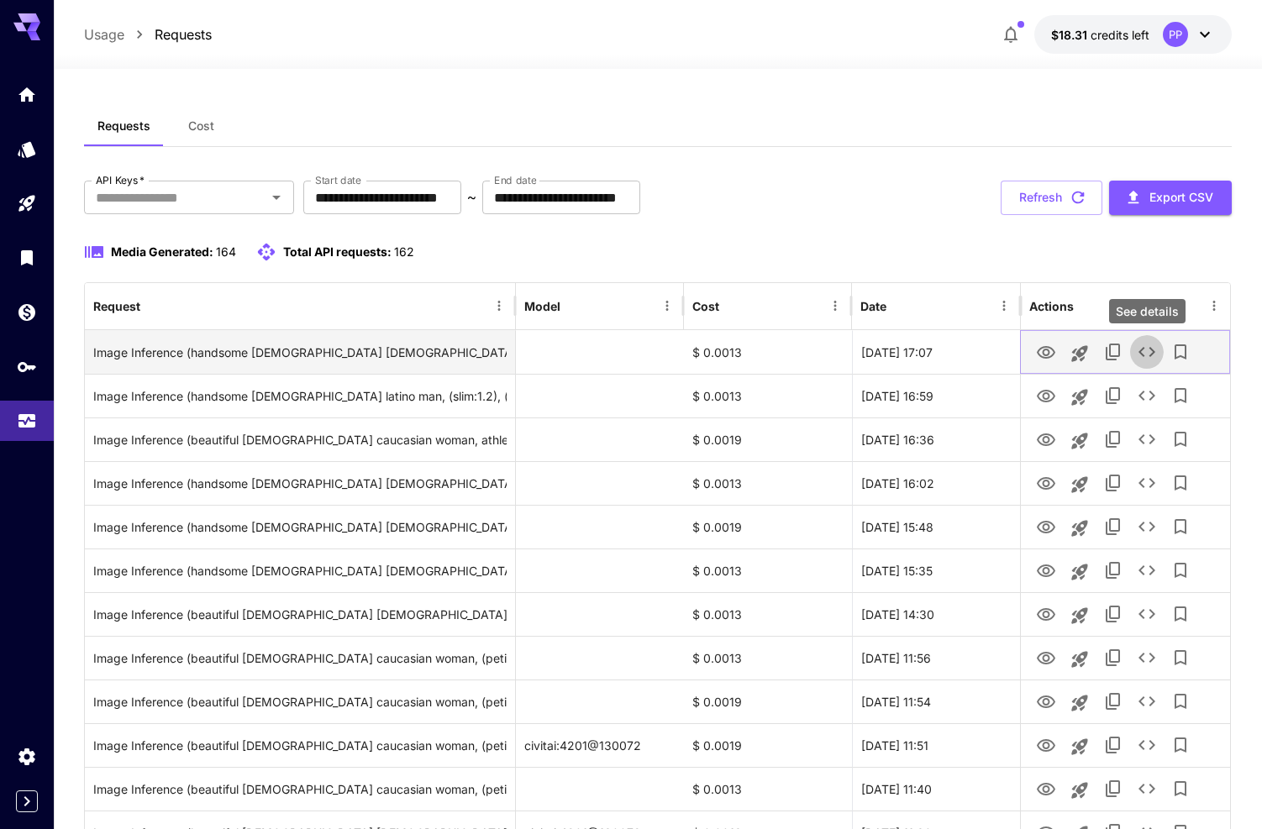
click at [1143, 355] on icon "See details" at bounding box center [1147, 352] width 17 height 10
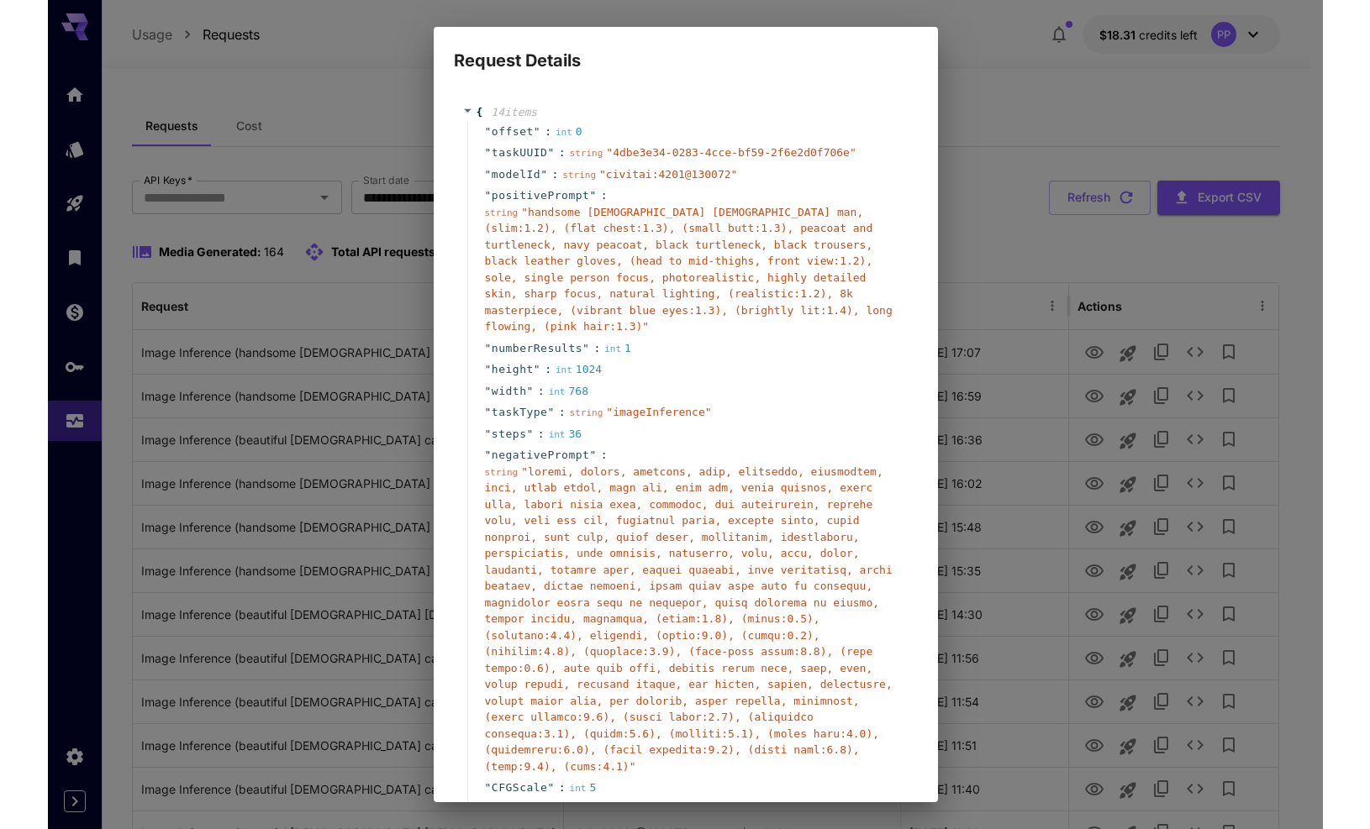
scroll to position [178, 0]
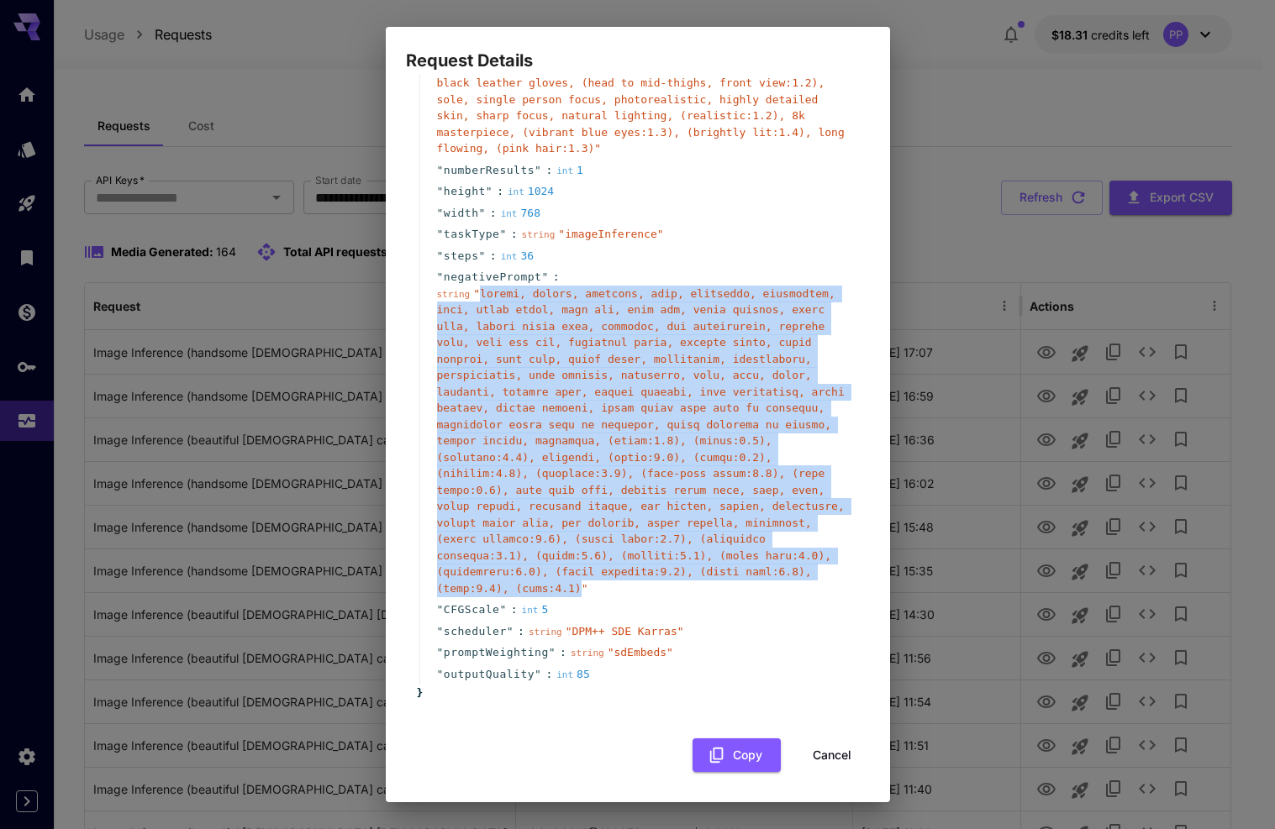
drag, startPoint x: 650, startPoint y: 590, endPoint x: 481, endPoint y: 297, distance: 338.9
click at [481, 297] on span "" "" at bounding box center [641, 441] width 408 height 308
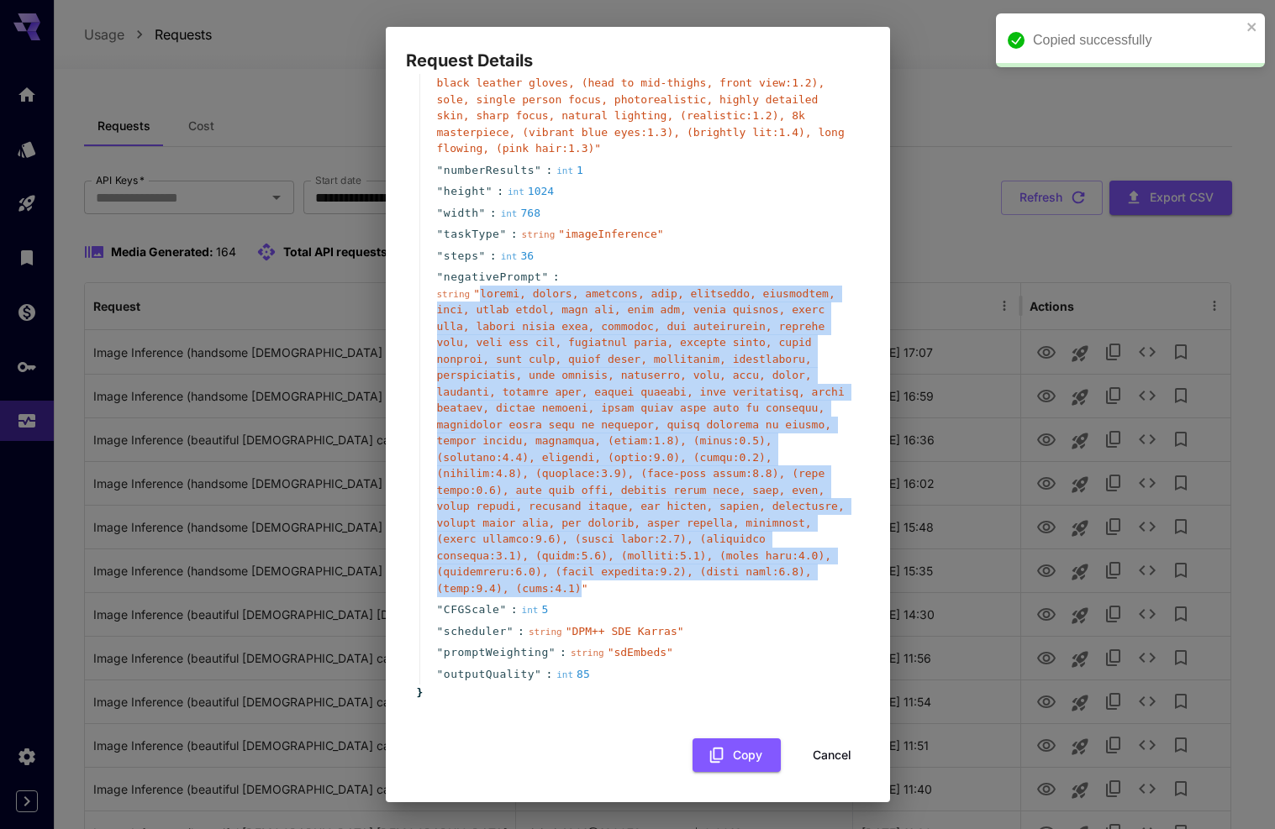
copy span "blurry, lowres, deformed, ugly, mutilated, disfigured, text, extra limbs, face …"
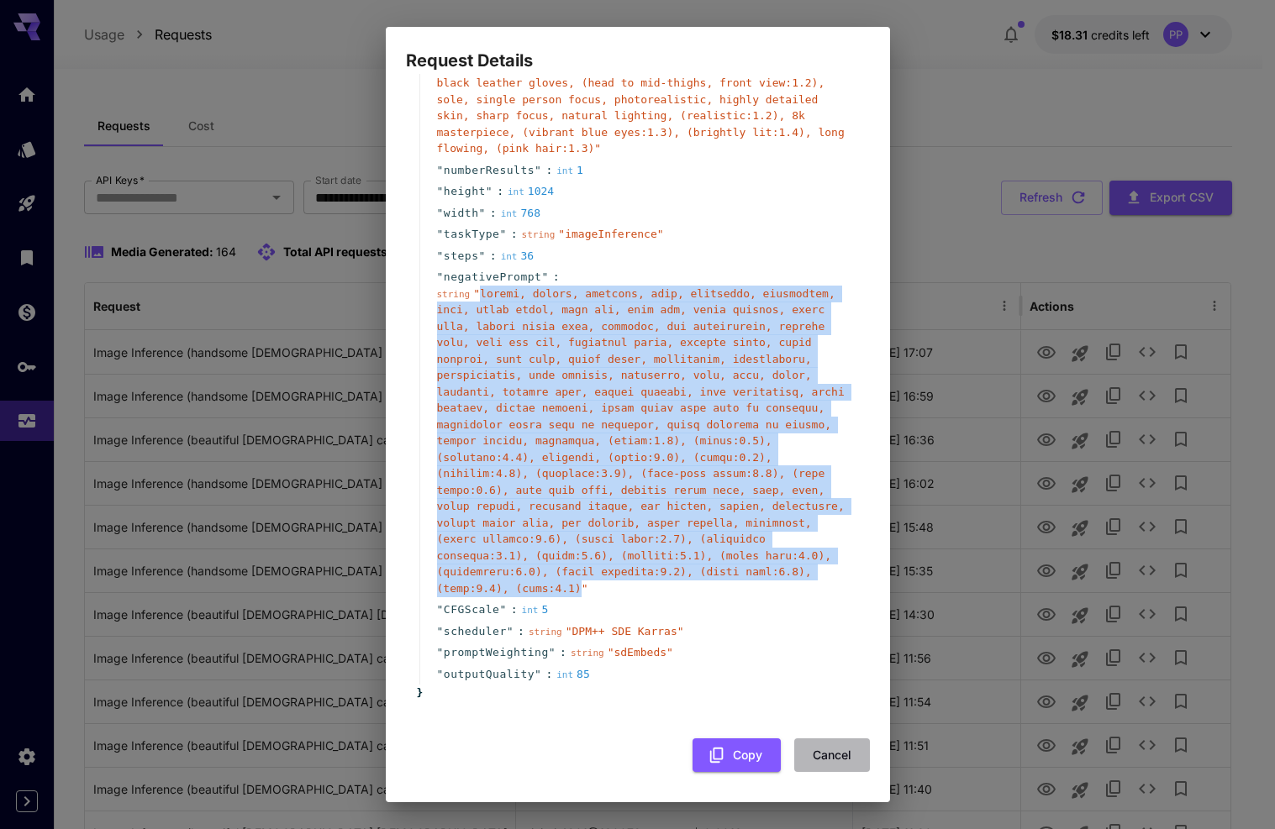
click at [804, 766] on button "Cancel" at bounding box center [832, 756] width 76 height 34
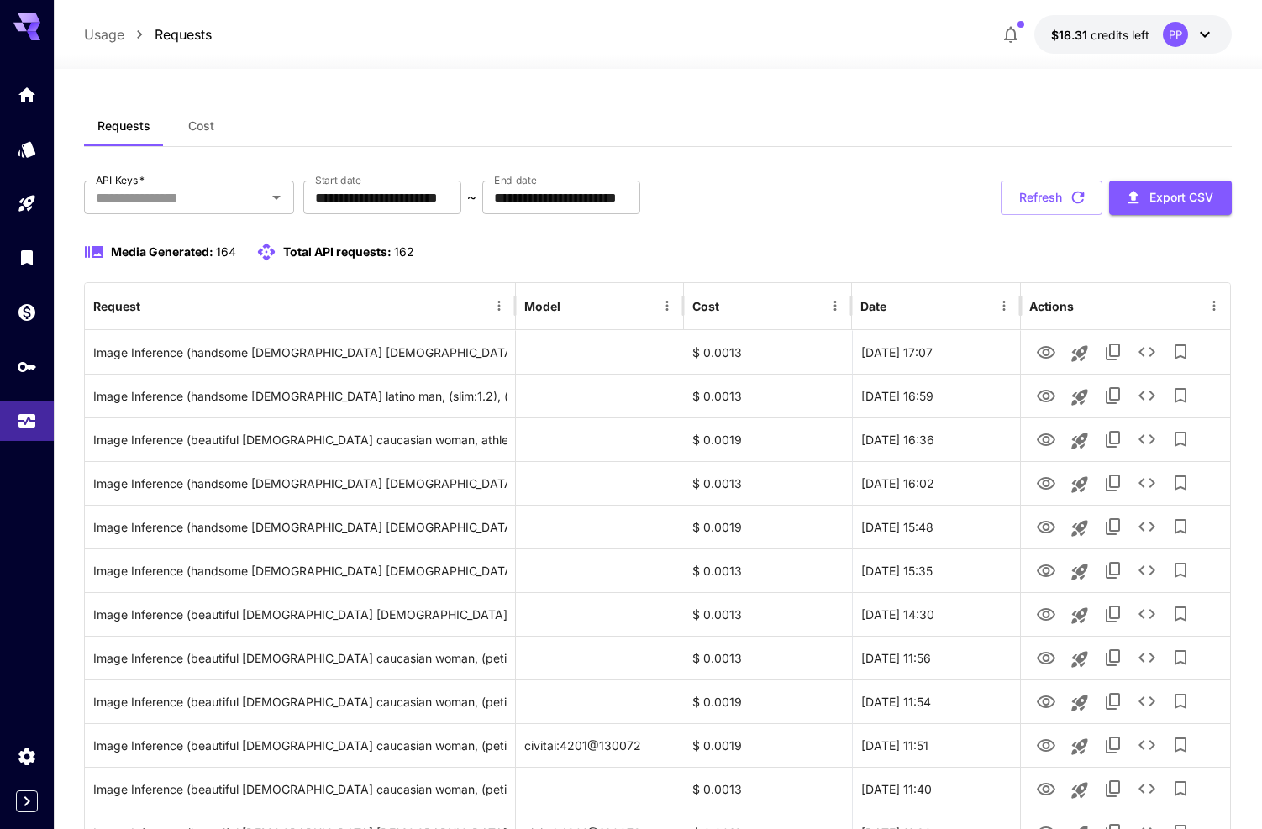
drag, startPoint x: 1081, startPoint y: 196, endPoint x: 1079, endPoint y: 219, distance: 23.6
click at [1080, 196] on icon "button" at bounding box center [1078, 198] width 13 height 13
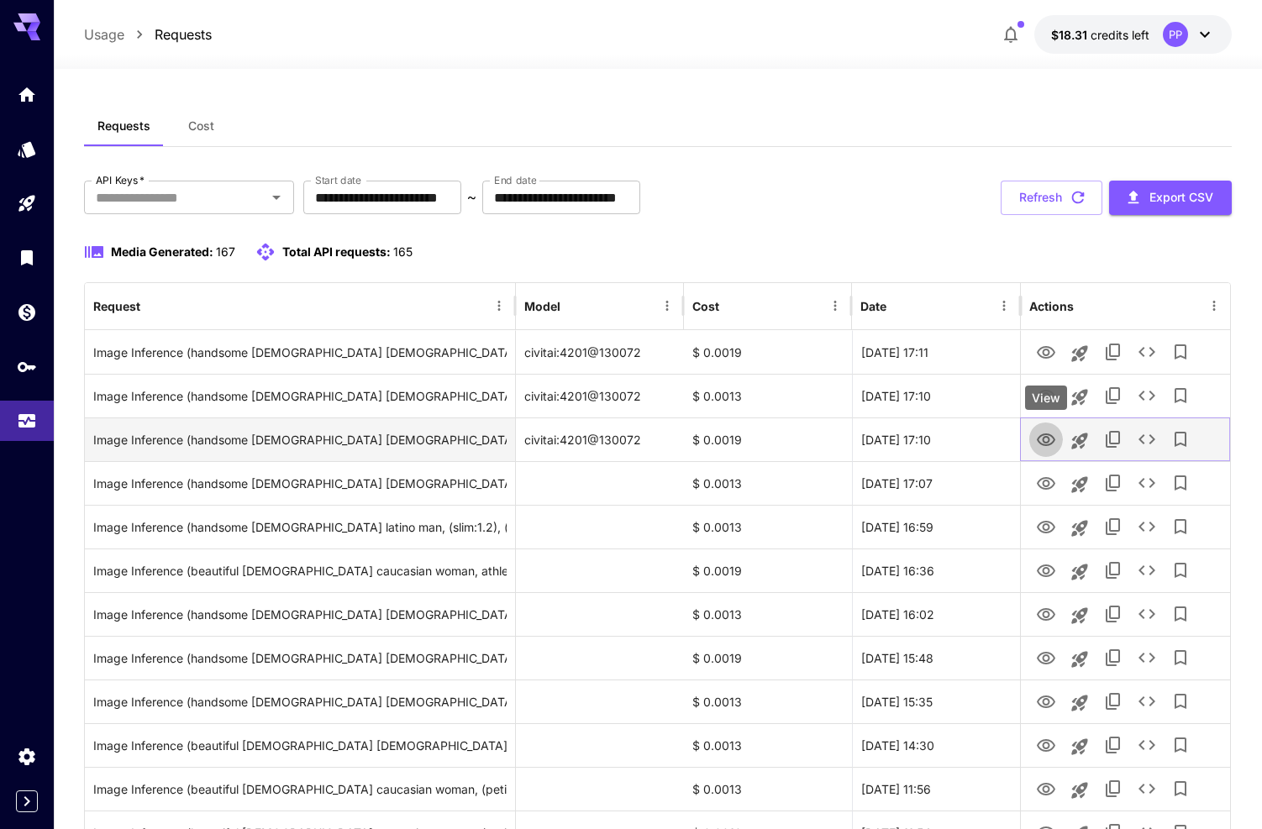
click at [1048, 439] on icon "View" at bounding box center [1046, 440] width 18 height 13
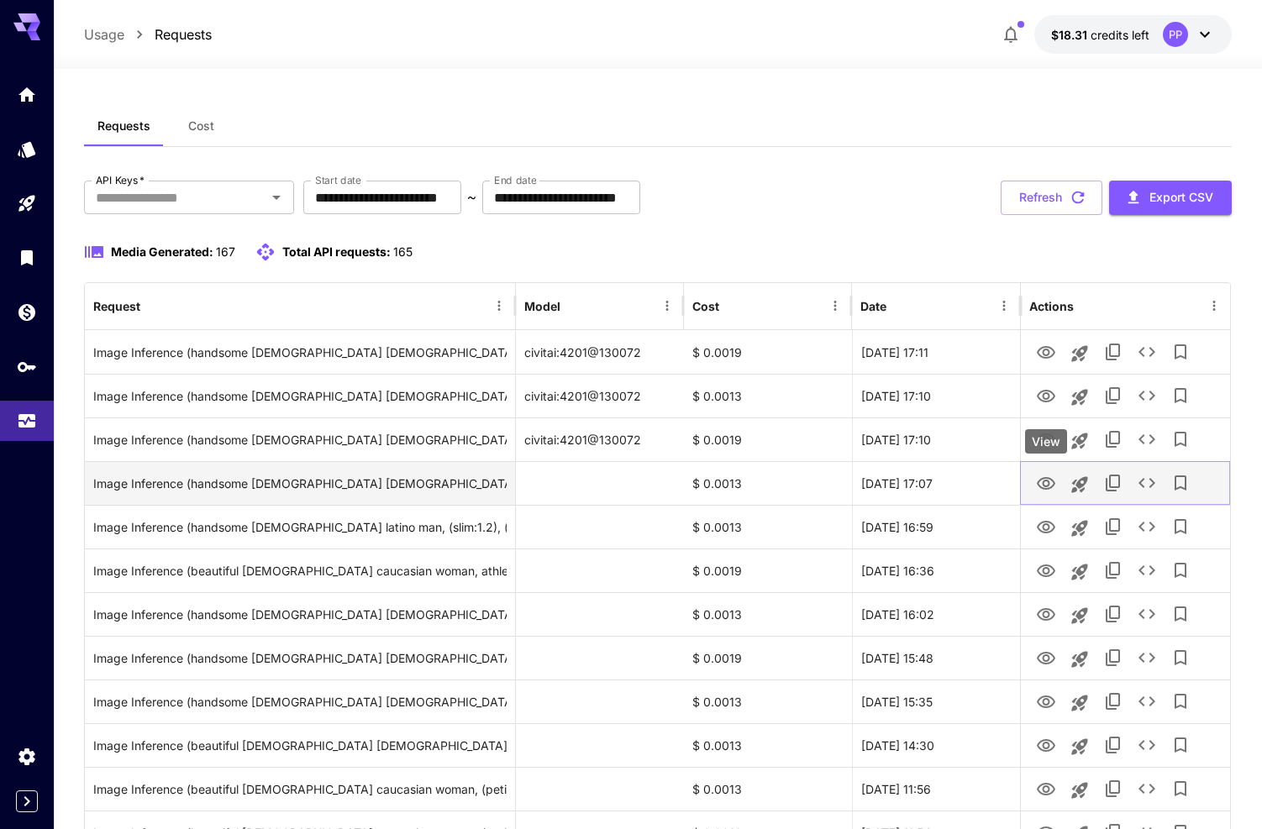
click at [1042, 497] on button "View" at bounding box center [1046, 483] width 34 height 34
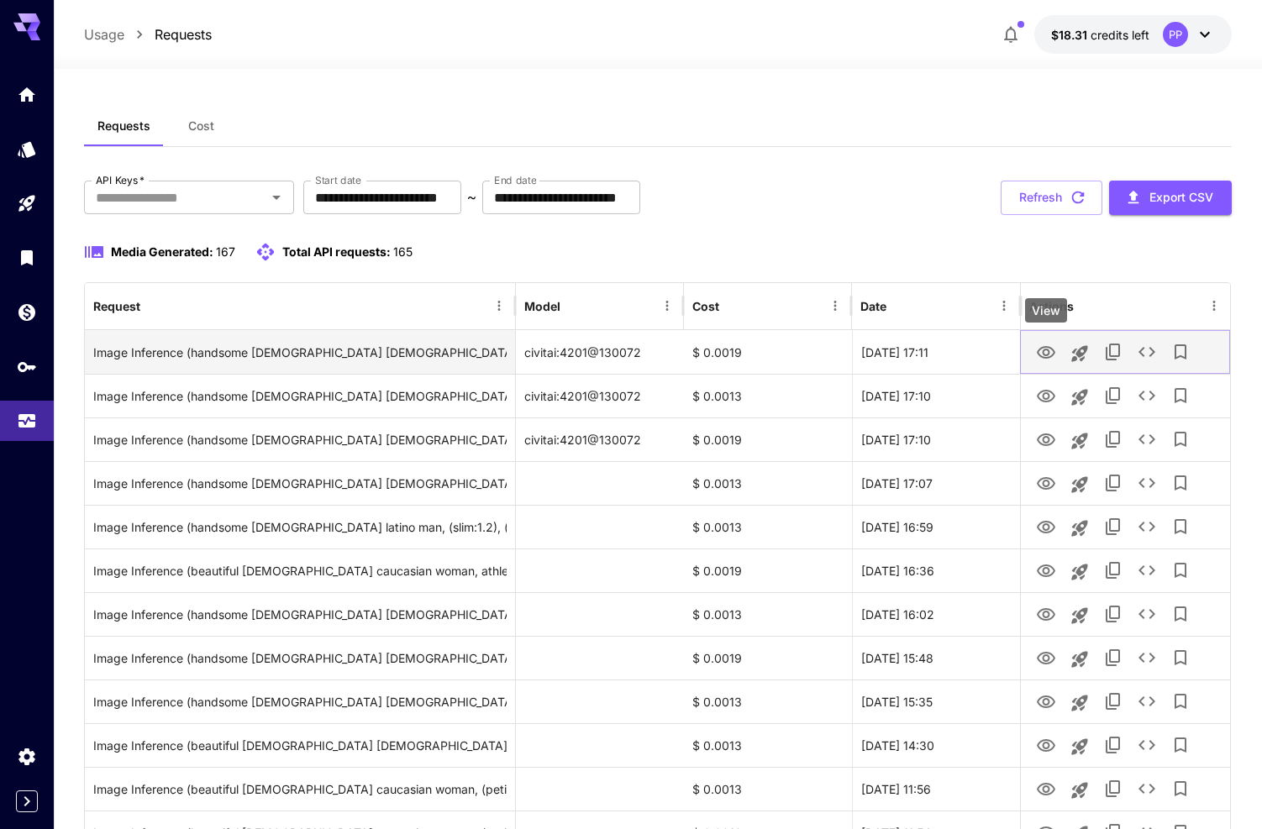
click at [1038, 354] on icon "View" at bounding box center [1046, 352] width 18 height 13
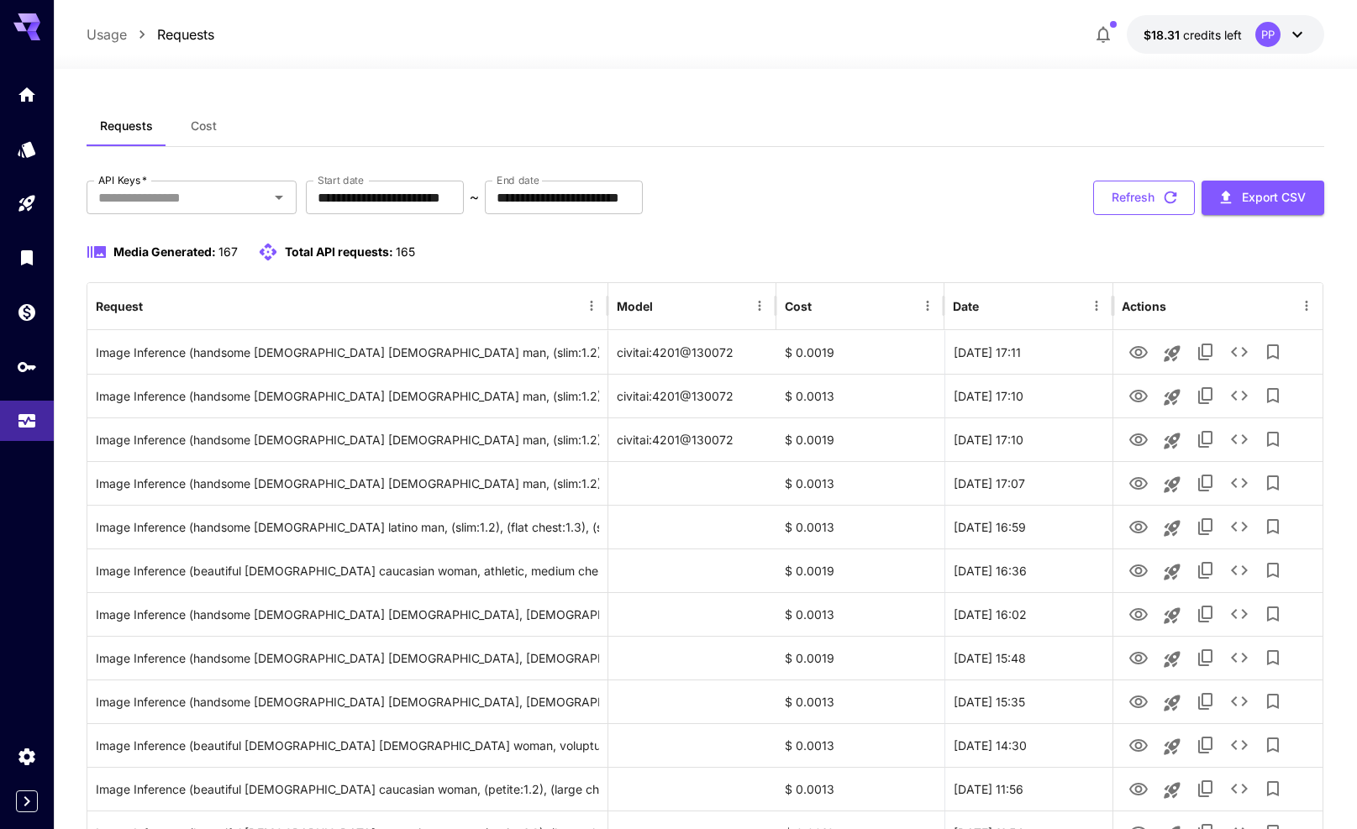
click at [1144, 199] on button "Refresh" at bounding box center [1144, 198] width 102 height 34
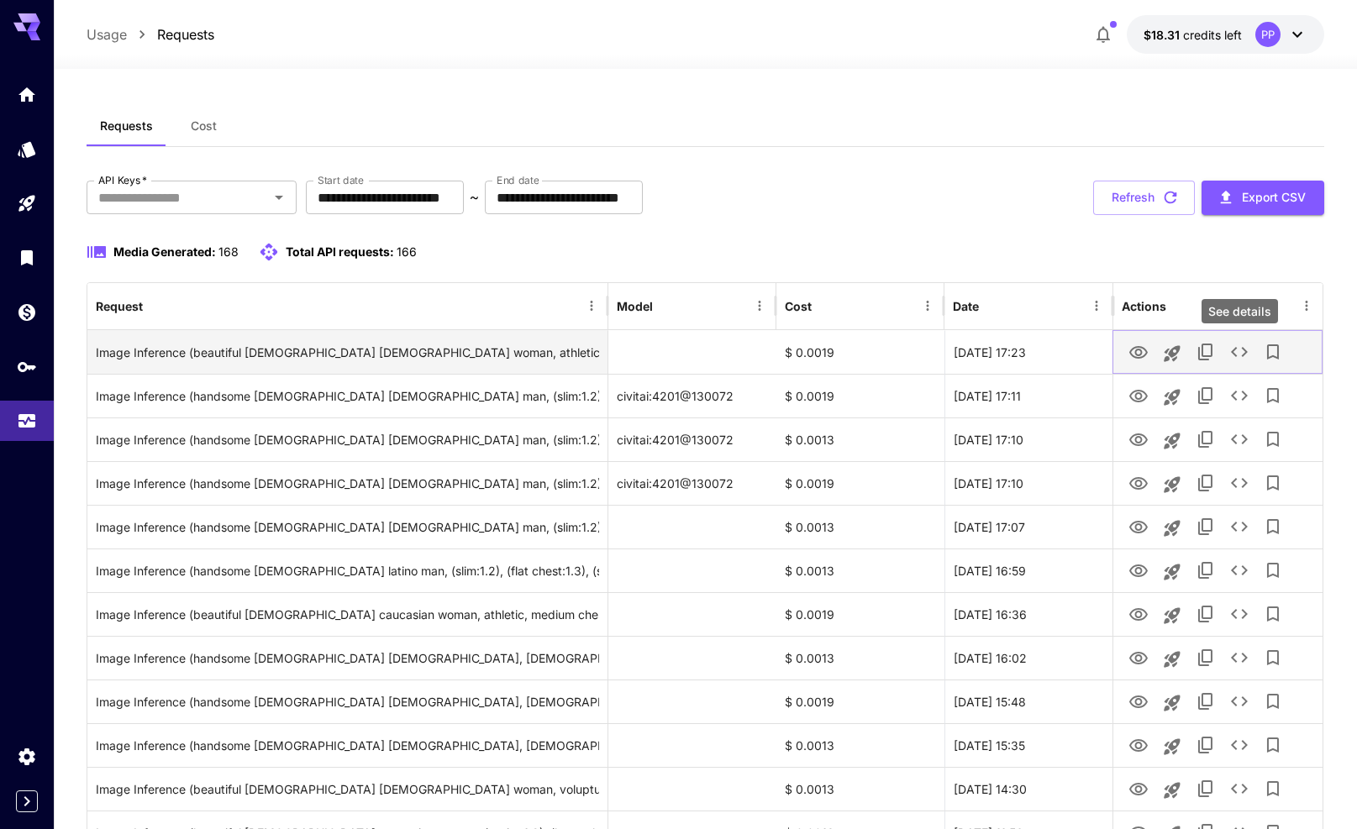
click at [1232, 347] on icon "See details" at bounding box center [1239, 352] width 20 height 20
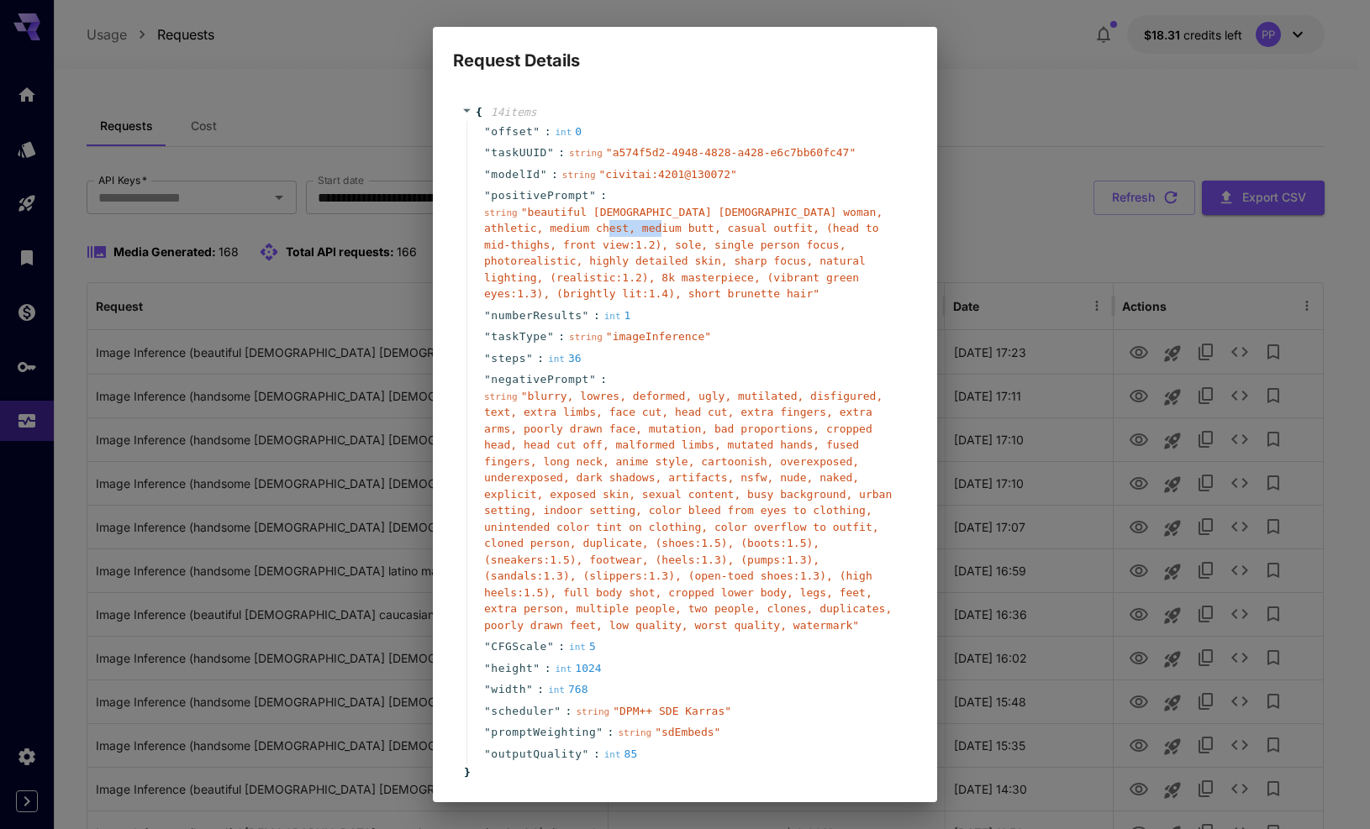
drag, startPoint x: 619, startPoint y: 227, endPoint x: 682, endPoint y: 233, distance: 63.3
click at [676, 231] on span "" beautiful 24-year-old latino woman, athletic, medium chest, medium butt, casu…" at bounding box center [683, 253] width 398 height 95
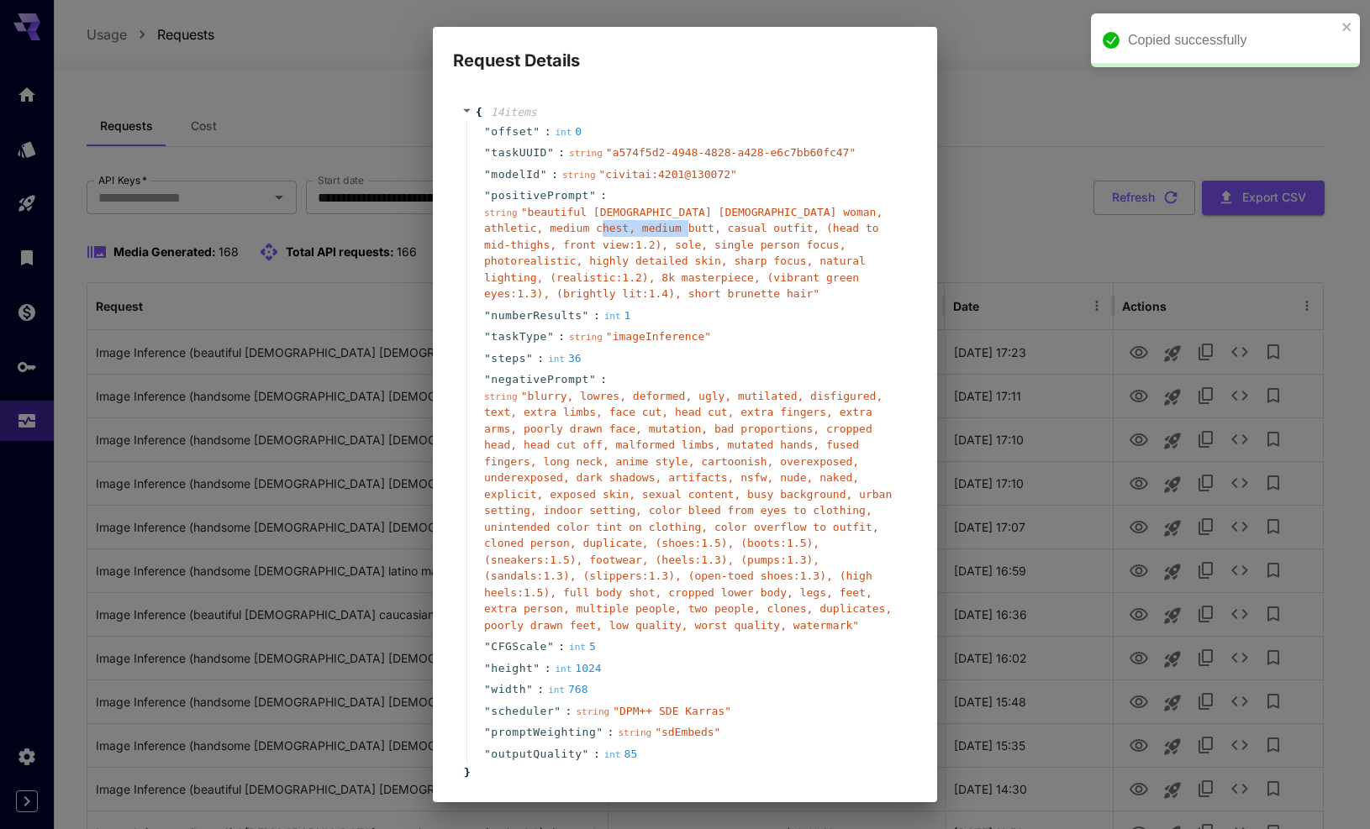
drag, startPoint x: 702, startPoint y: 225, endPoint x: 618, endPoint y: 227, distance: 84.1
click at [618, 227] on span "" beautiful 24-year-old latino woman, athletic, medium chest, medium butt, casu…" at bounding box center [683, 253] width 398 height 95
copy span "casual outfit"
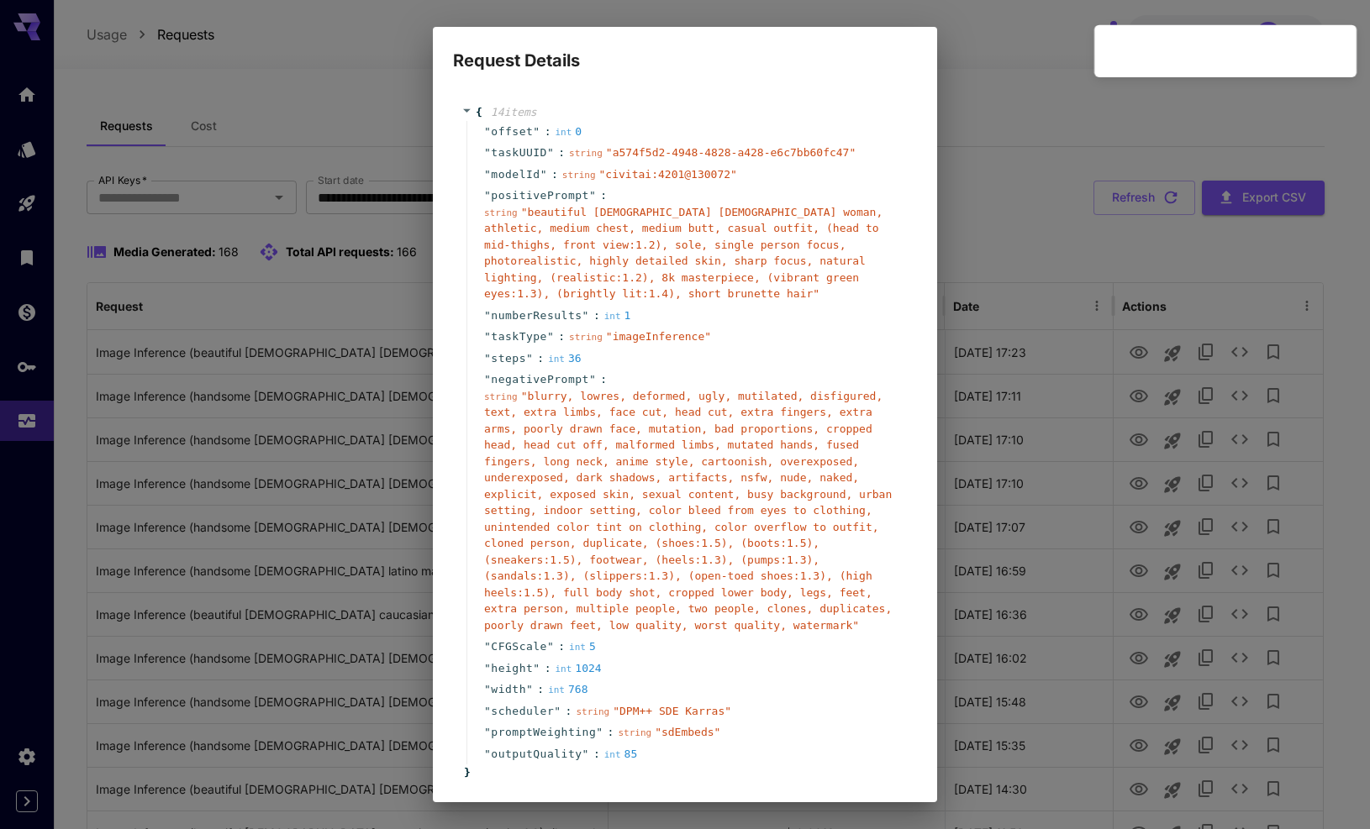
drag, startPoint x: 1018, startPoint y: 143, endPoint x: 1026, endPoint y: 189, distance: 47.0
click at [1019, 143] on div "Request Details { 14 item s " offset " : int 0 " taskUUID " : string " a574f5d2…" at bounding box center [685, 414] width 1370 height 829
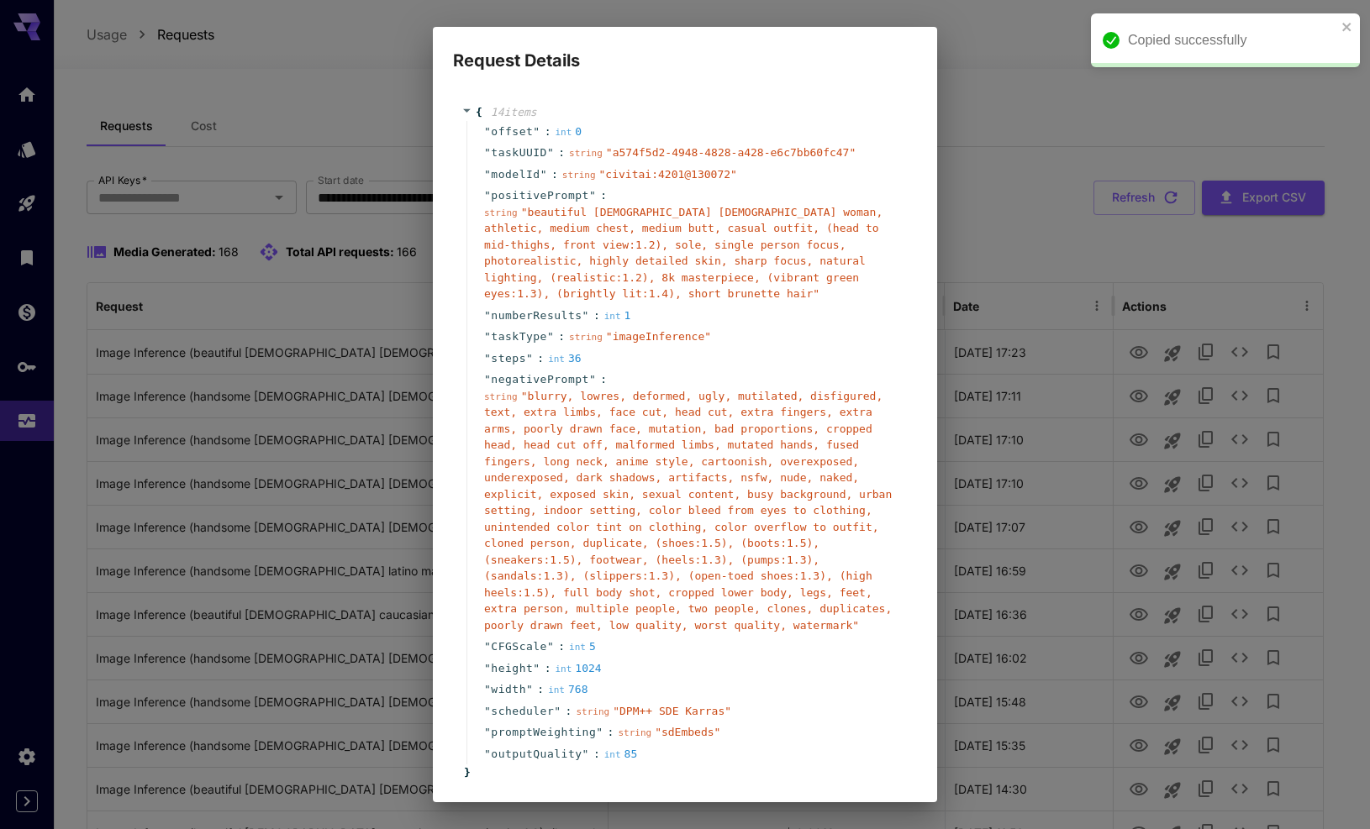
scroll to position [96, 0]
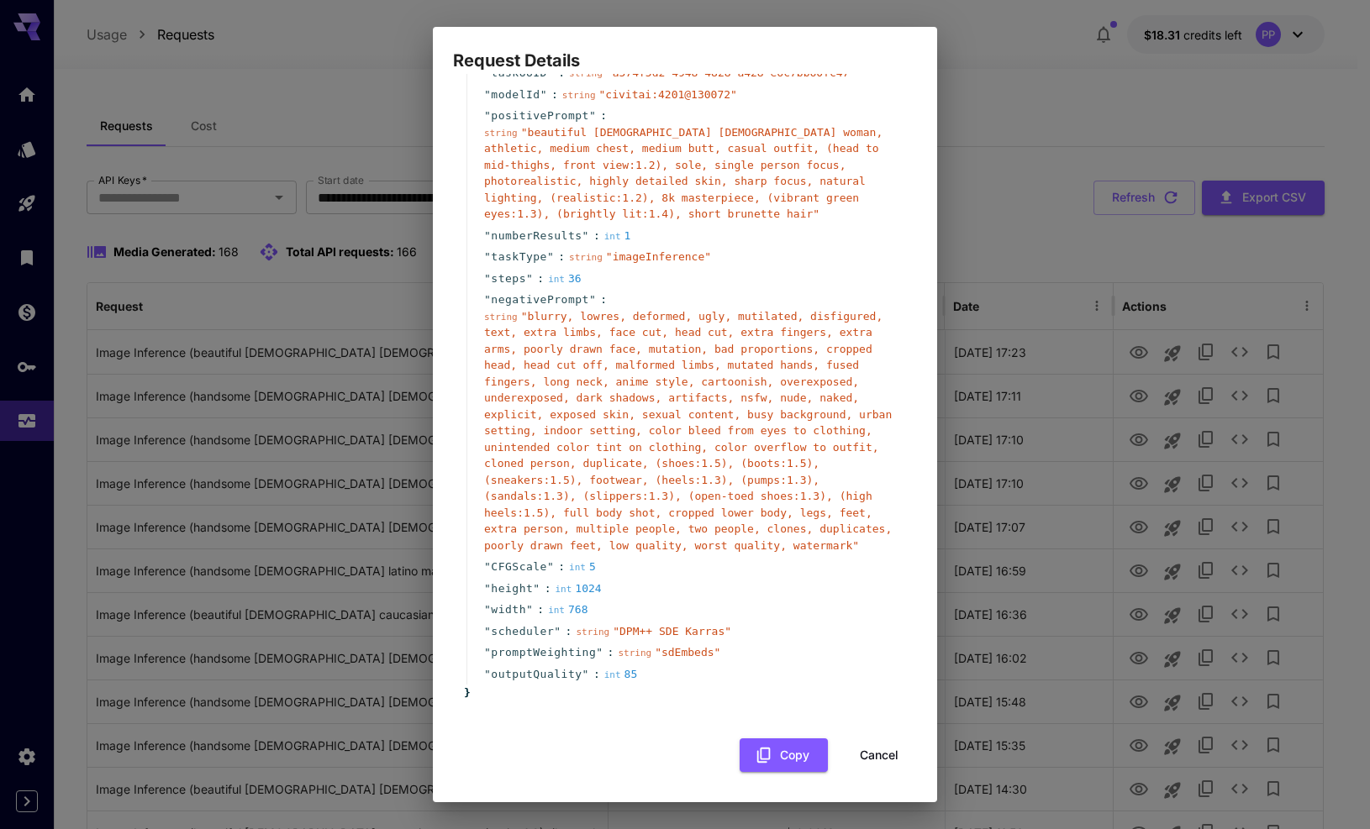
click at [873, 761] on button "Cancel" at bounding box center [879, 756] width 76 height 34
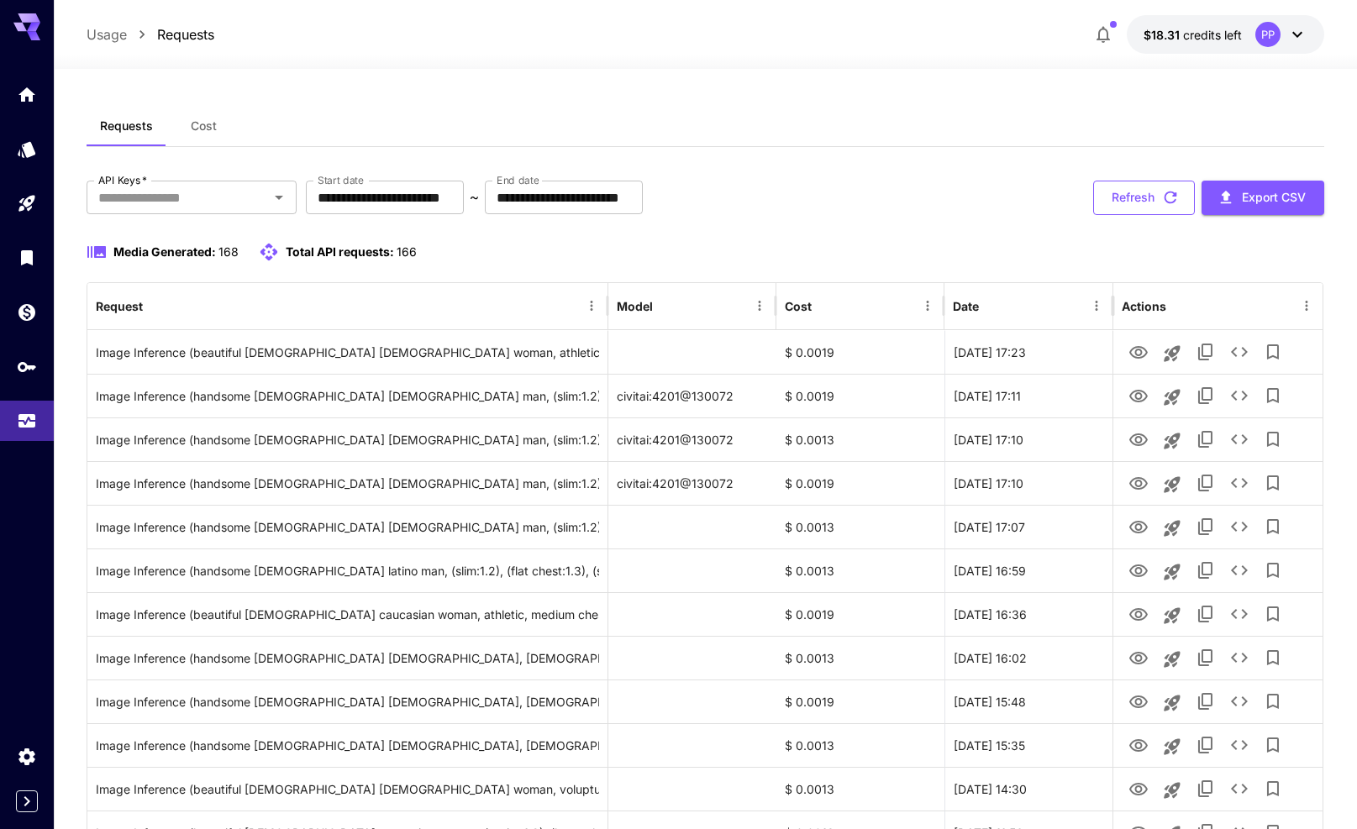
click at [1127, 195] on button "Refresh" at bounding box center [1144, 198] width 102 height 34
click at [1141, 196] on button "Refresh" at bounding box center [1144, 198] width 102 height 34
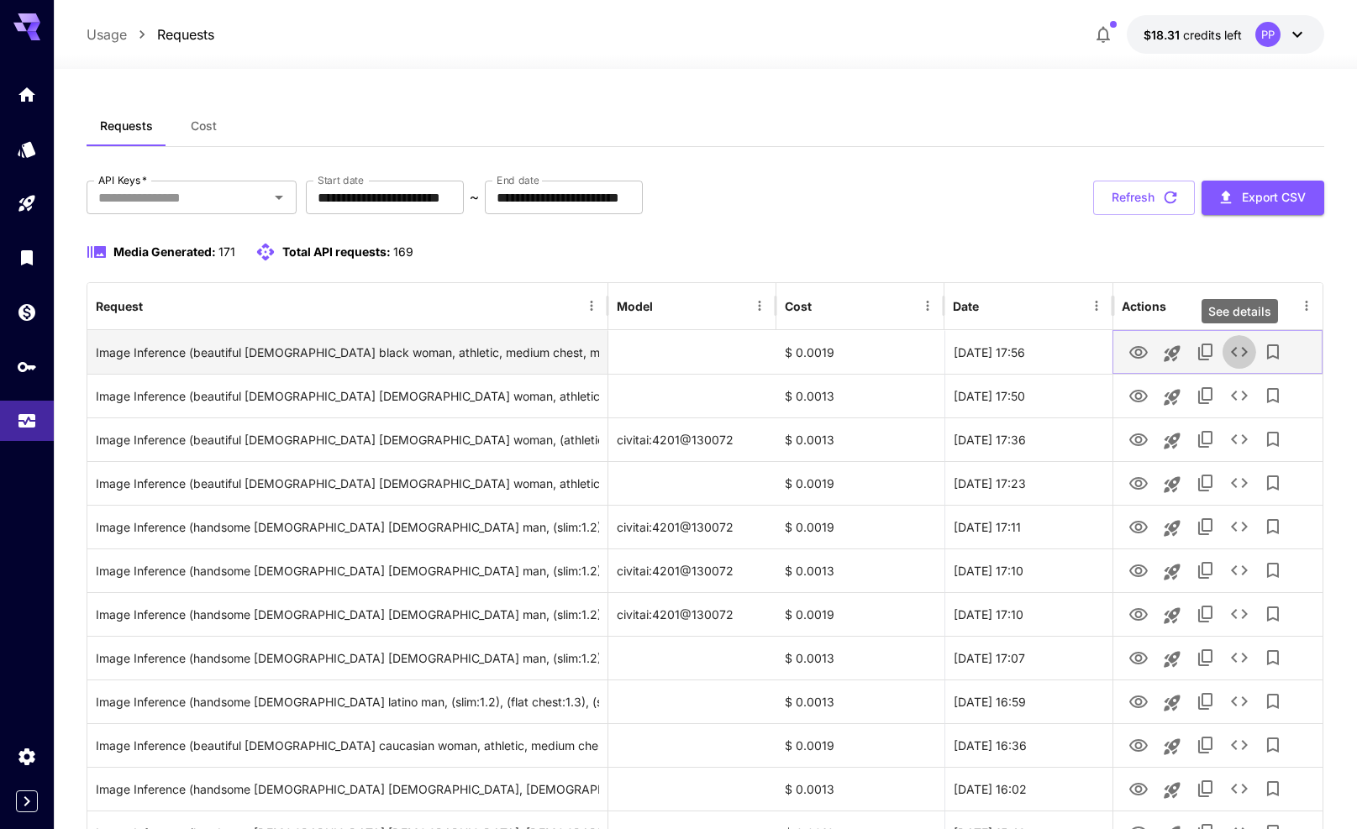
click at [1247, 355] on icon "See details" at bounding box center [1239, 352] width 20 height 20
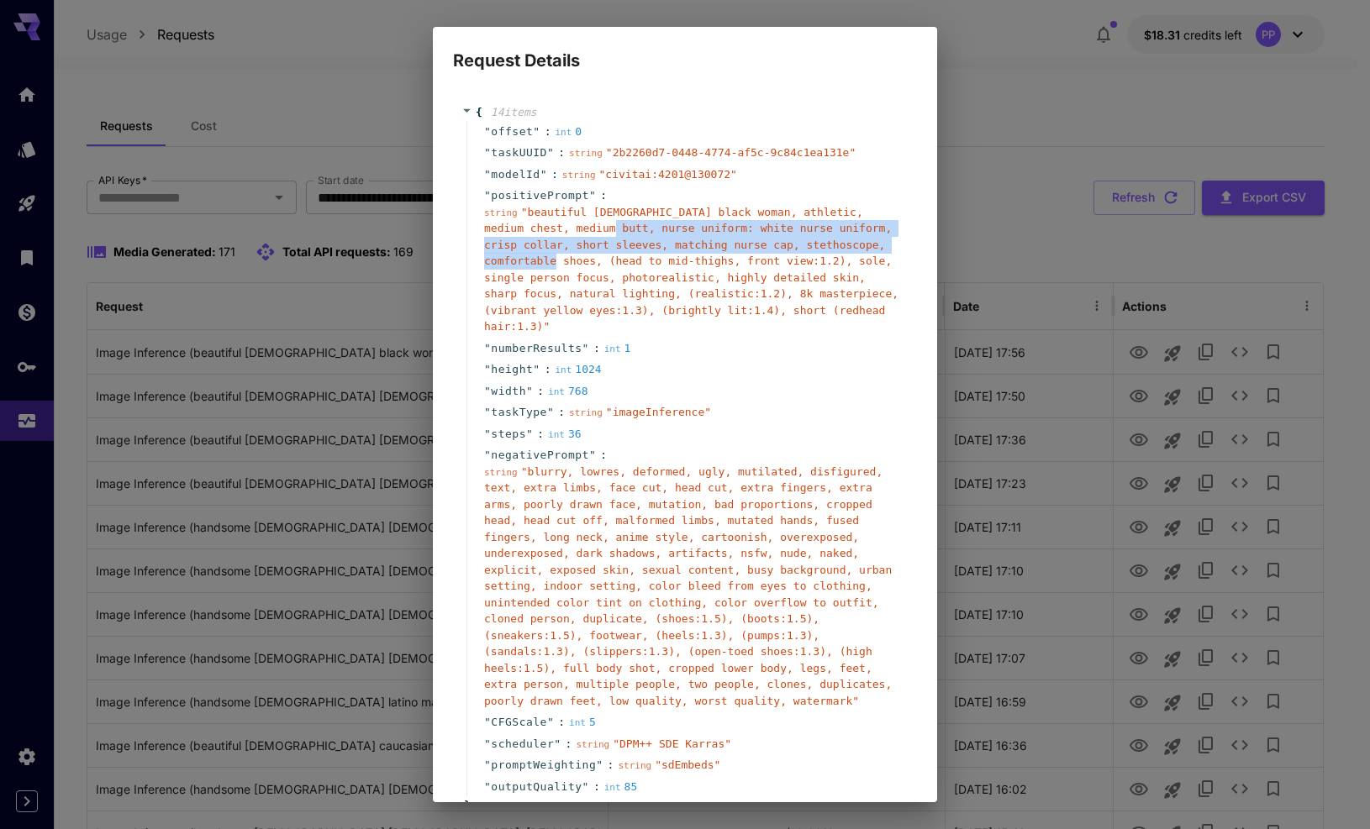
drag, startPoint x: 613, startPoint y: 225, endPoint x: 599, endPoint y: 266, distance: 43.6
click at [599, 266] on span "" beautiful 26-year-old black woman, athletic, medium chest, medium butt, nurse…" at bounding box center [691, 270] width 414 height 128
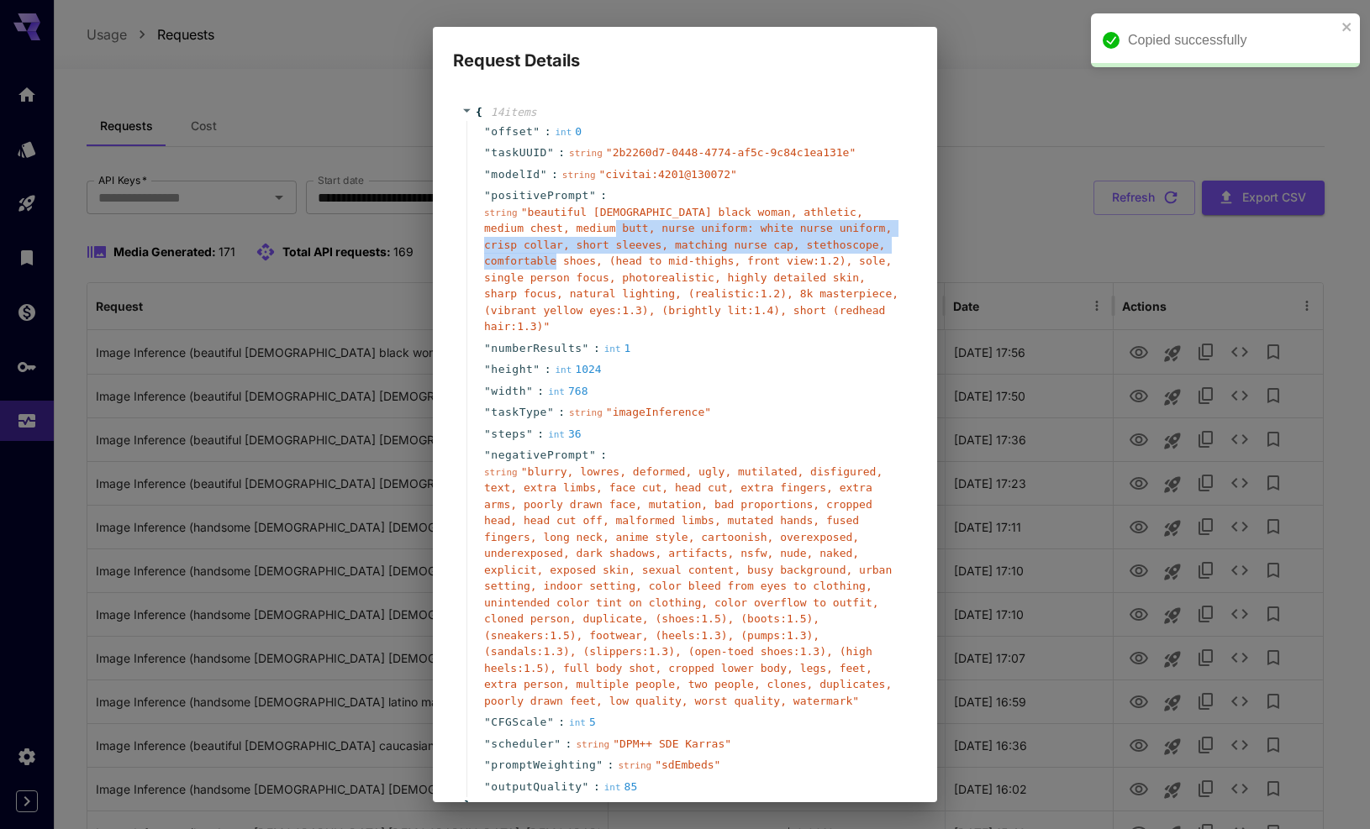
copy span "nurse uniform: white nurse uniform, crisp collar, short sleeves, matching nurse…"
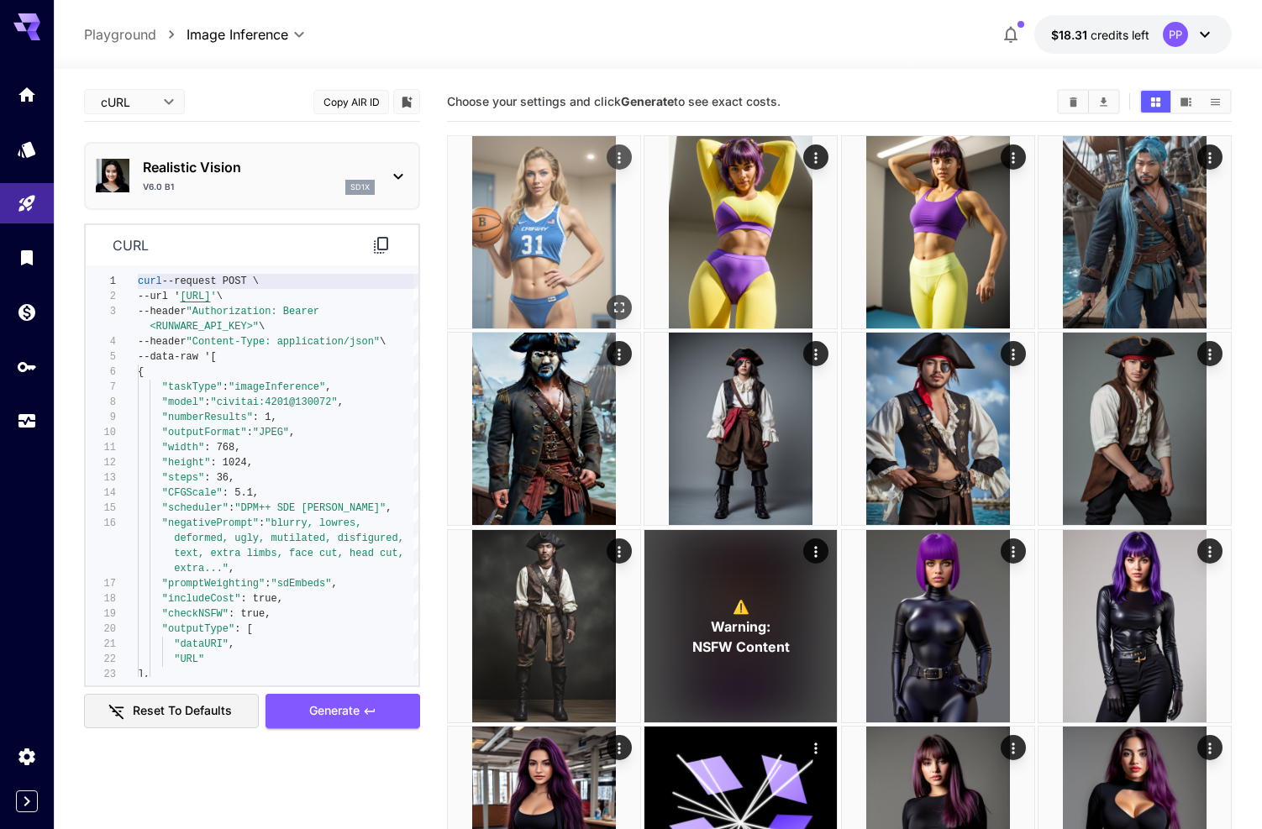
click at [624, 313] on icon "Open in fullscreen" at bounding box center [619, 307] width 17 height 17
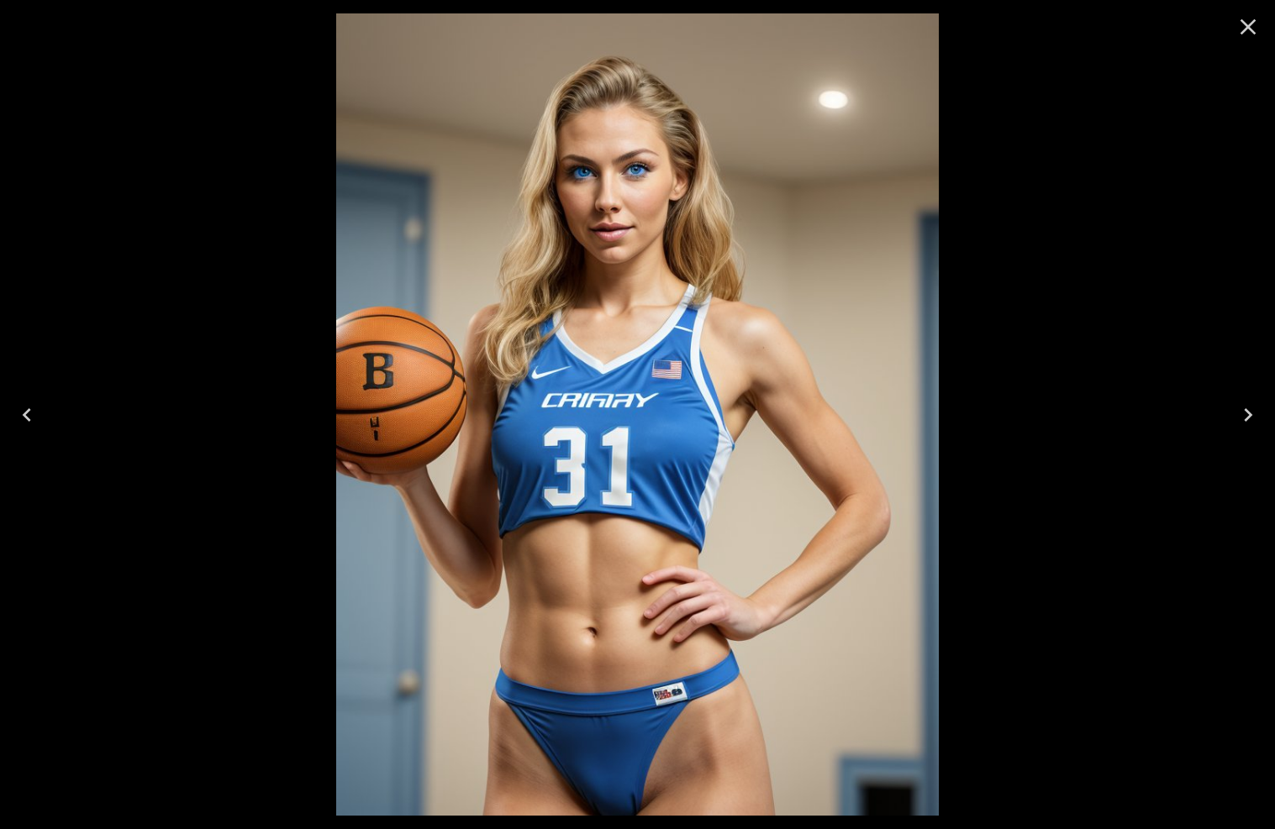
click at [1248, 22] on icon "Close" at bounding box center [1247, 26] width 27 height 27
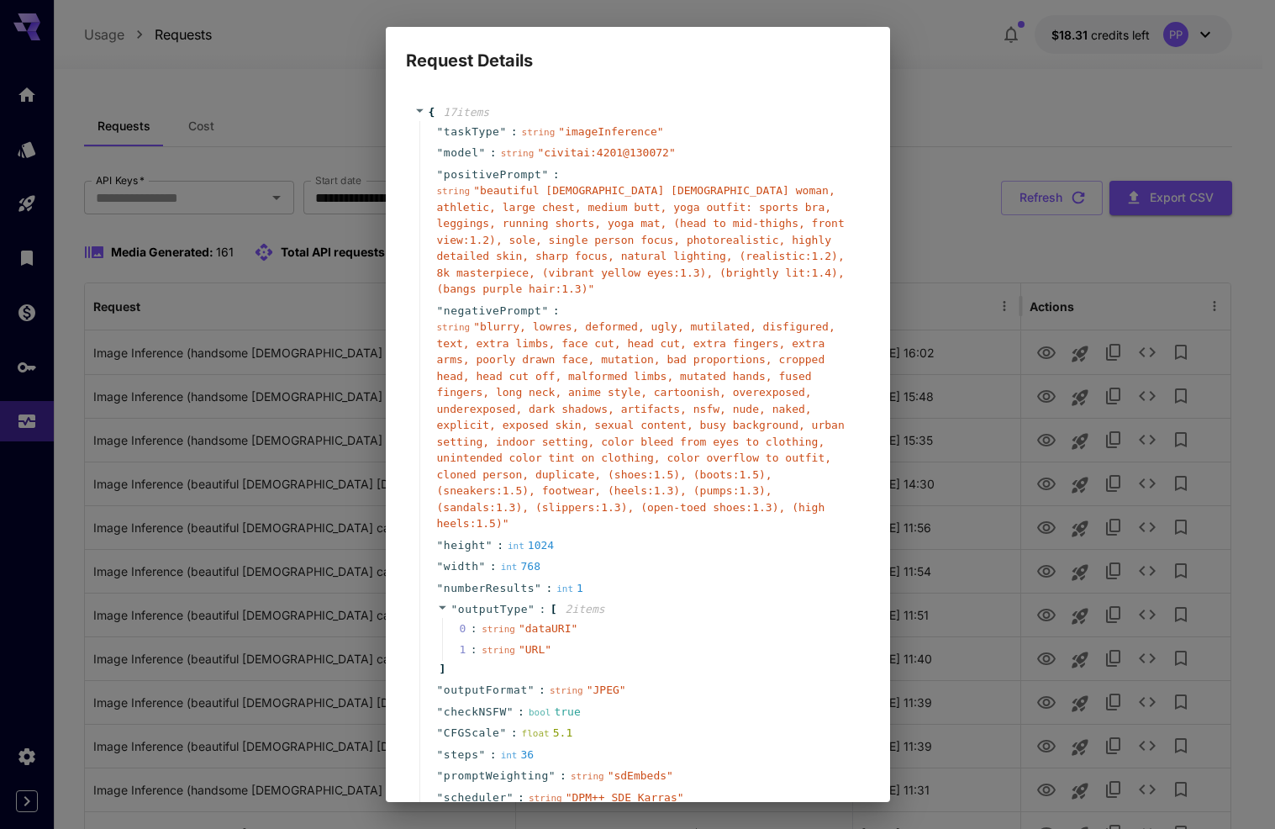
scroll to position [187, 0]
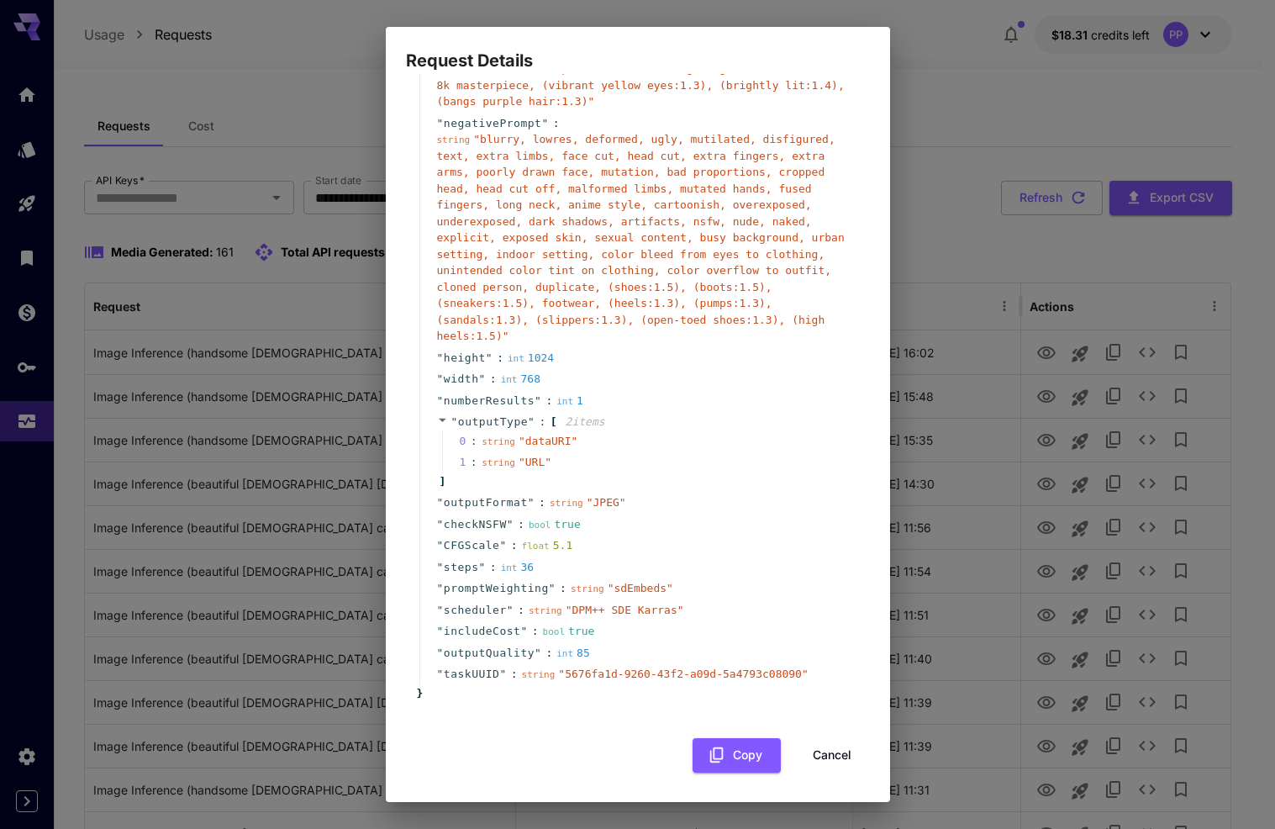
click at [816, 747] on button "Cancel" at bounding box center [832, 755] width 76 height 34
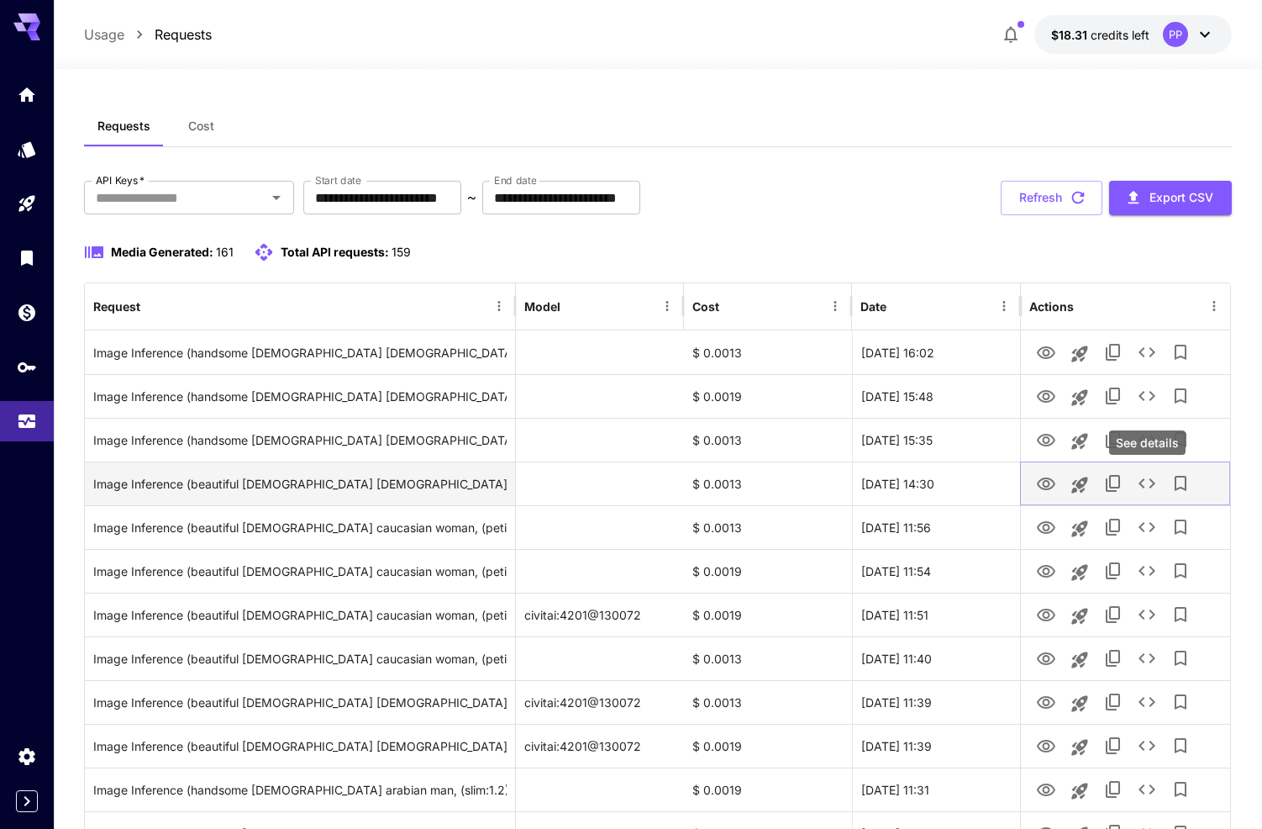
click at [1140, 483] on icon "See details" at bounding box center [1147, 483] width 17 height 10
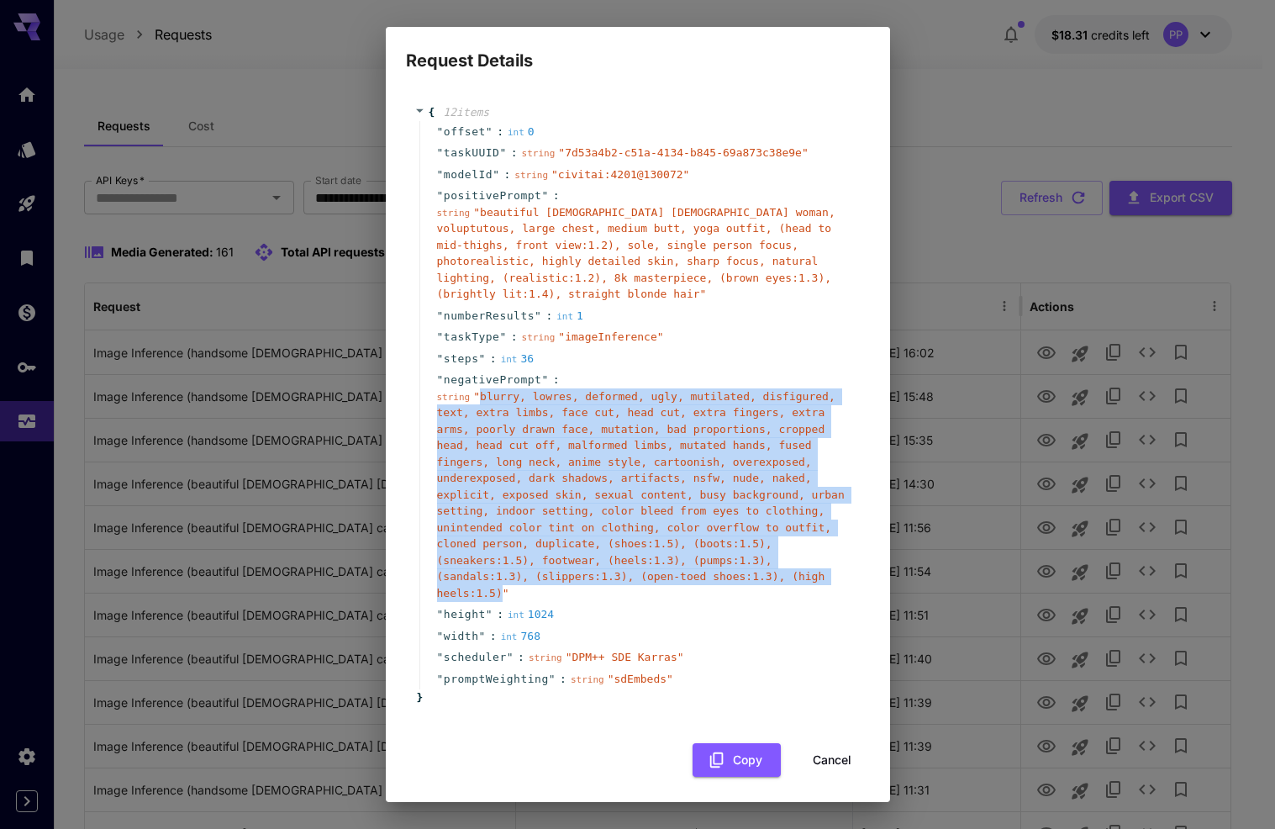
drag, startPoint x: 620, startPoint y: 594, endPoint x: 477, endPoint y: 400, distance: 241.0
click at [477, 400] on span "" blurry, lowres, deformed, ugly, mutilated, disfigured, text, extra limbs, fac…" at bounding box center [641, 494] width 408 height 209
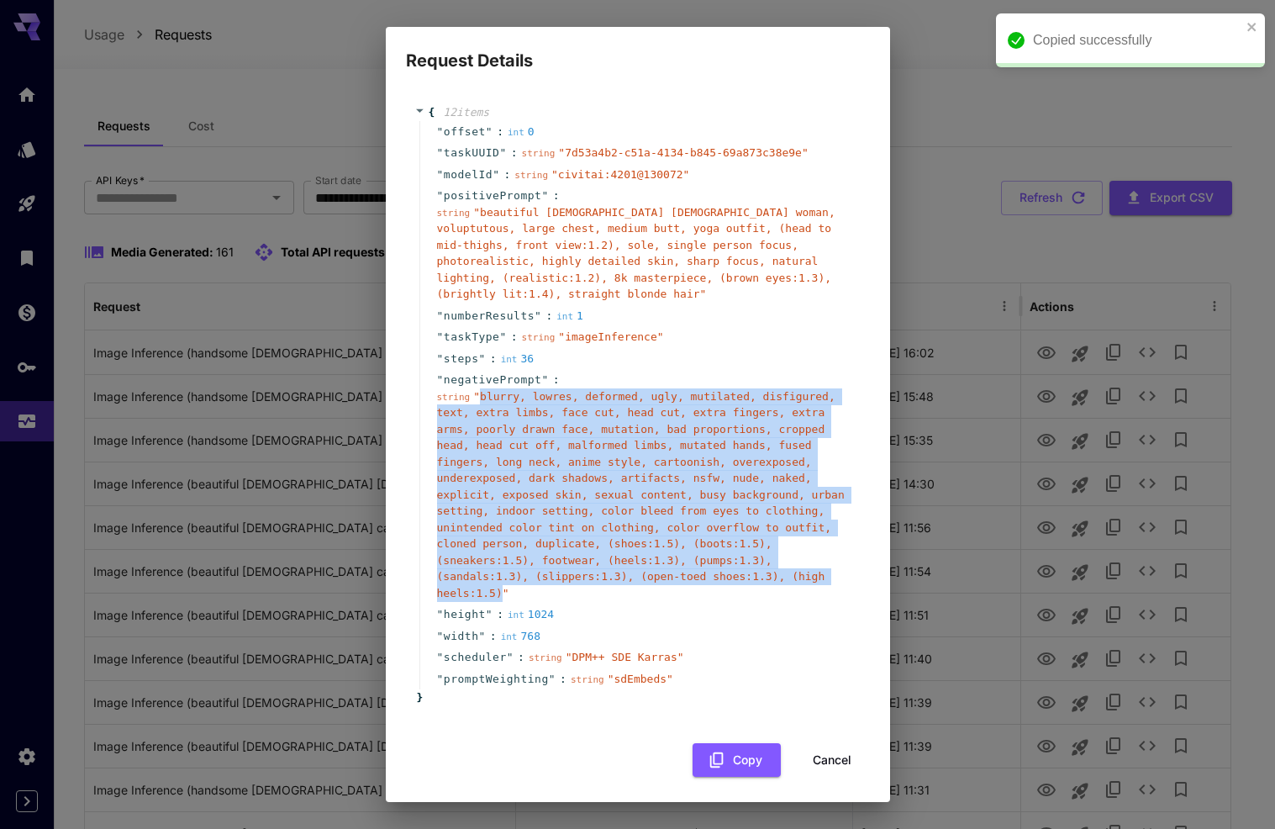
copy span "blurry, lowres, deformed, ugly, mutilated, disfigured, text, extra limbs, face …"
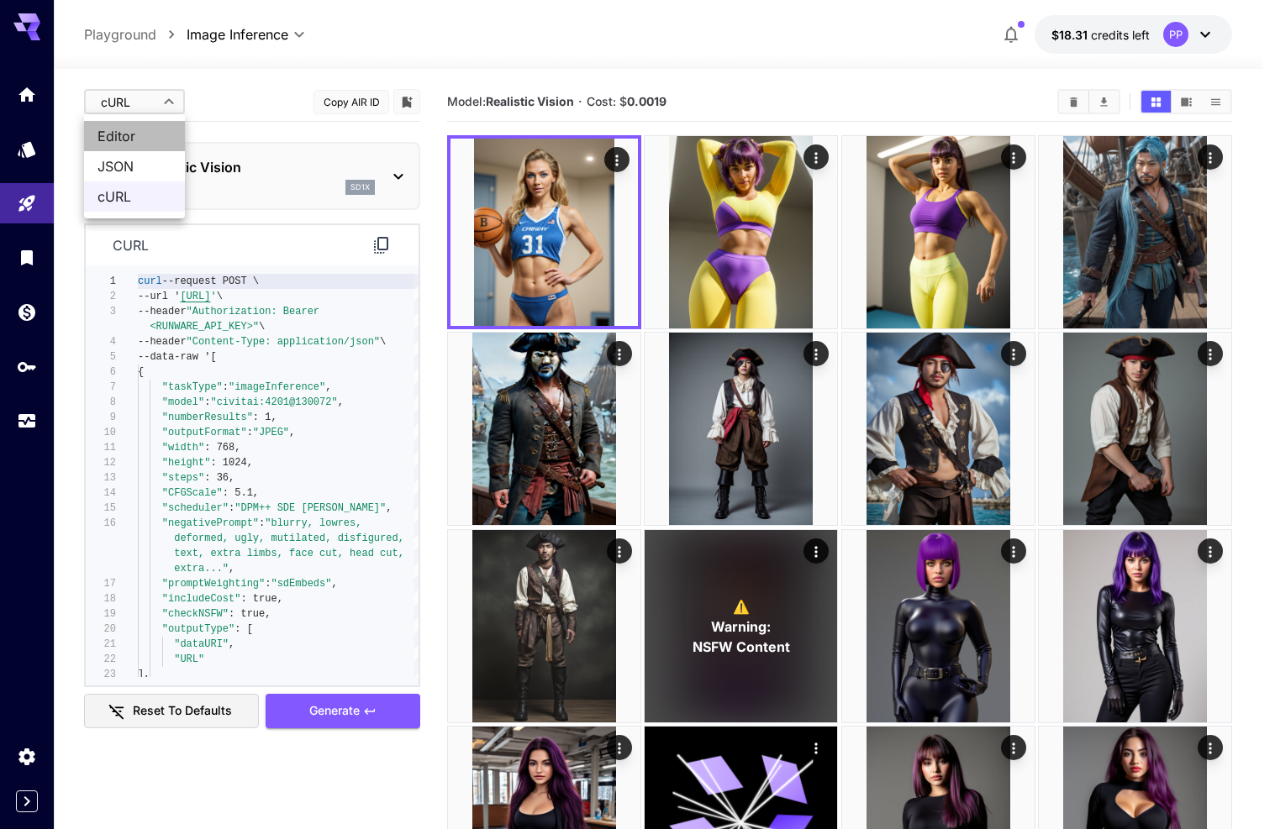
click at [137, 134] on span "Editor" at bounding box center [134, 136] width 74 height 20
type input "****"
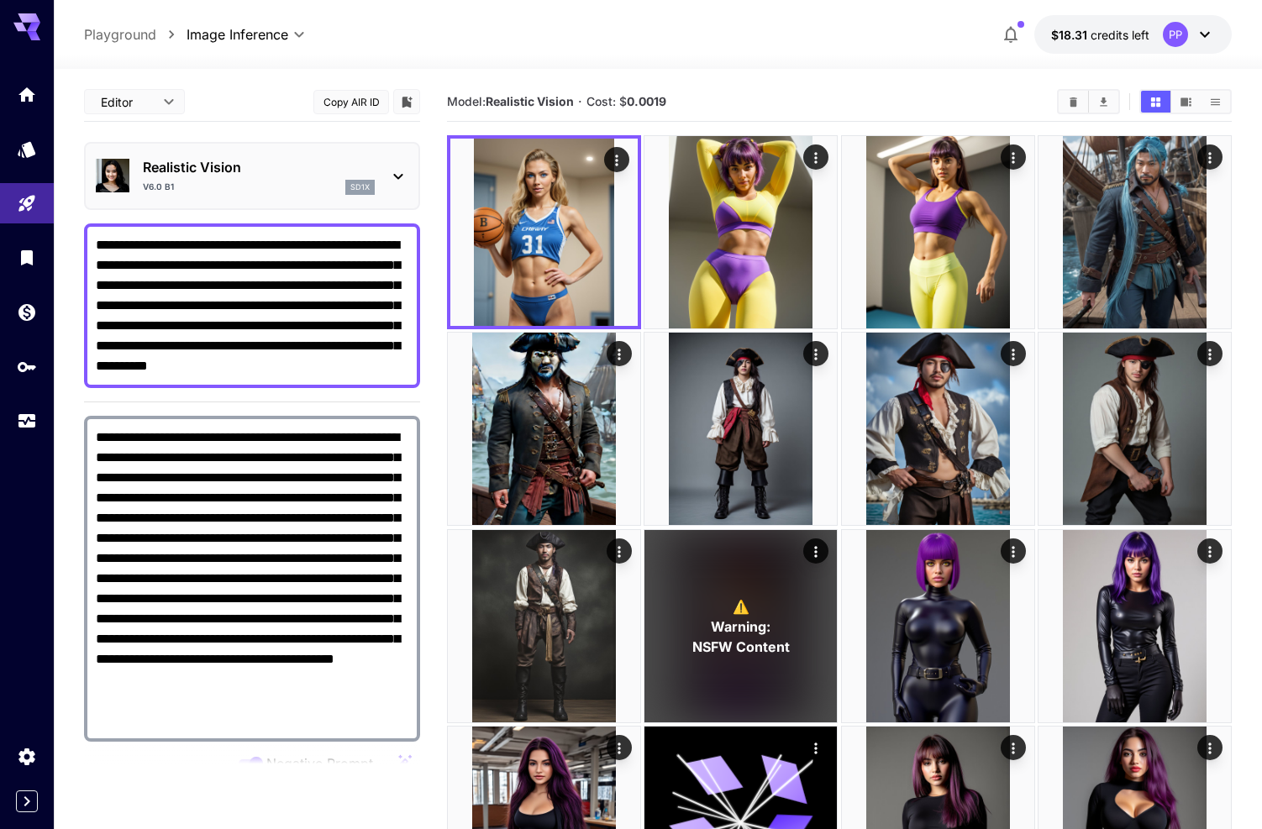
drag, startPoint x: 384, startPoint y: 366, endPoint x: 73, endPoint y: 238, distance: 336.1
paste textarea "**********"
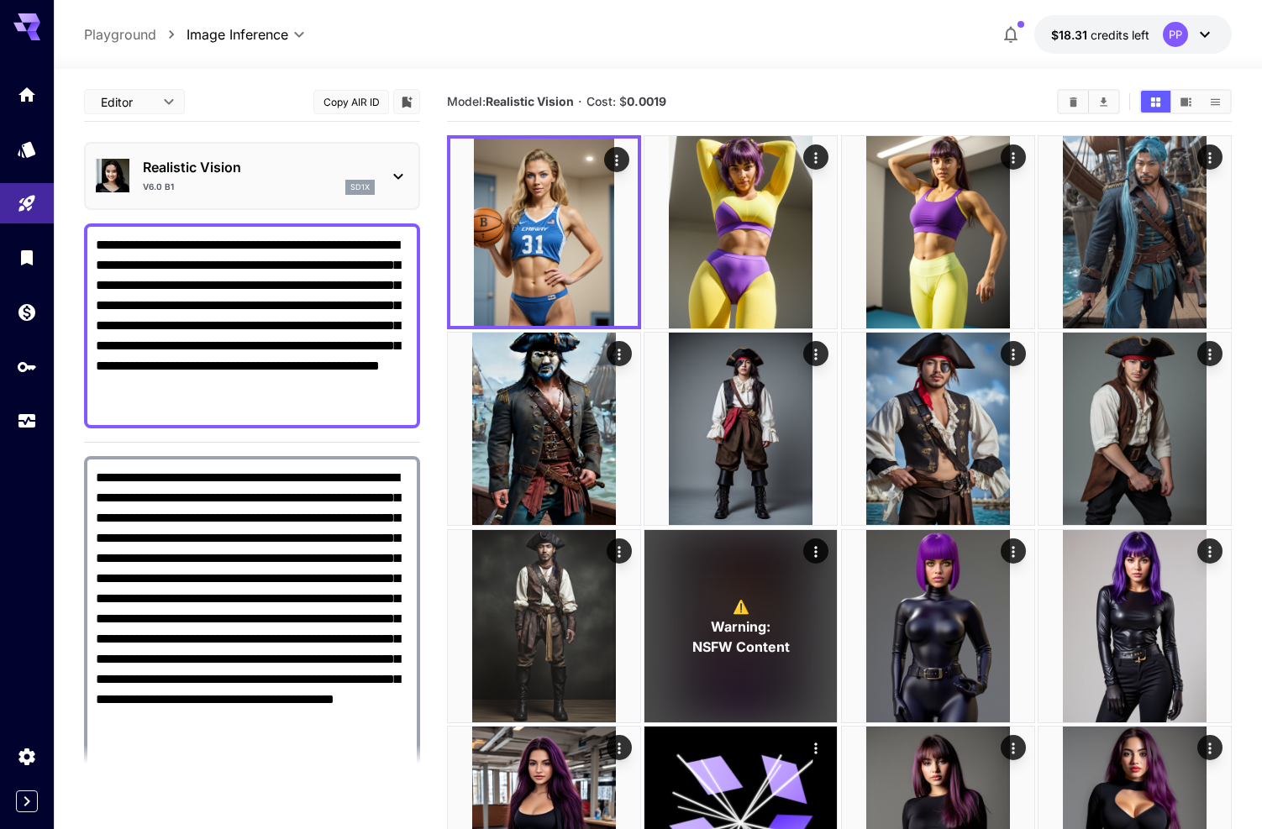
type textarea "**********"
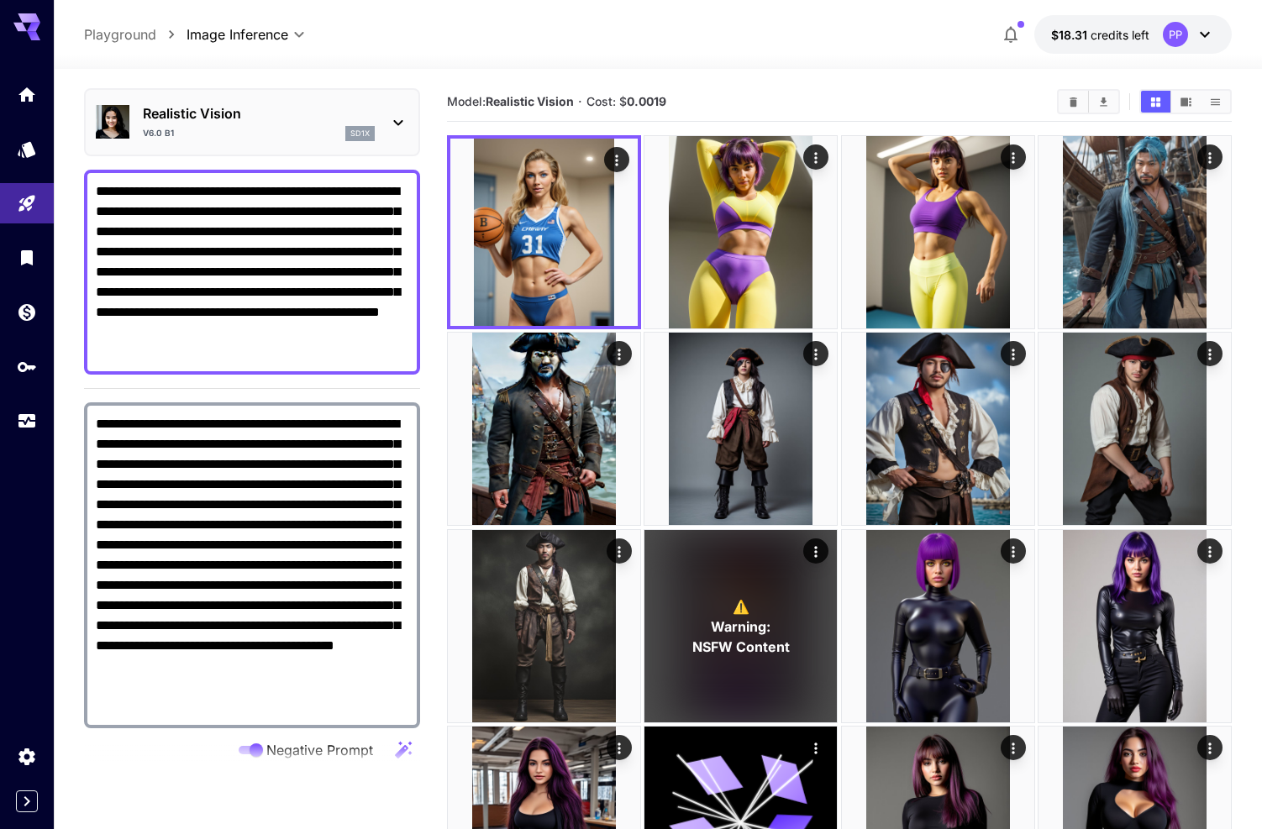
click at [329, 520] on textarea "**********" at bounding box center [252, 565] width 313 height 303
paste textarea "**********"
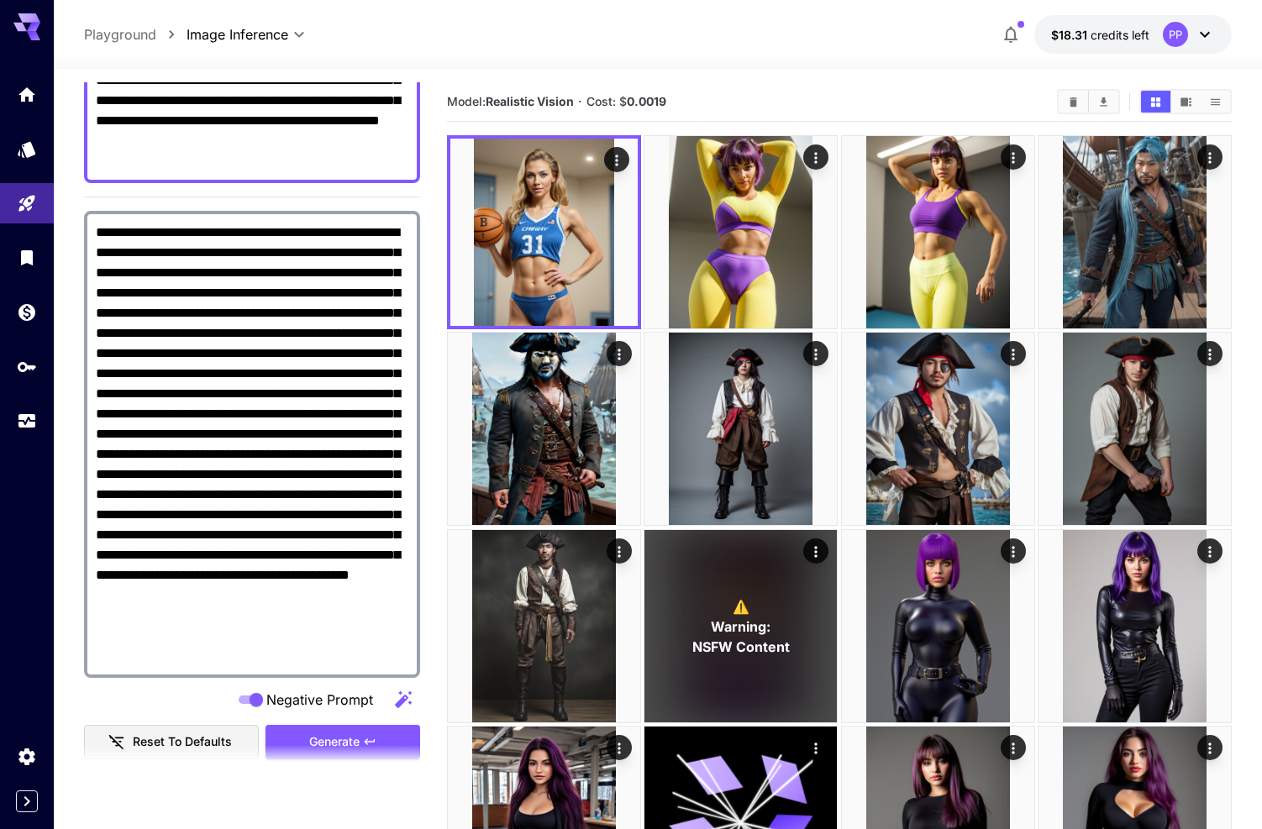
scroll to position [278, 0]
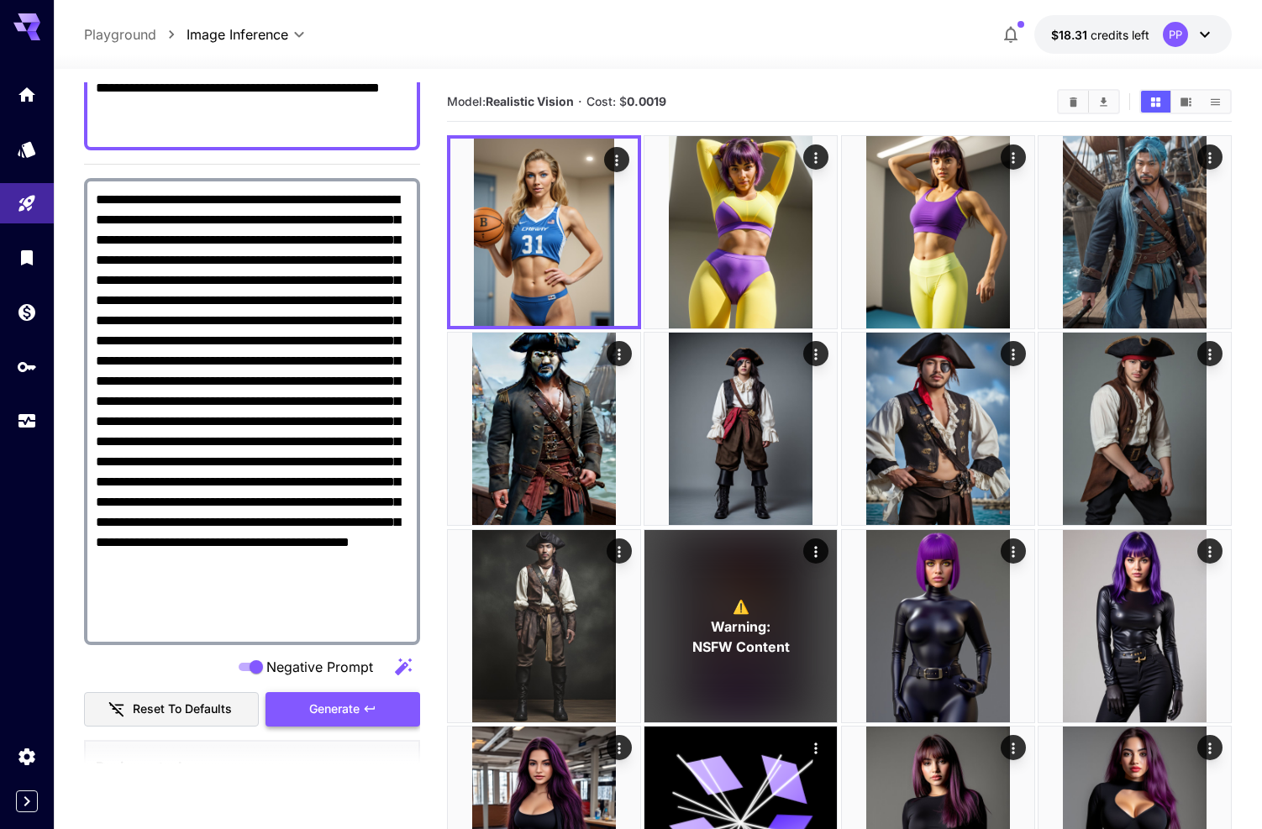
type textarea "**********"
click at [350, 699] on span "Generate" at bounding box center [334, 709] width 50 height 21
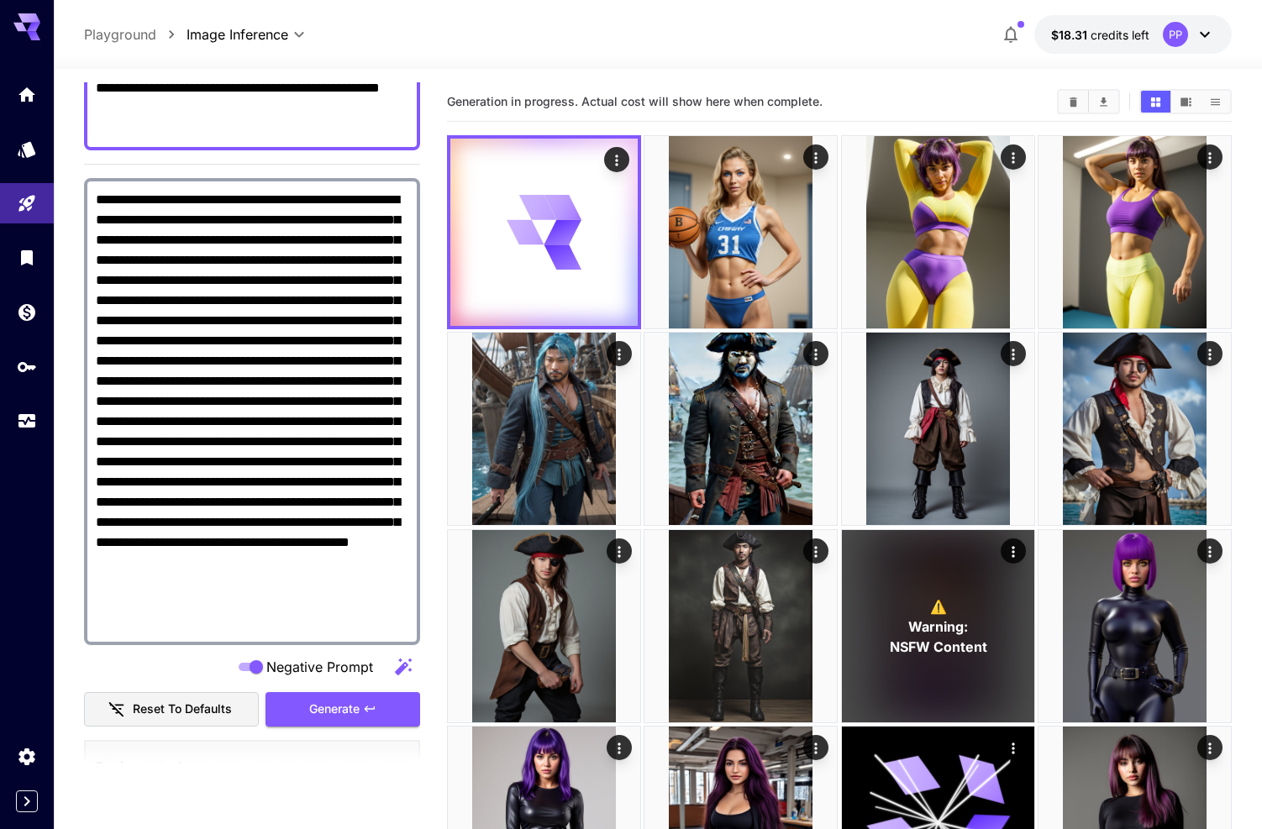
scroll to position [0, 0]
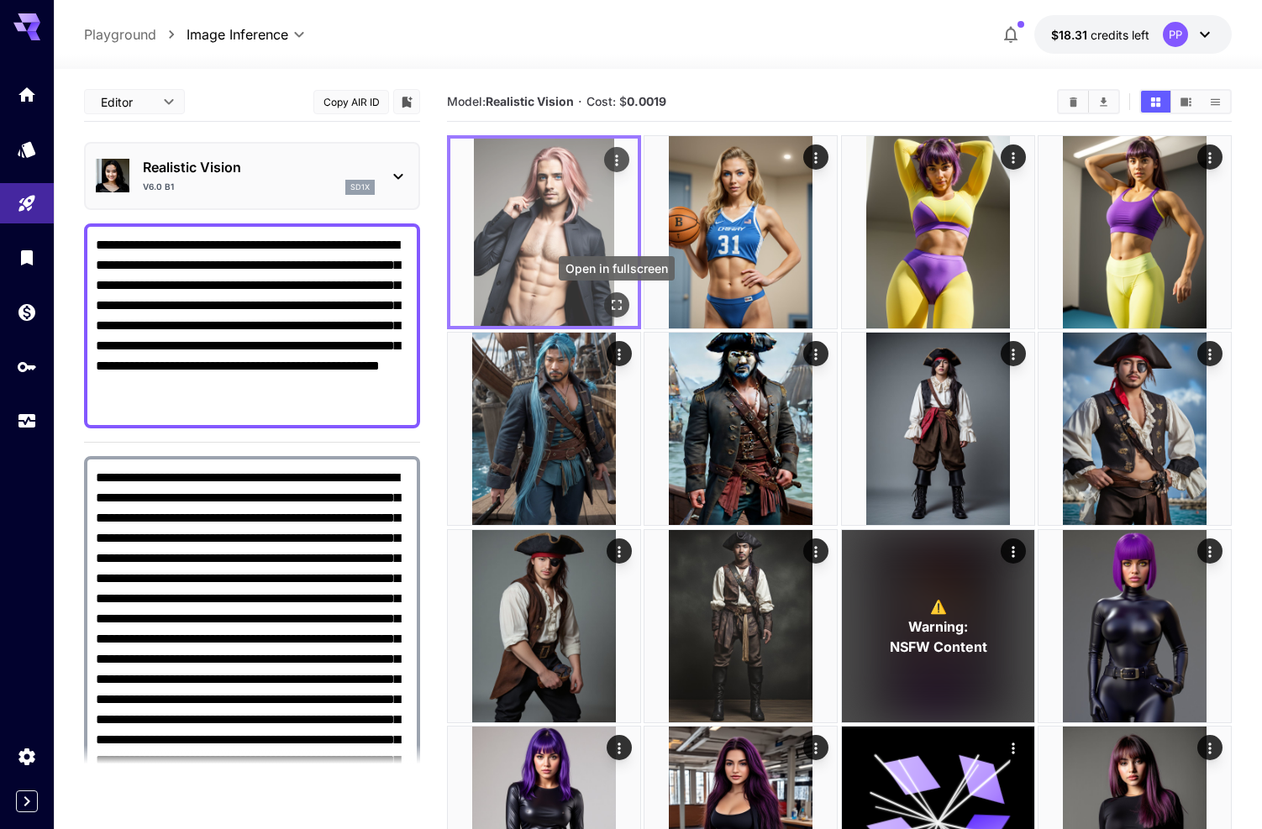
click at [613, 298] on icon "Open in fullscreen" at bounding box center [616, 305] width 17 height 17
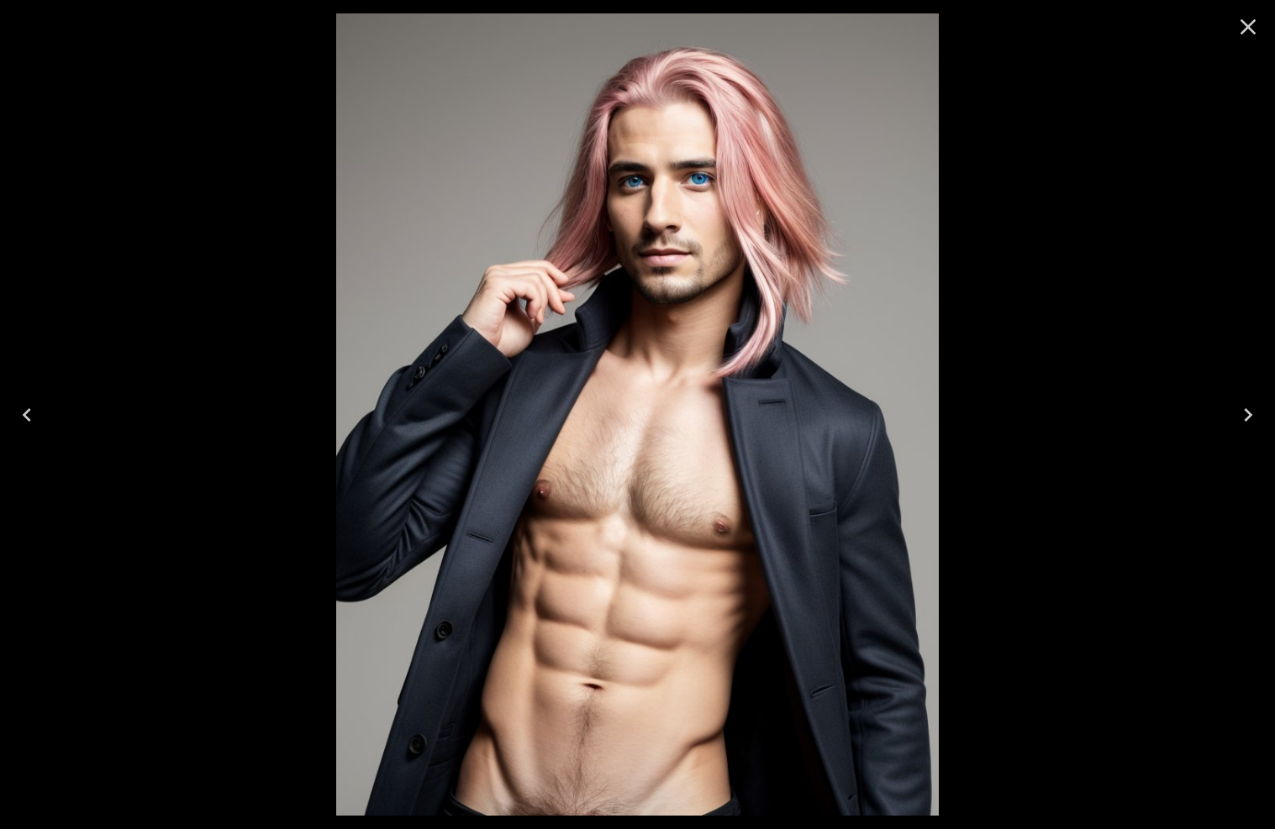
click at [1242, 22] on icon "Close" at bounding box center [1248, 27] width 16 height 16
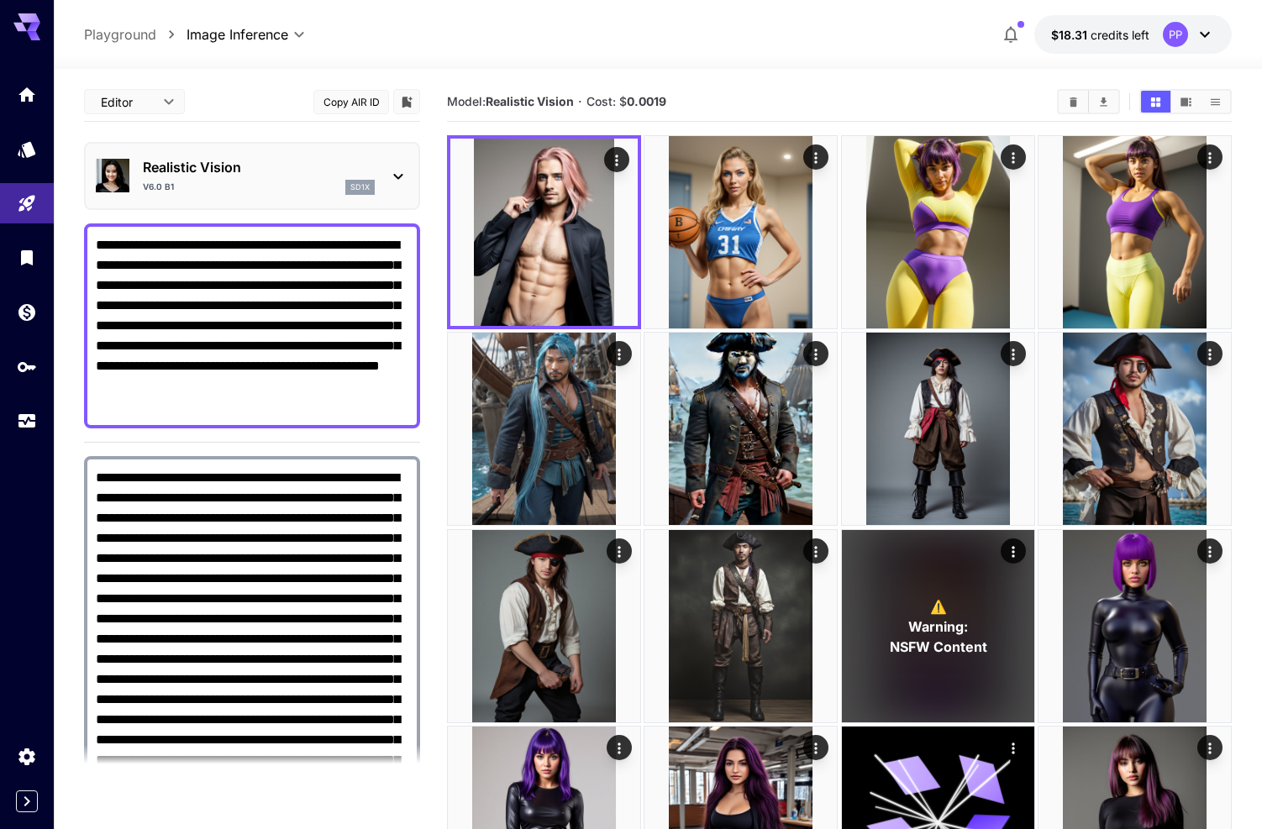
drag, startPoint x: 260, startPoint y: 261, endPoint x: 178, endPoint y: 300, distance: 90.2
click at [178, 300] on textarea "**********" at bounding box center [252, 326] width 313 height 182
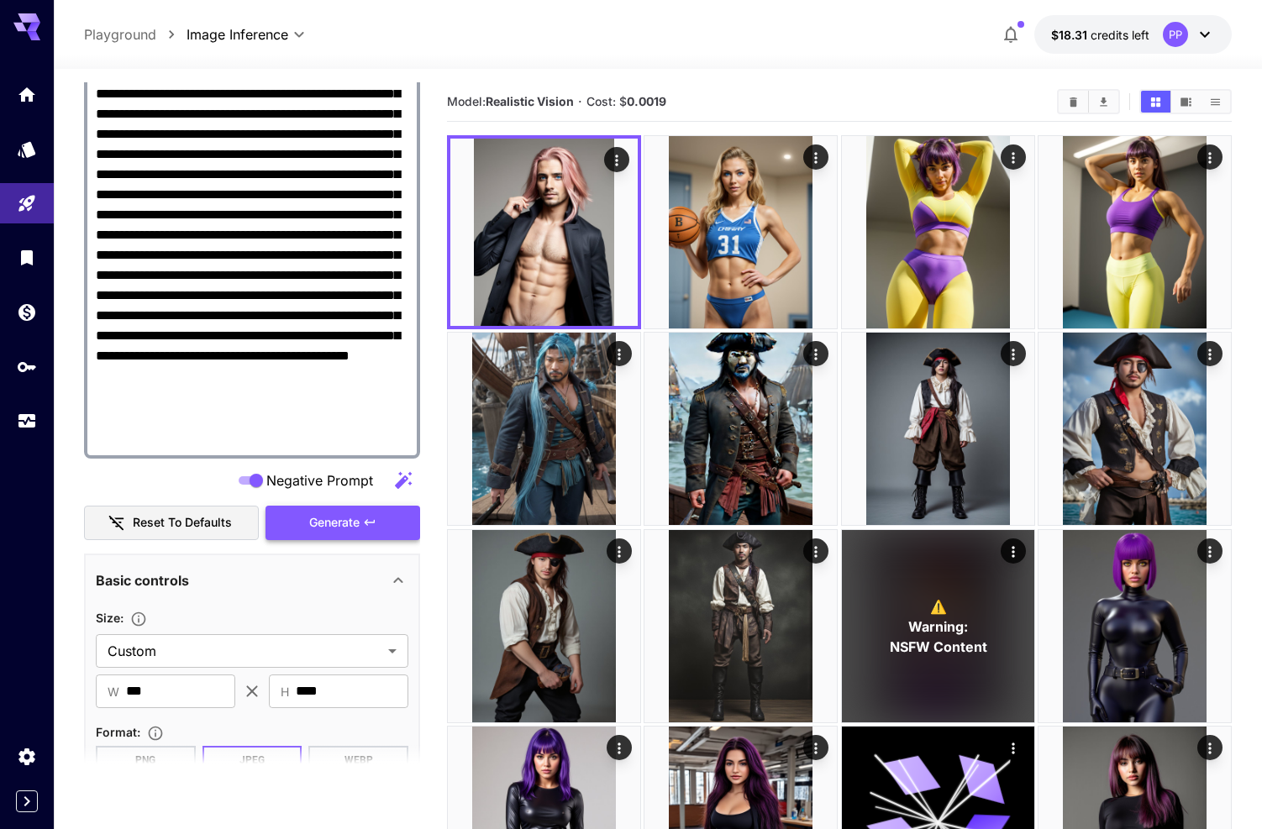
click at [363, 521] on icon "button" at bounding box center [369, 522] width 13 height 13
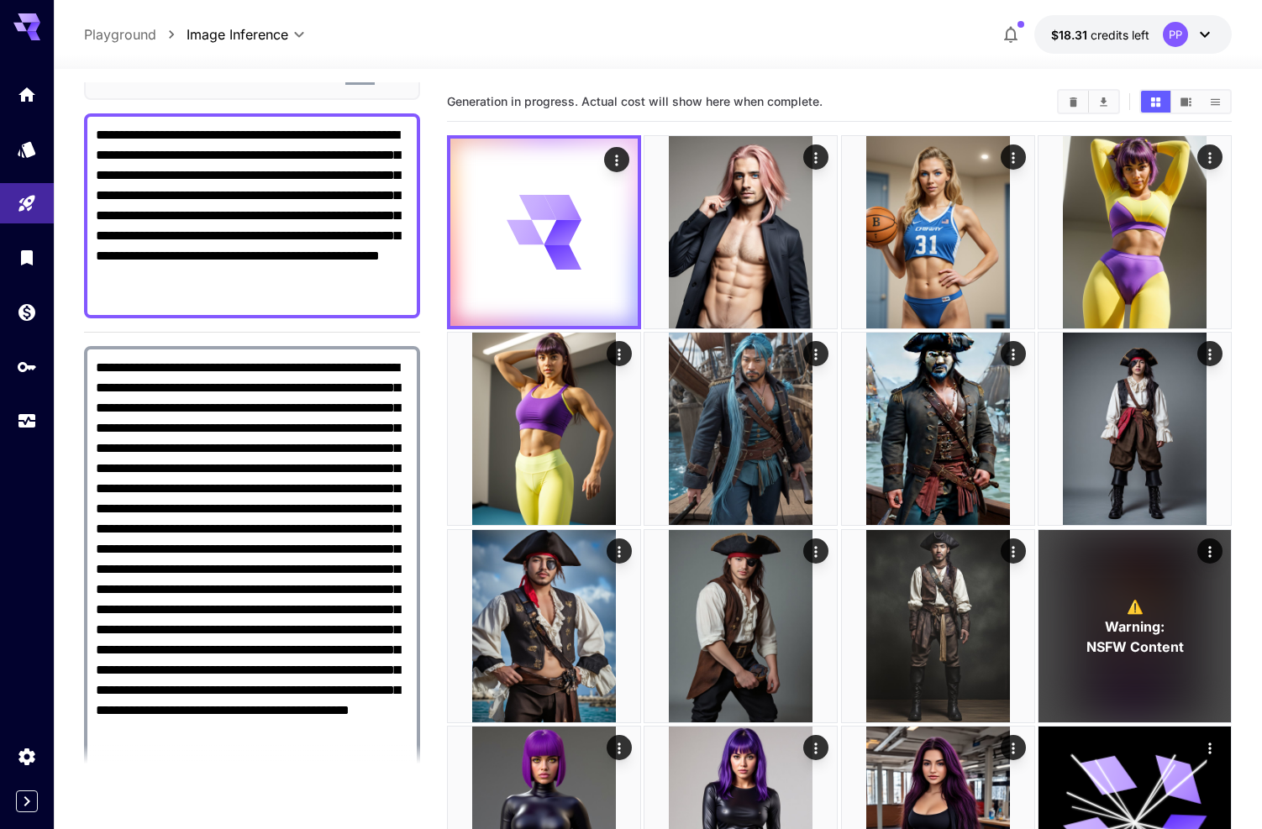
scroll to position [0, 0]
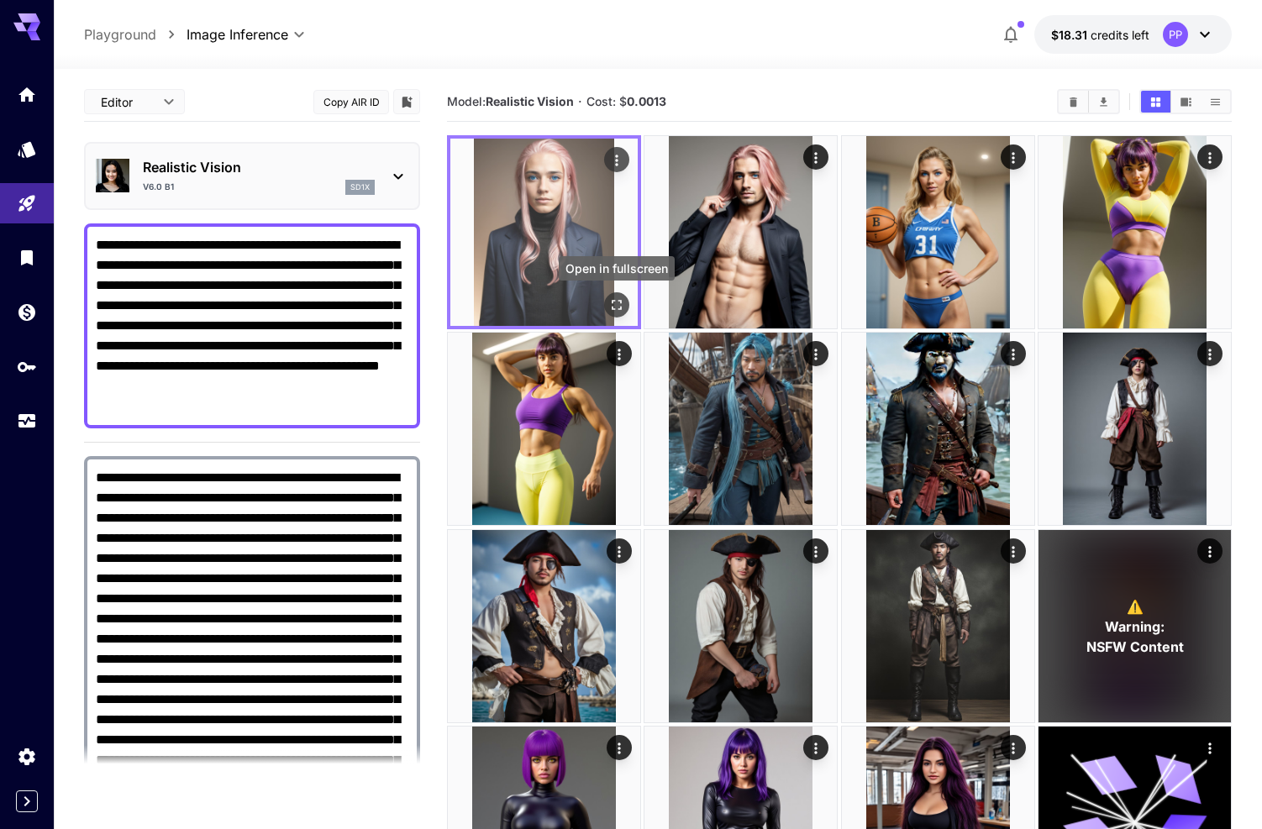
click at [611, 302] on icon "Open in fullscreen" at bounding box center [616, 305] width 17 height 17
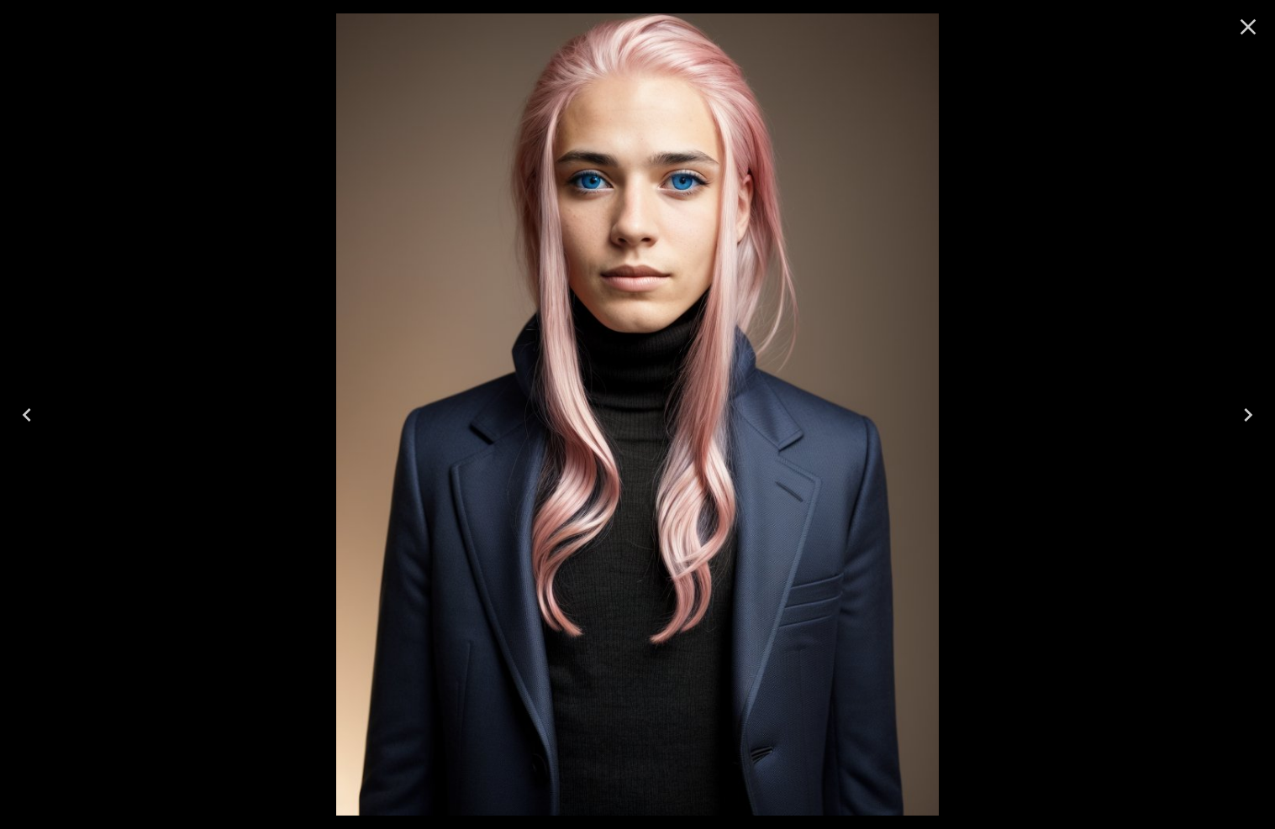
click at [1245, 33] on icon "Close" at bounding box center [1247, 26] width 27 height 27
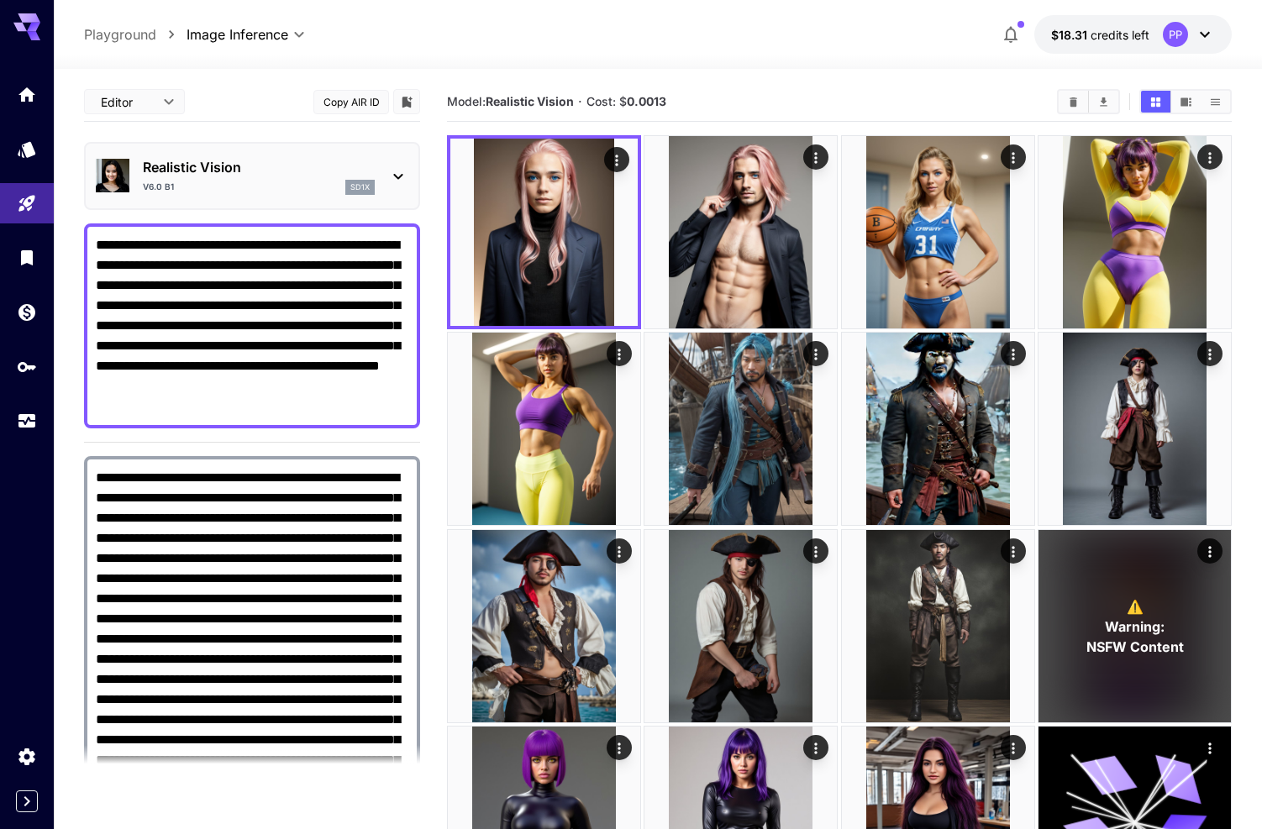
click at [250, 239] on textarea "**********" at bounding box center [252, 326] width 313 height 182
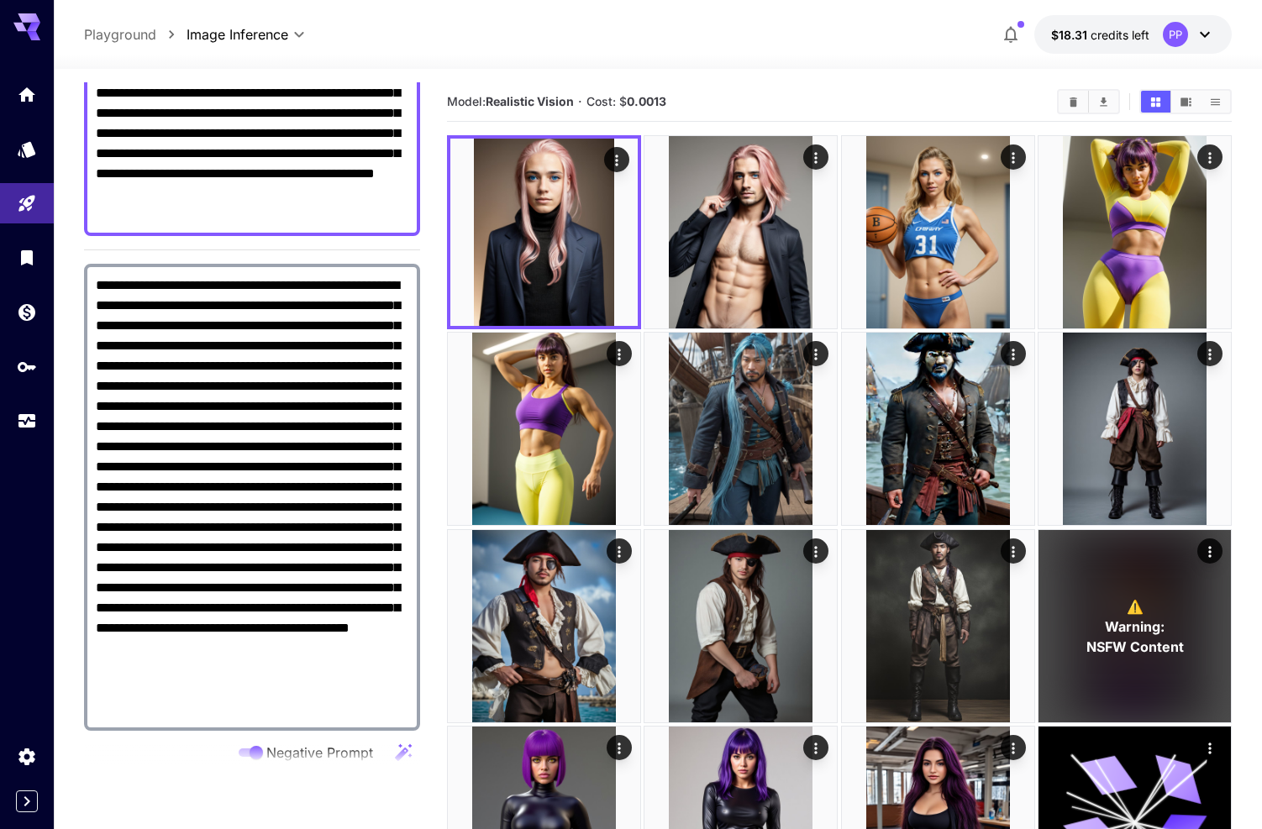
scroll to position [430, 0]
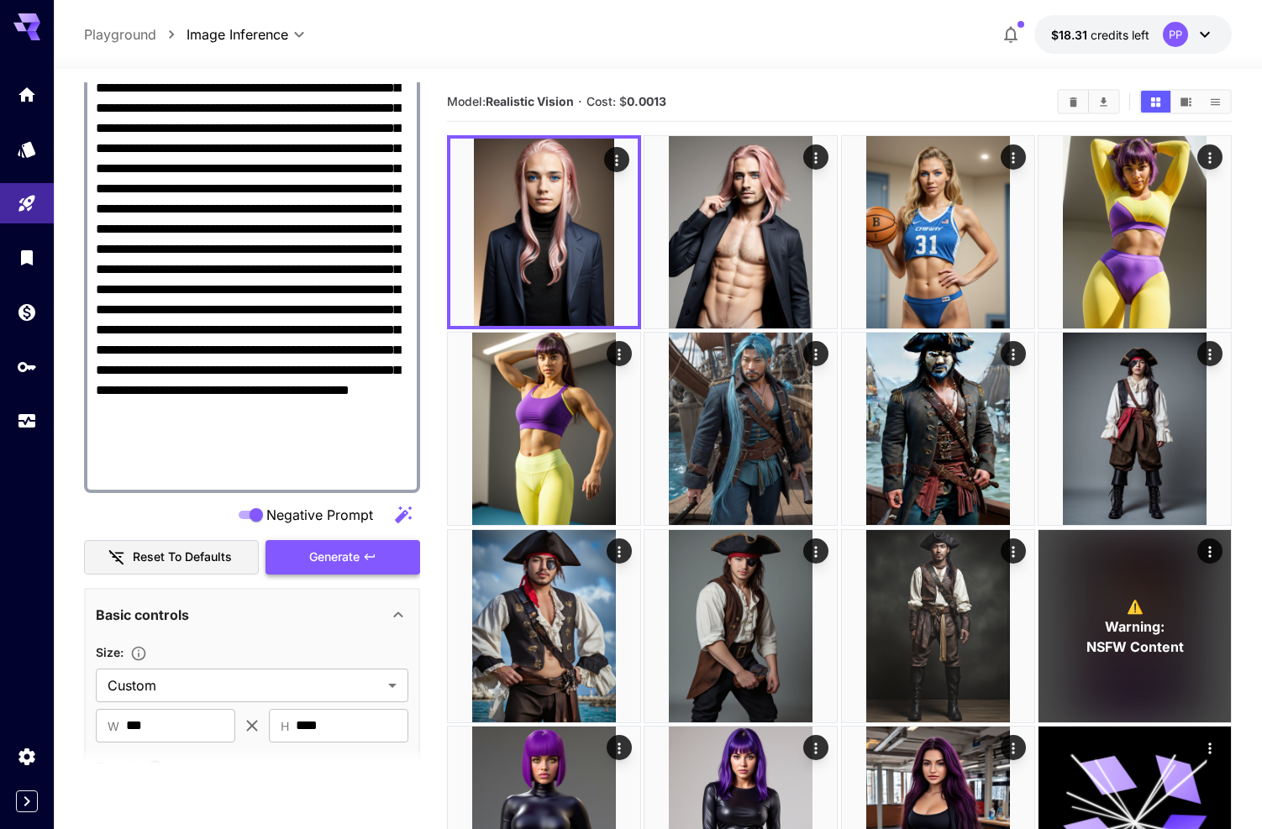
click at [347, 559] on span "Generate" at bounding box center [334, 557] width 50 height 21
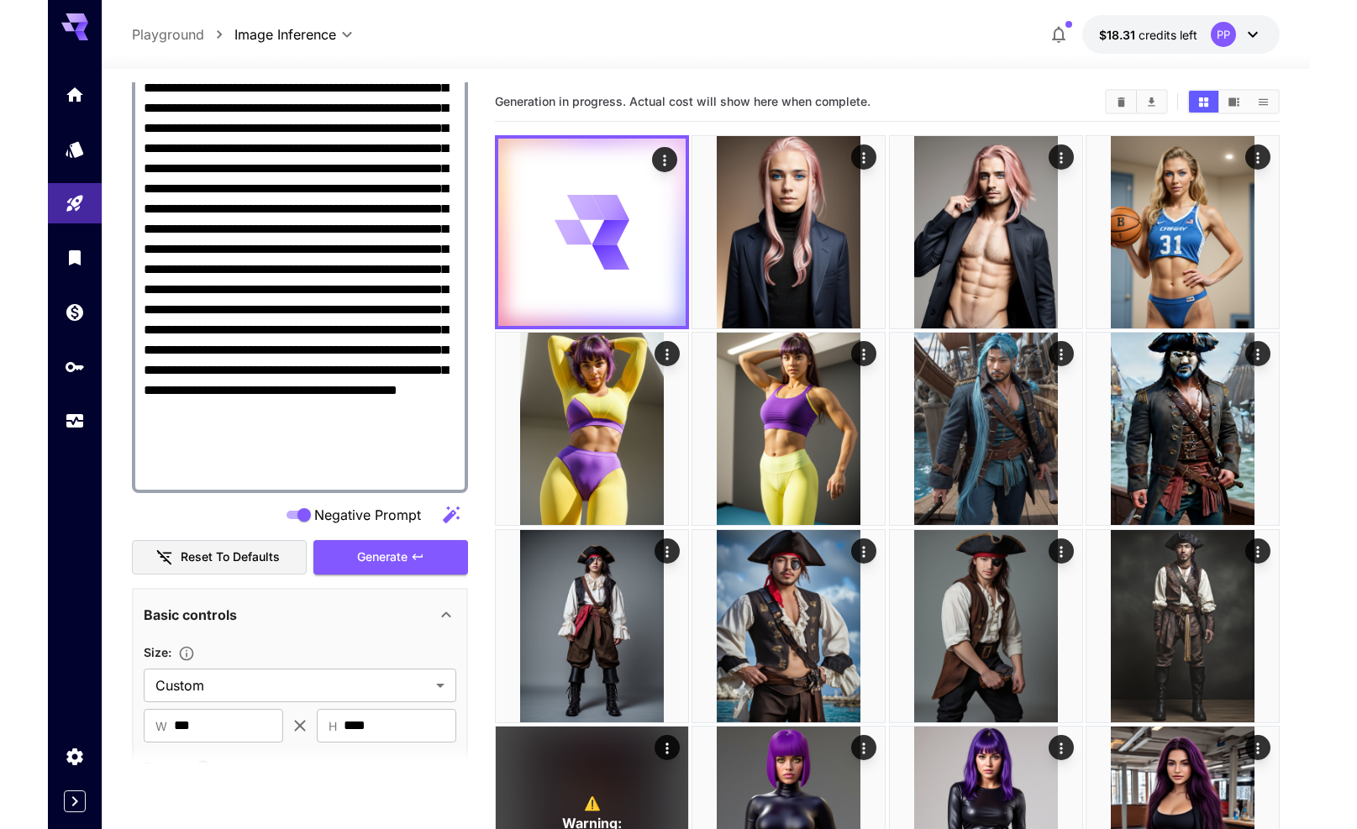
scroll to position [0, 0]
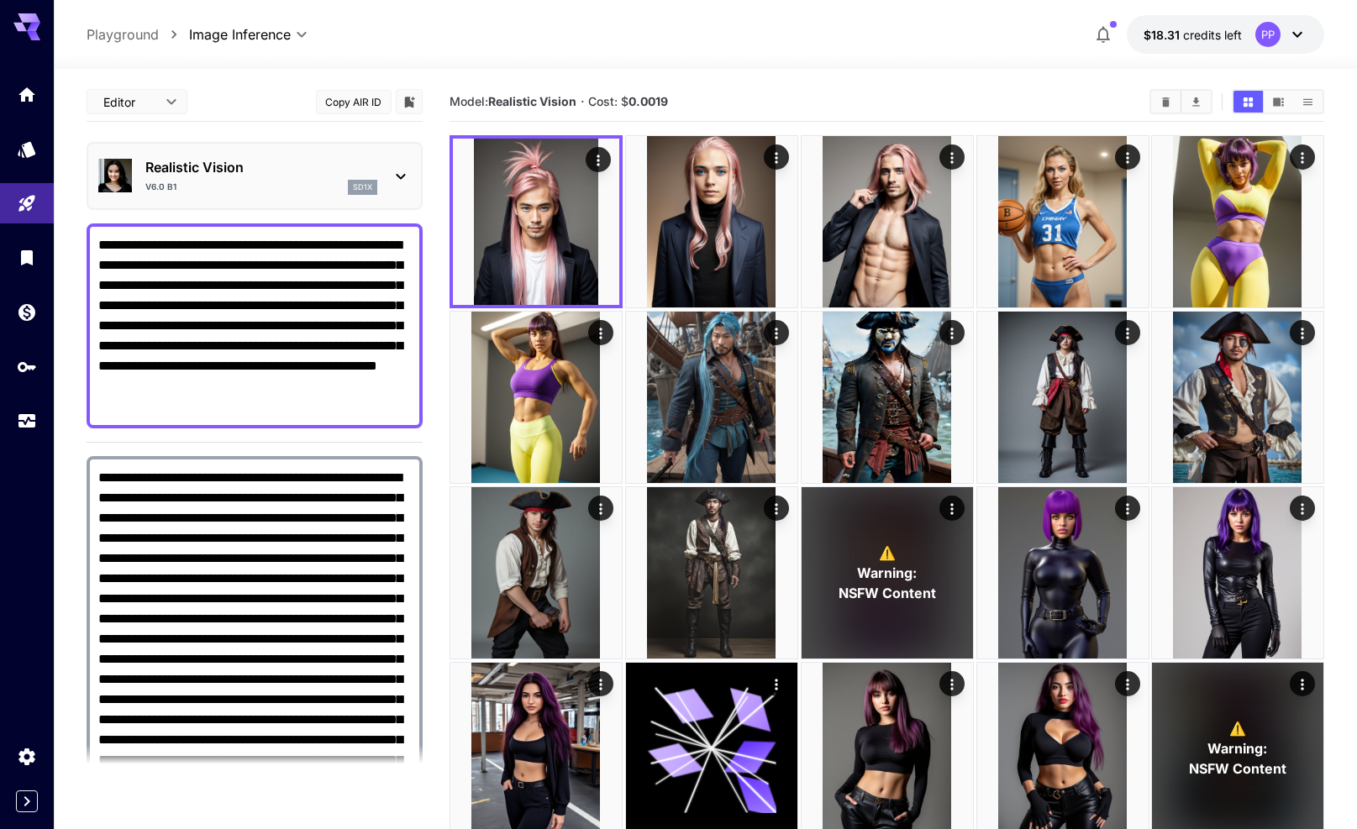
drag, startPoint x: 170, startPoint y: 399, endPoint x: 92, endPoint y: 236, distance: 180.4
click at [92, 236] on div "**********" at bounding box center [255, 326] width 336 height 205
paste textarea "**********"
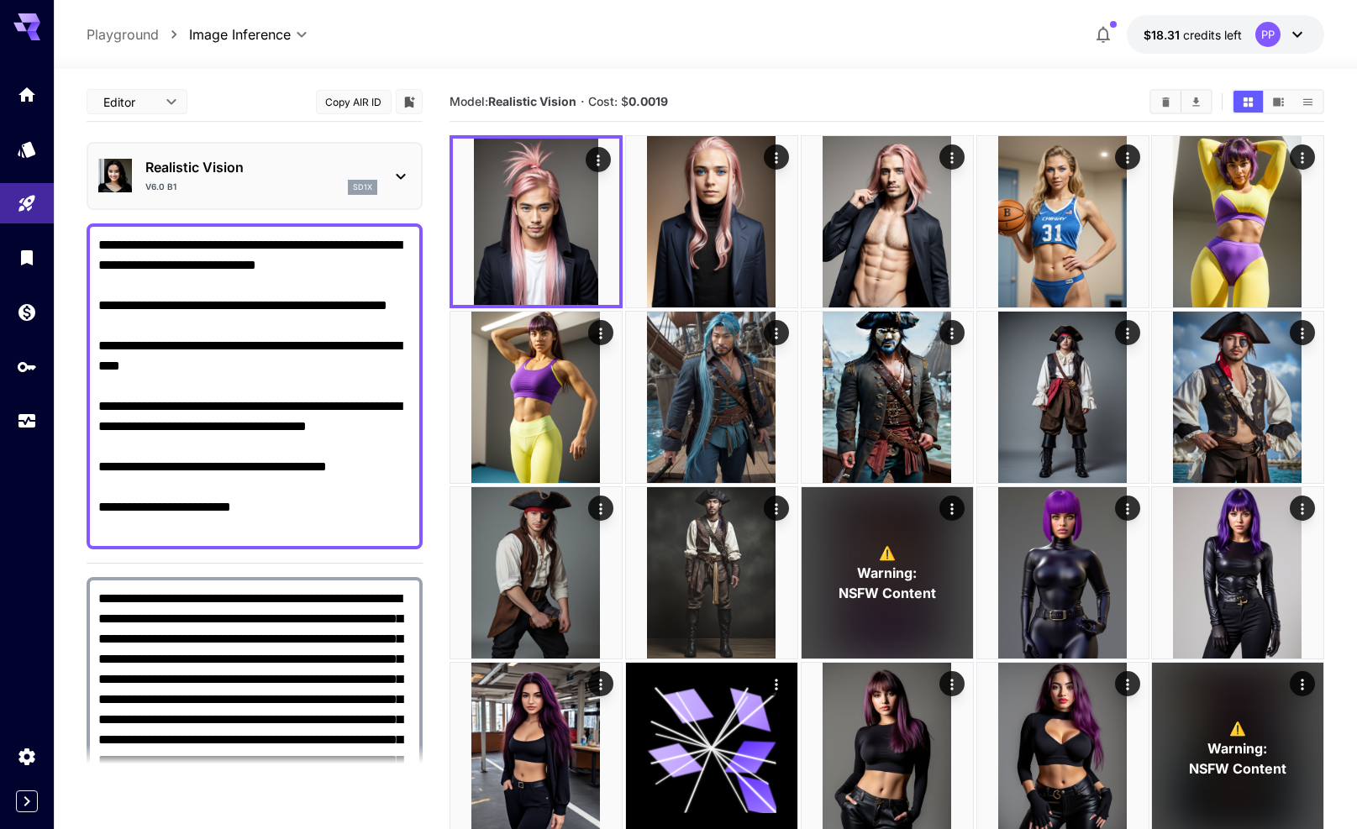
click at [100, 524] on textarea "**********" at bounding box center [254, 386] width 313 height 303
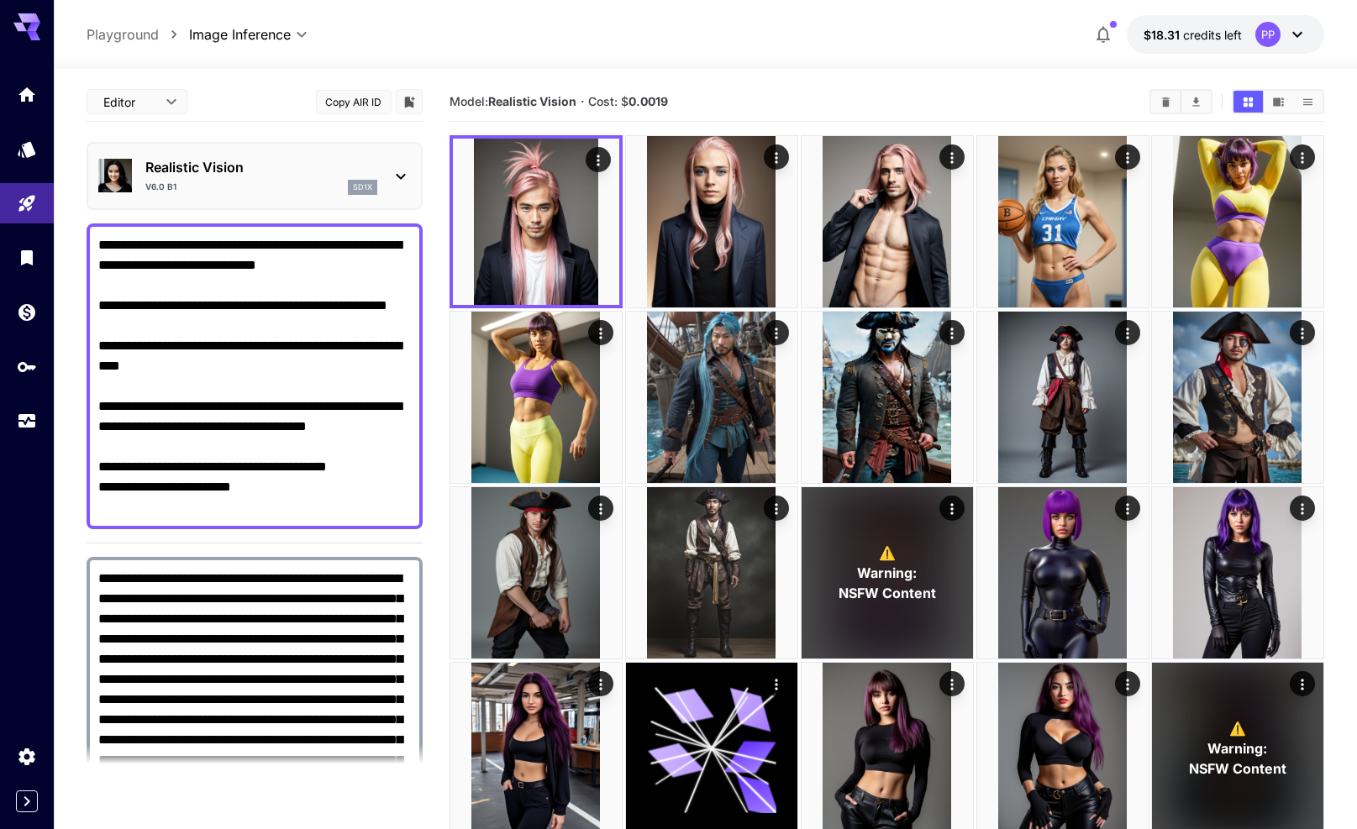
click at [104, 472] on textarea "**********" at bounding box center [254, 376] width 313 height 282
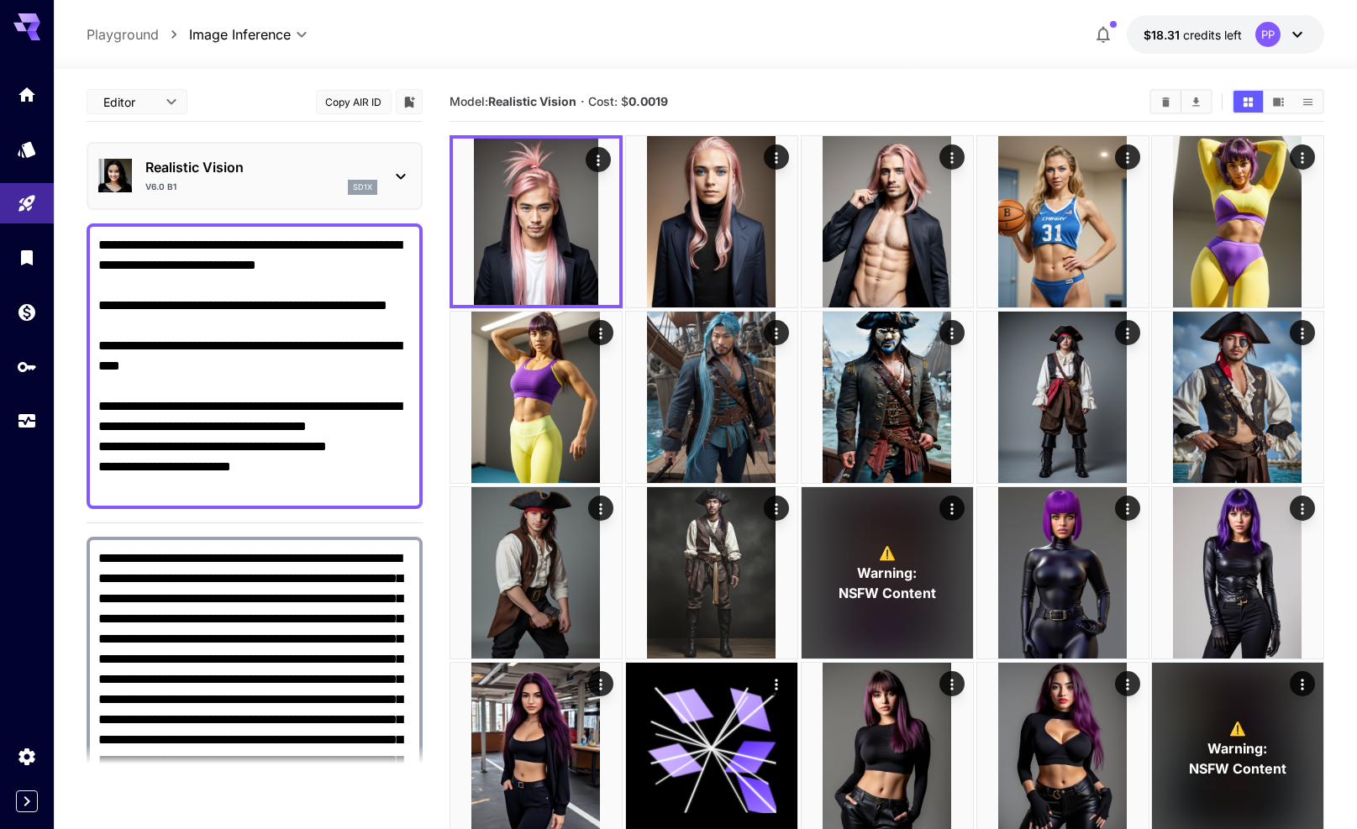
click at [111, 404] on textarea "**********" at bounding box center [254, 366] width 313 height 262
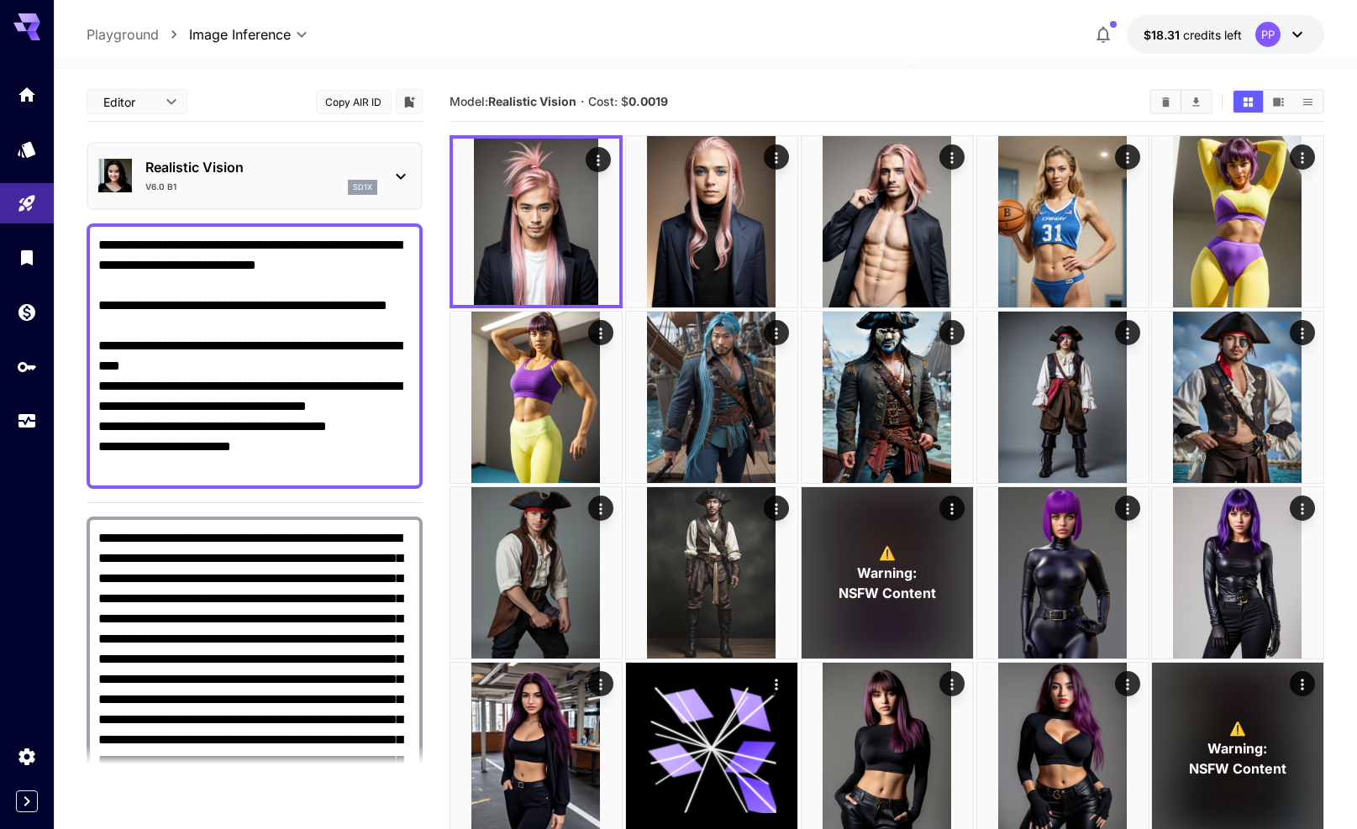
click at [99, 407] on textarea "**********" at bounding box center [254, 356] width 313 height 242
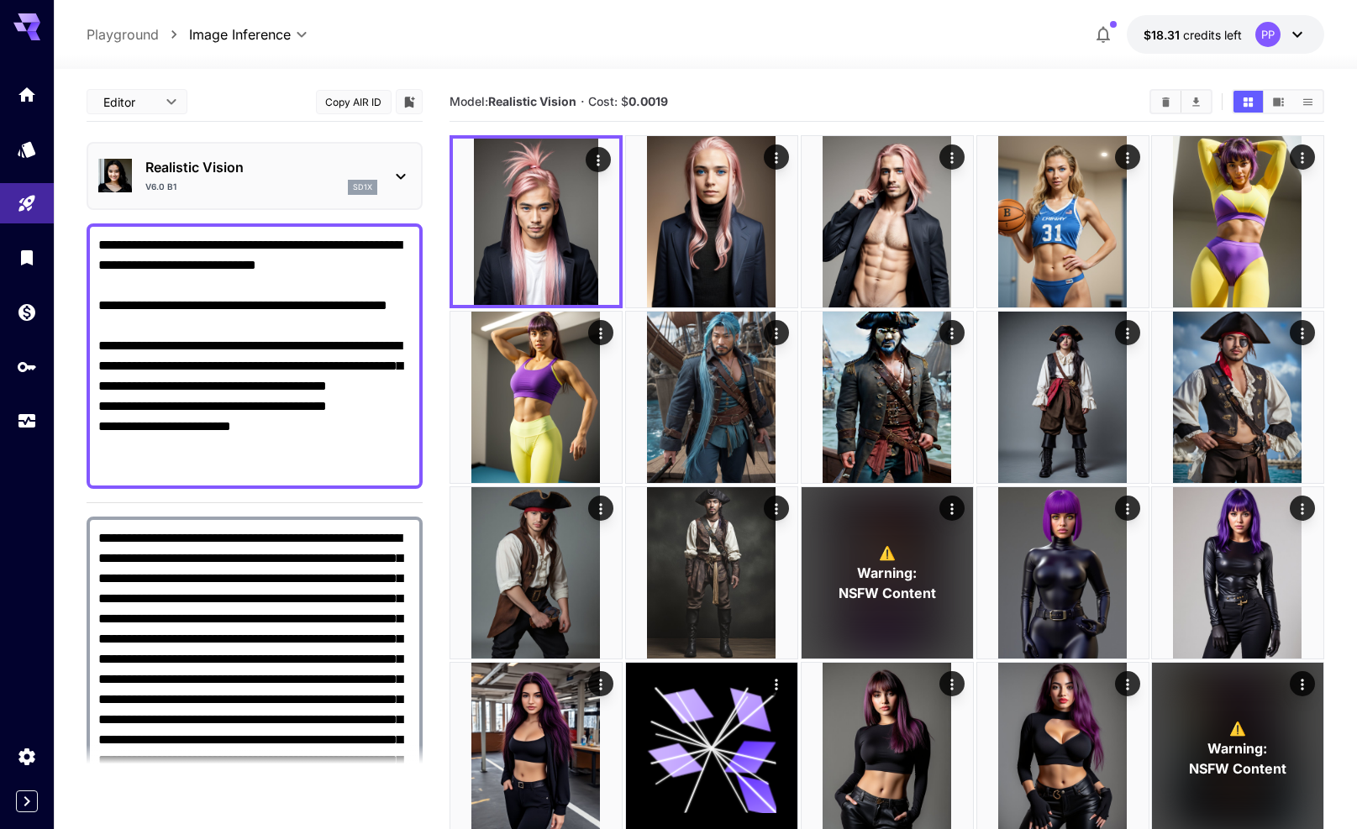
click at [99, 365] on textarea "**********" at bounding box center [254, 356] width 313 height 242
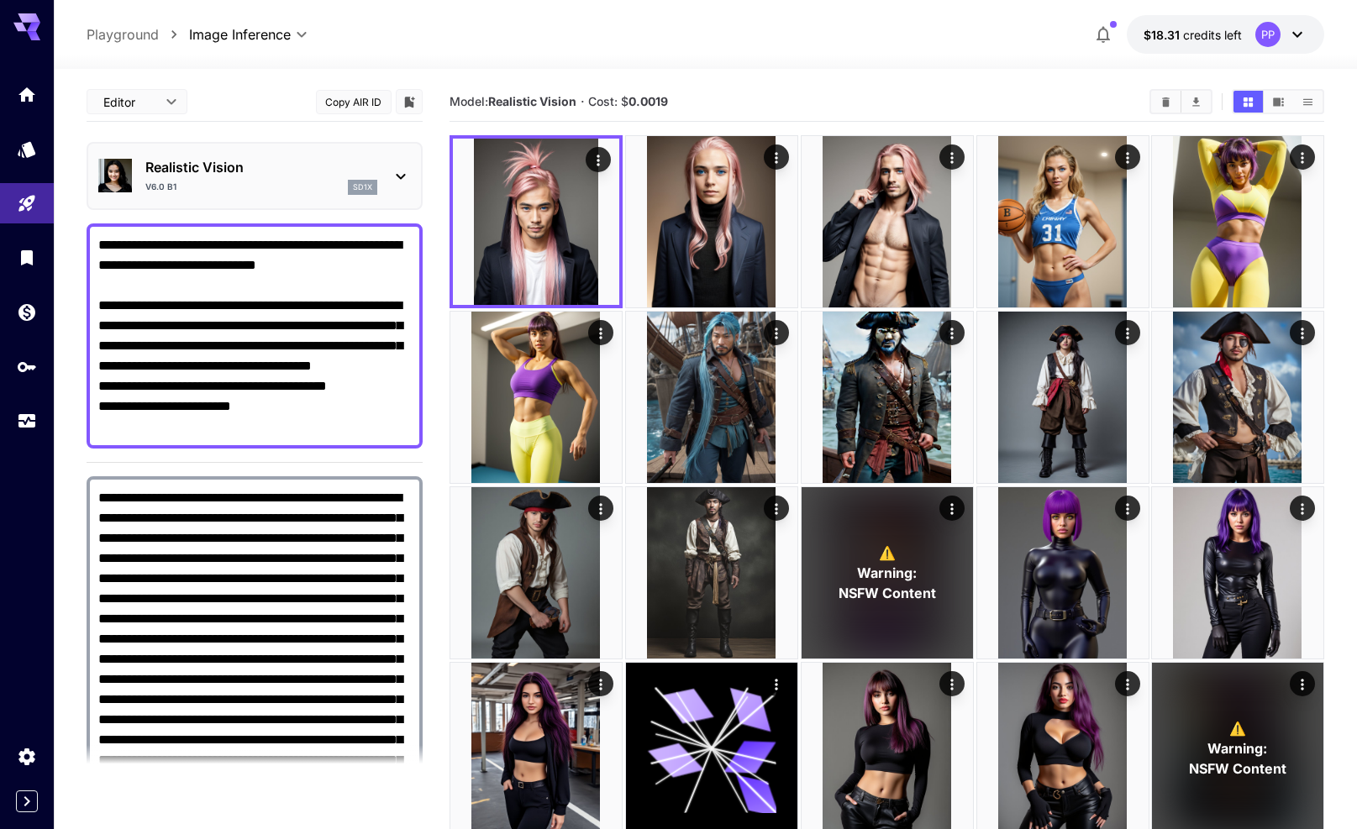
click at [124, 292] on textarea "**********" at bounding box center [254, 336] width 313 height 202
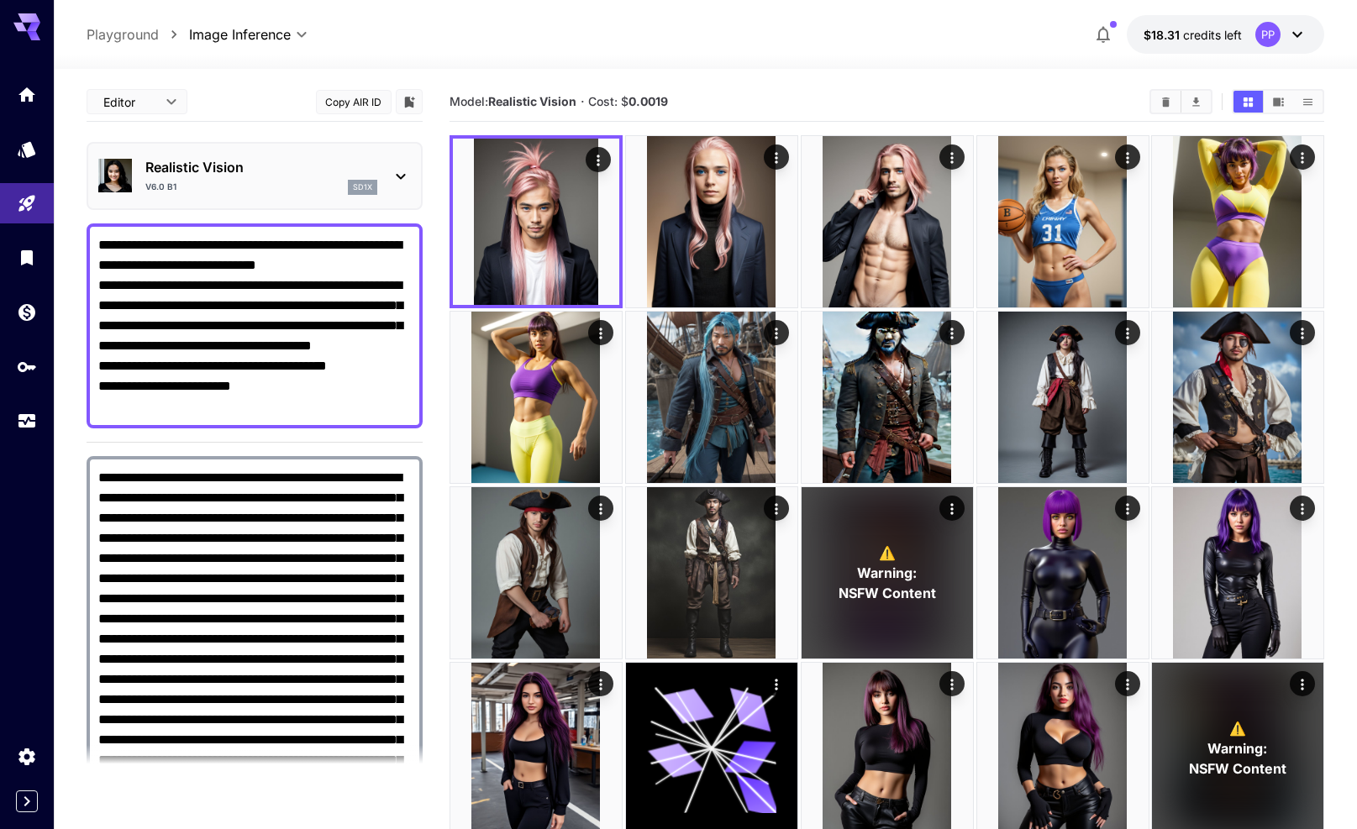
click at [101, 287] on textarea "**********" at bounding box center [254, 326] width 313 height 182
click at [100, 384] on textarea "**********" at bounding box center [254, 326] width 313 height 182
click at [378, 278] on textarea "**********" at bounding box center [254, 326] width 313 height 182
click at [377, 284] on textarea "**********" at bounding box center [254, 326] width 313 height 182
click at [374, 285] on textarea "**********" at bounding box center [254, 326] width 313 height 182
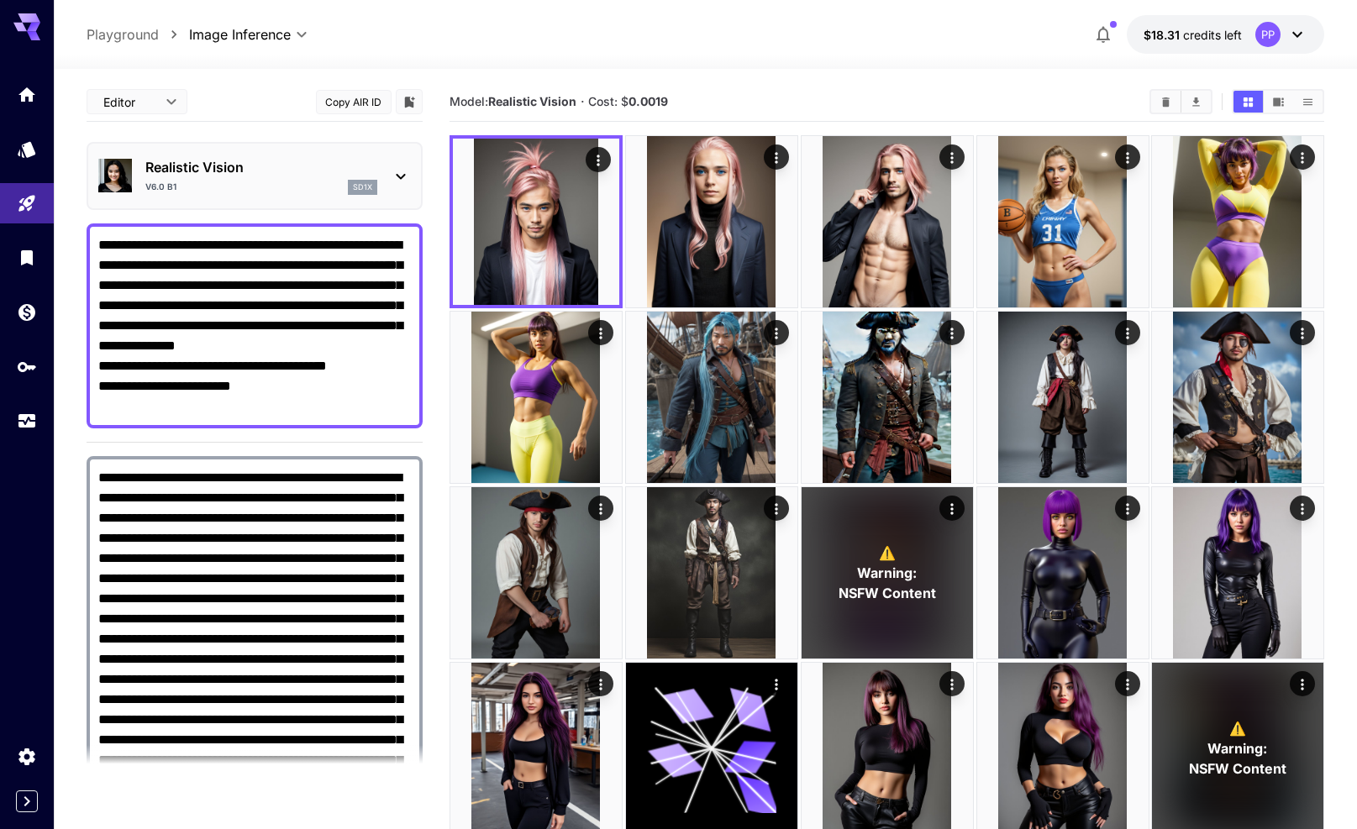
click at [98, 387] on textarea "**********" at bounding box center [254, 326] width 313 height 182
click at [101, 408] on textarea "**********" at bounding box center [254, 326] width 313 height 182
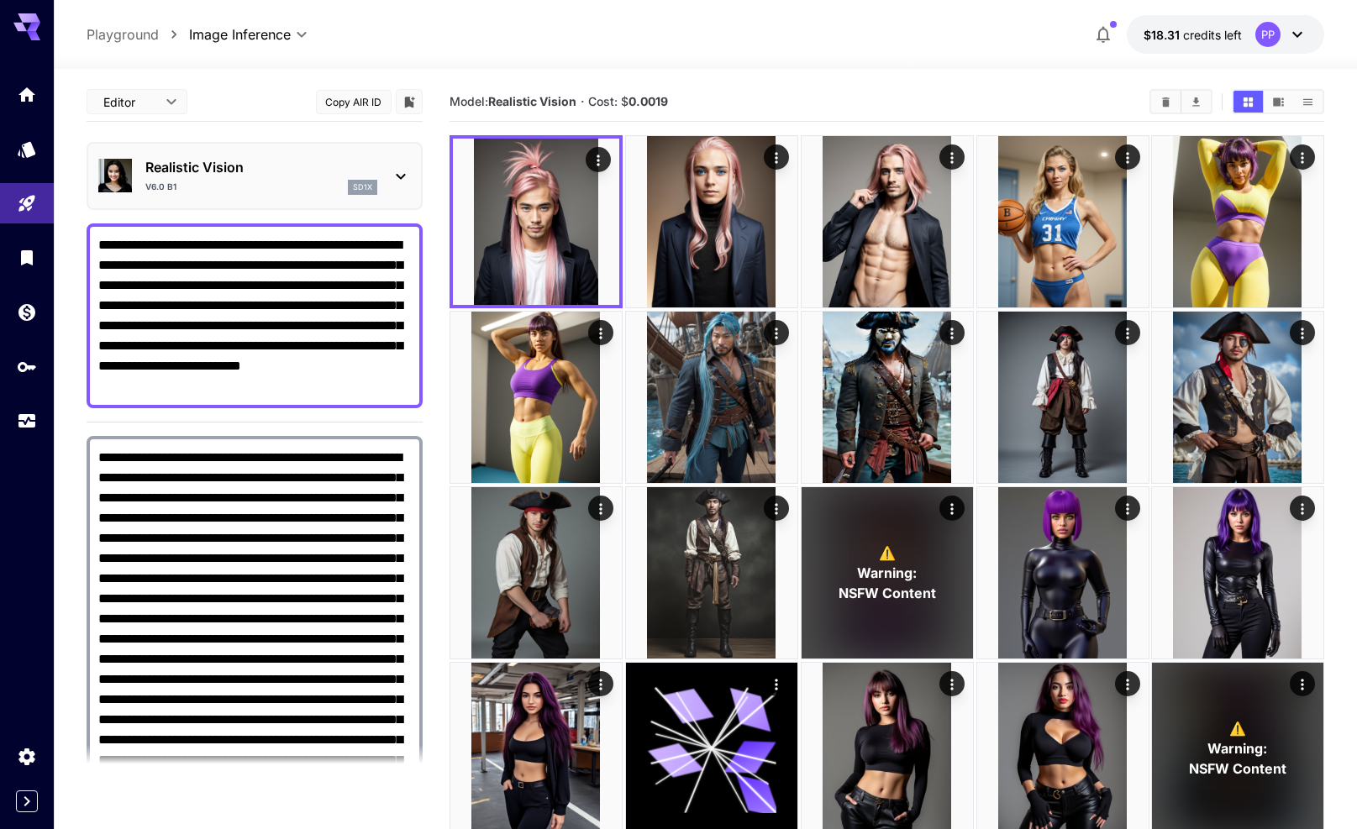
scroll to position [455, 0]
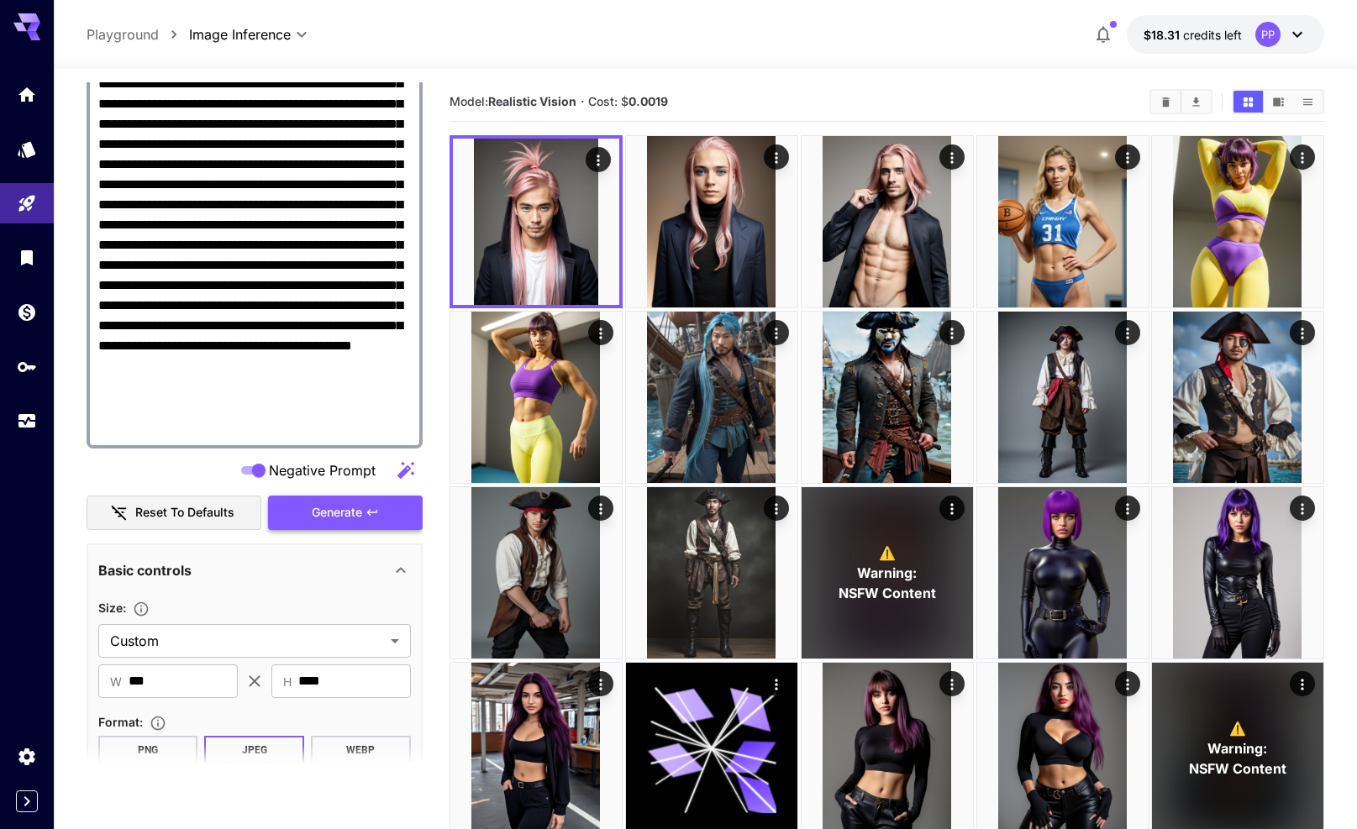
type textarea "**********"
click at [318, 501] on button "Generate" at bounding box center [345, 513] width 155 height 34
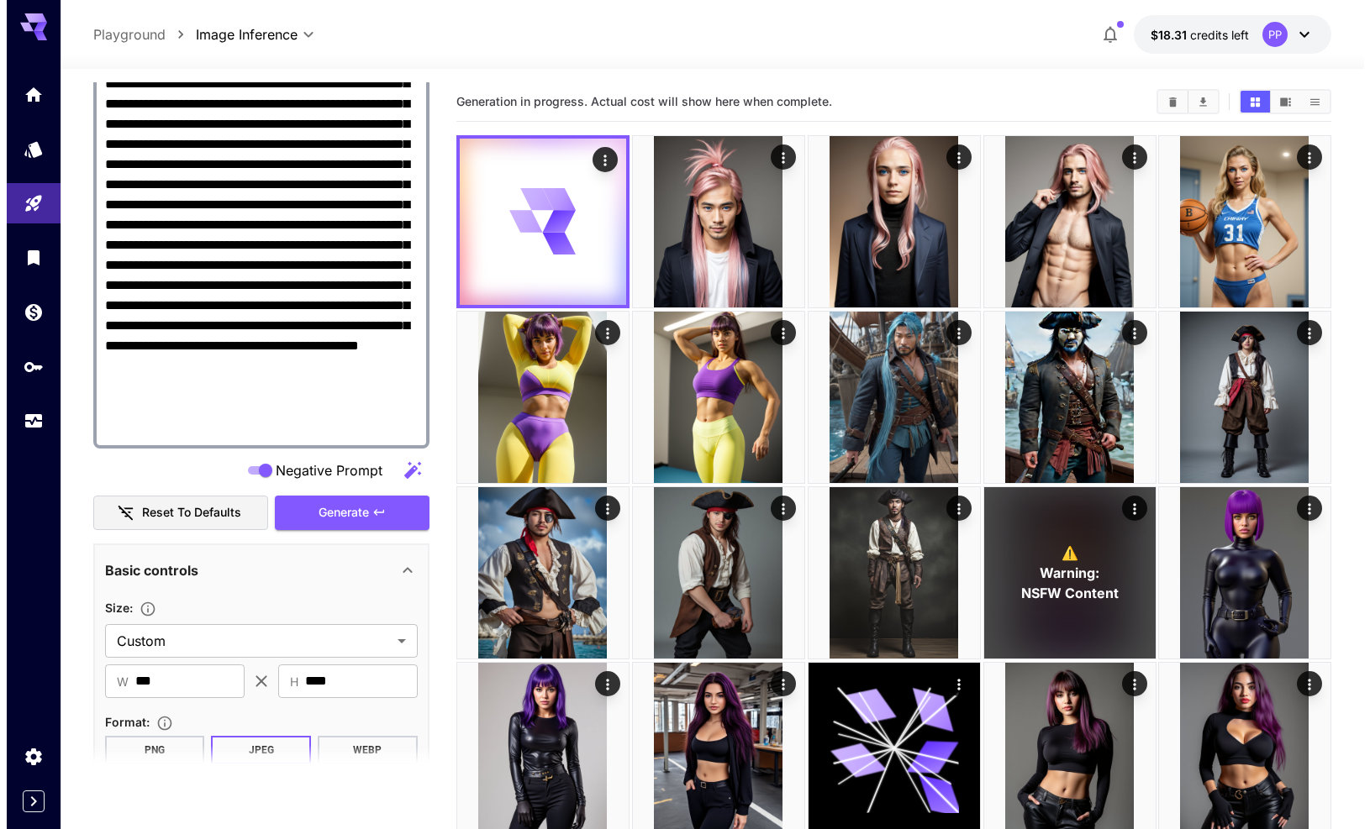
scroll to position [0, 0]
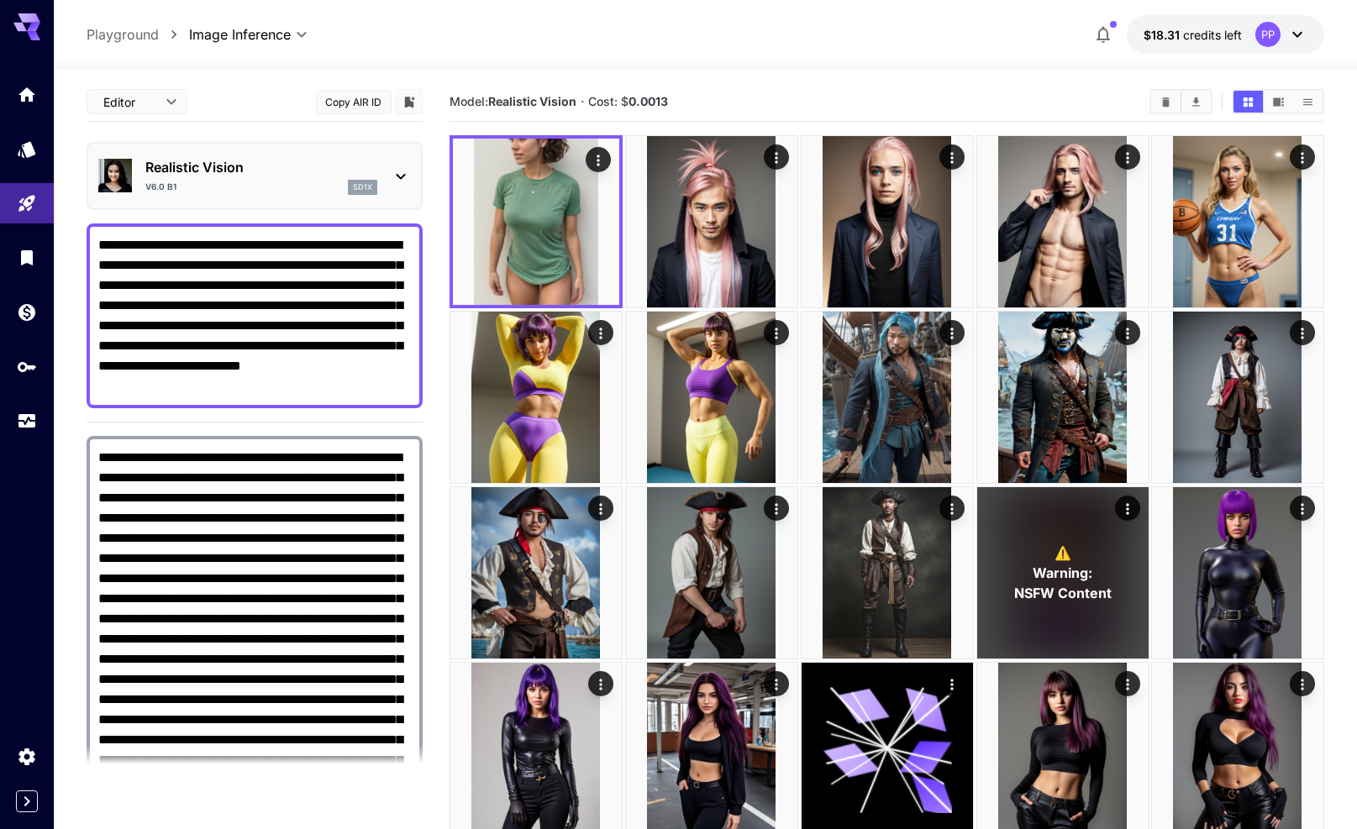
drag, startPoint x: 338, startPoint y: 266, endPoint x: 376, endPoint y: 281, distance: 40.7
click at [376, 281] on textarea "**********" at bounding box center [254, 315] width 313 height 161
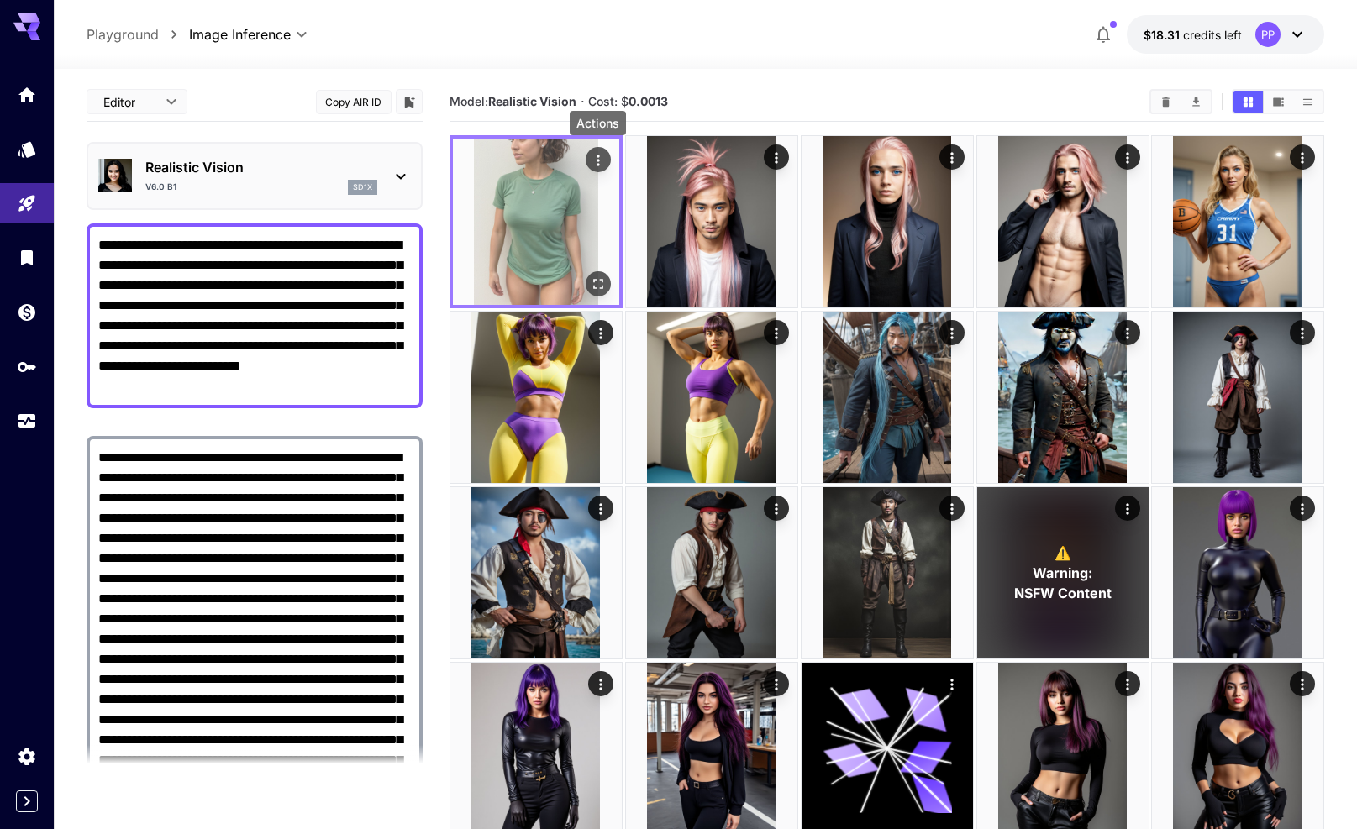
click at [604, 159] on icon "Actions" at bounding box center [598, 160] width 17 height 17
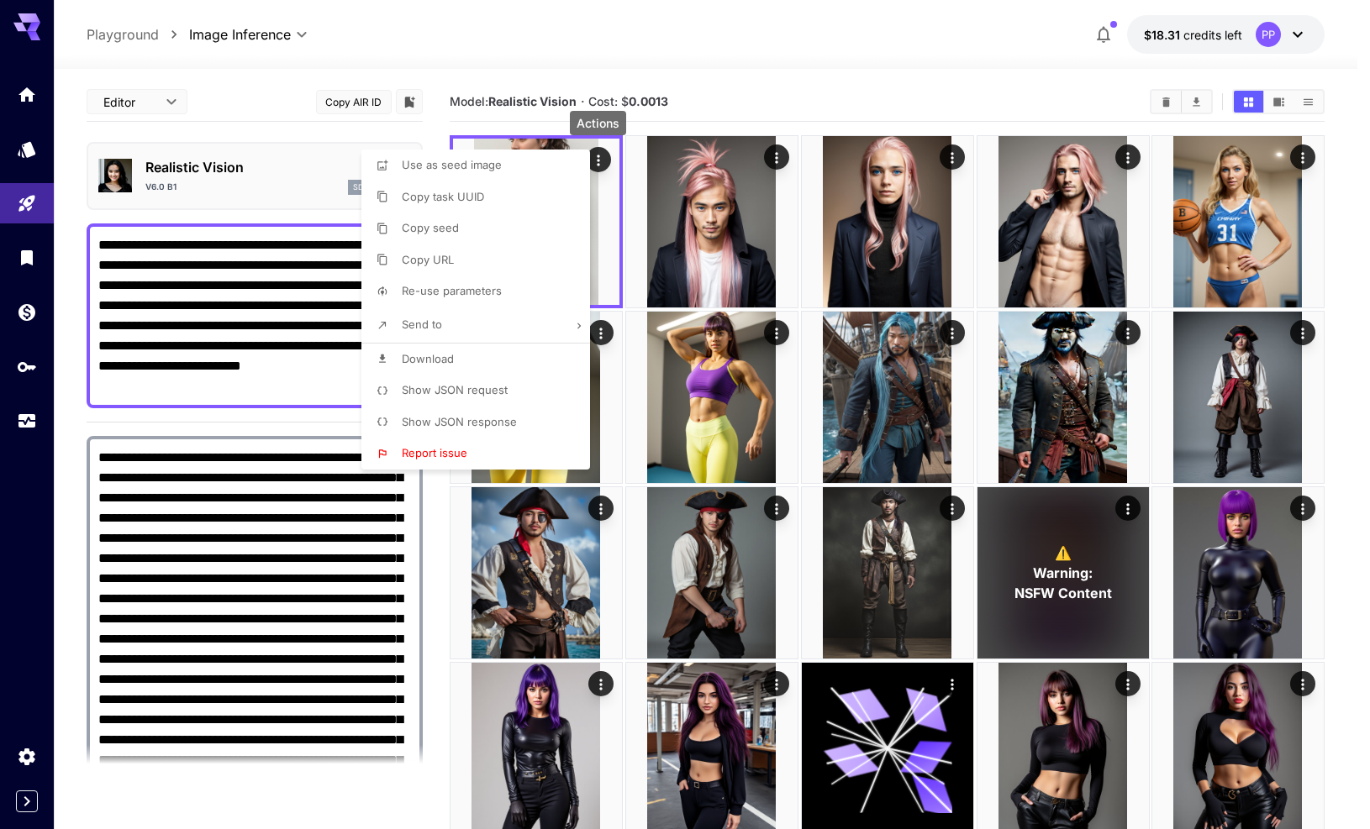
click at [476, 392] on span "Show JSON request" at bounding box center [455, 389] width 106 height 13
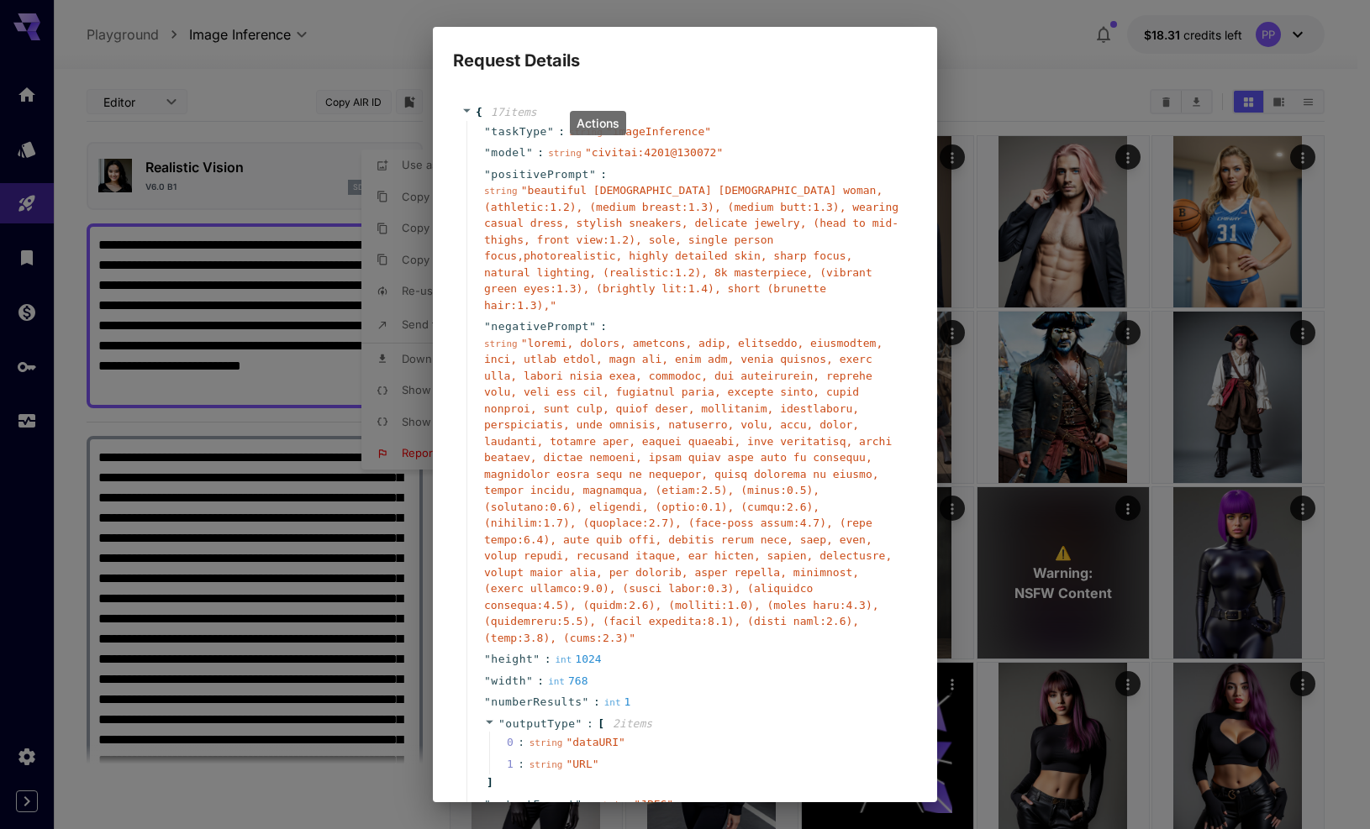
click at [284, 389] on div "Request Details { 17 item s " taskType " : string " imageInference " " model " …" at bounding box center [685, 414] width 1370 height 829
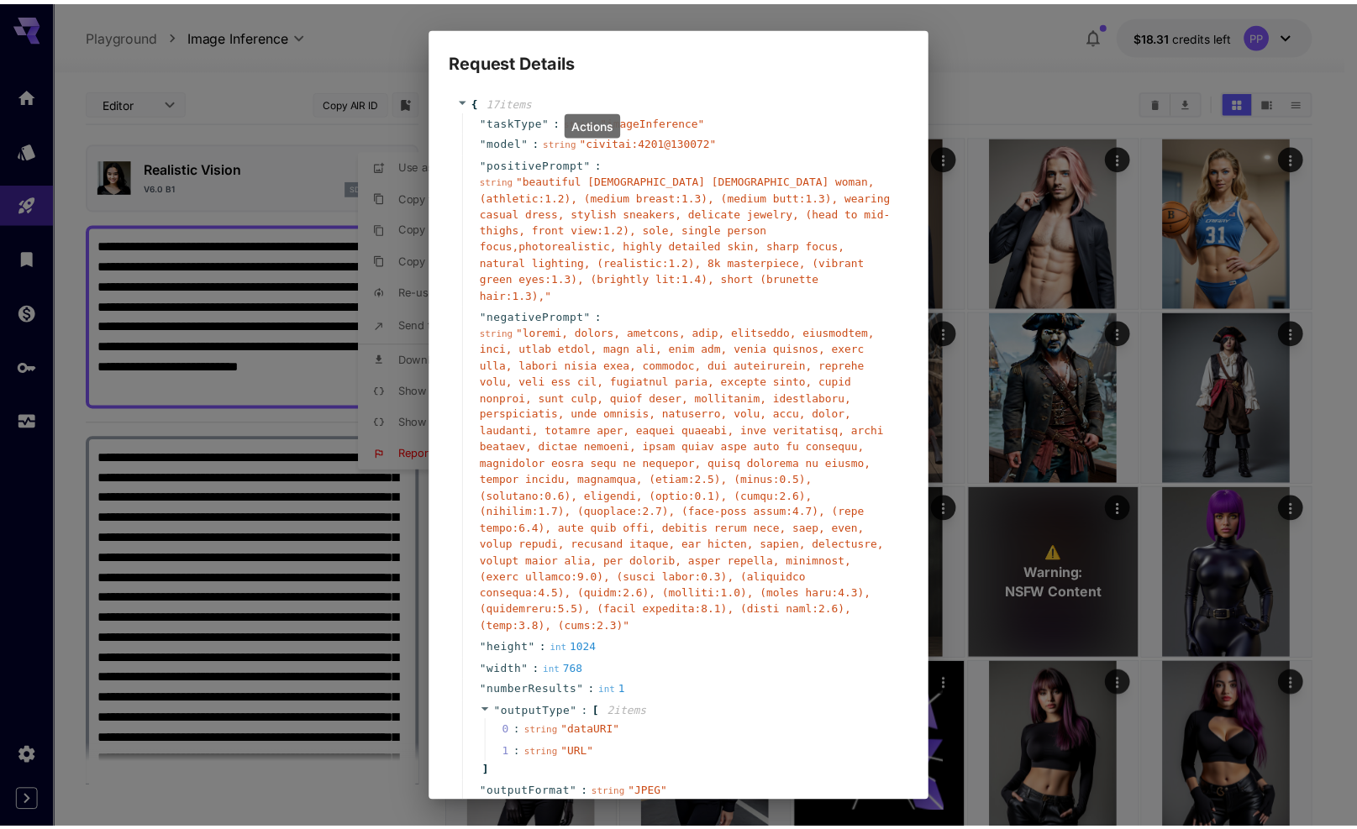
scroll to position [285, 0]
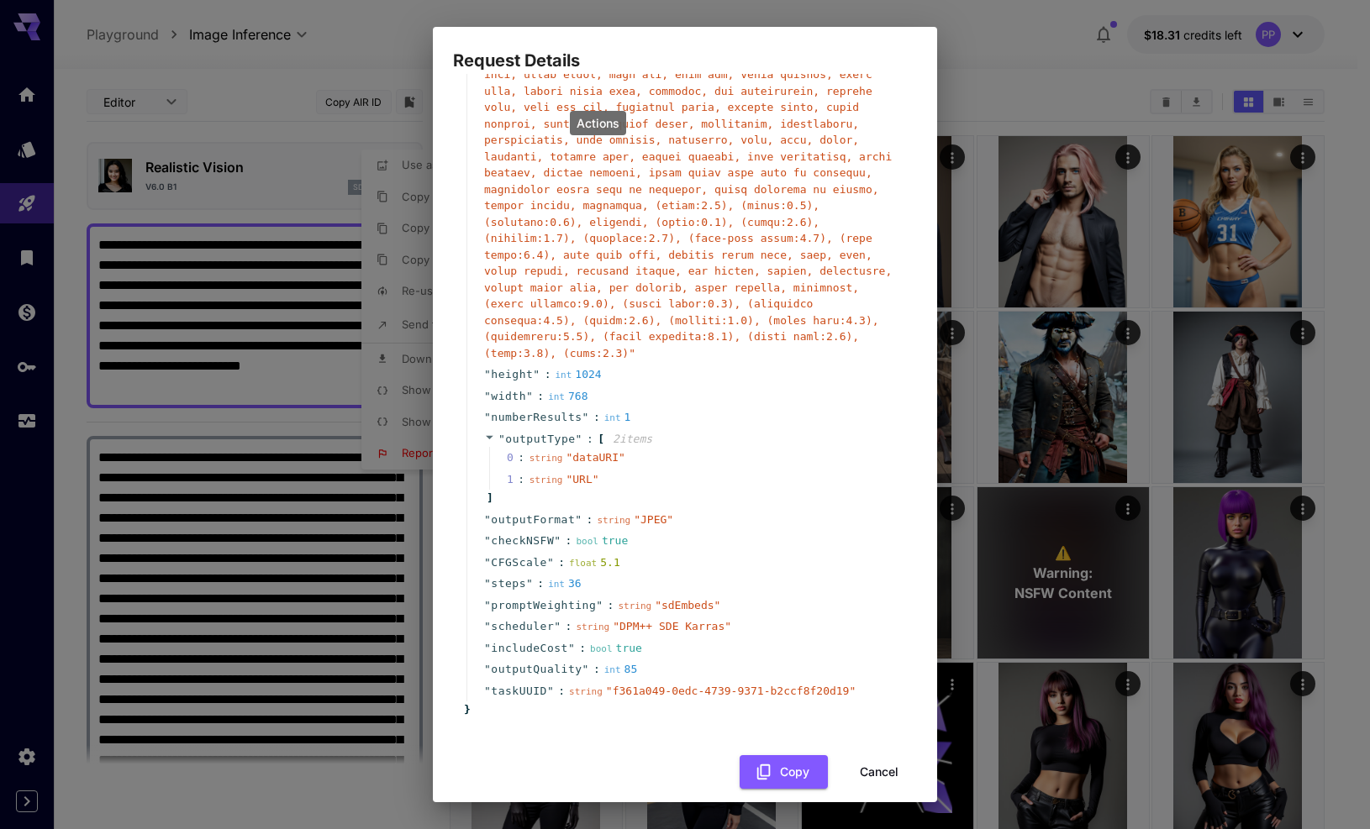
click at [866, 764] on button "Cancel" at bounding box center [879, 772] width 76 height 34
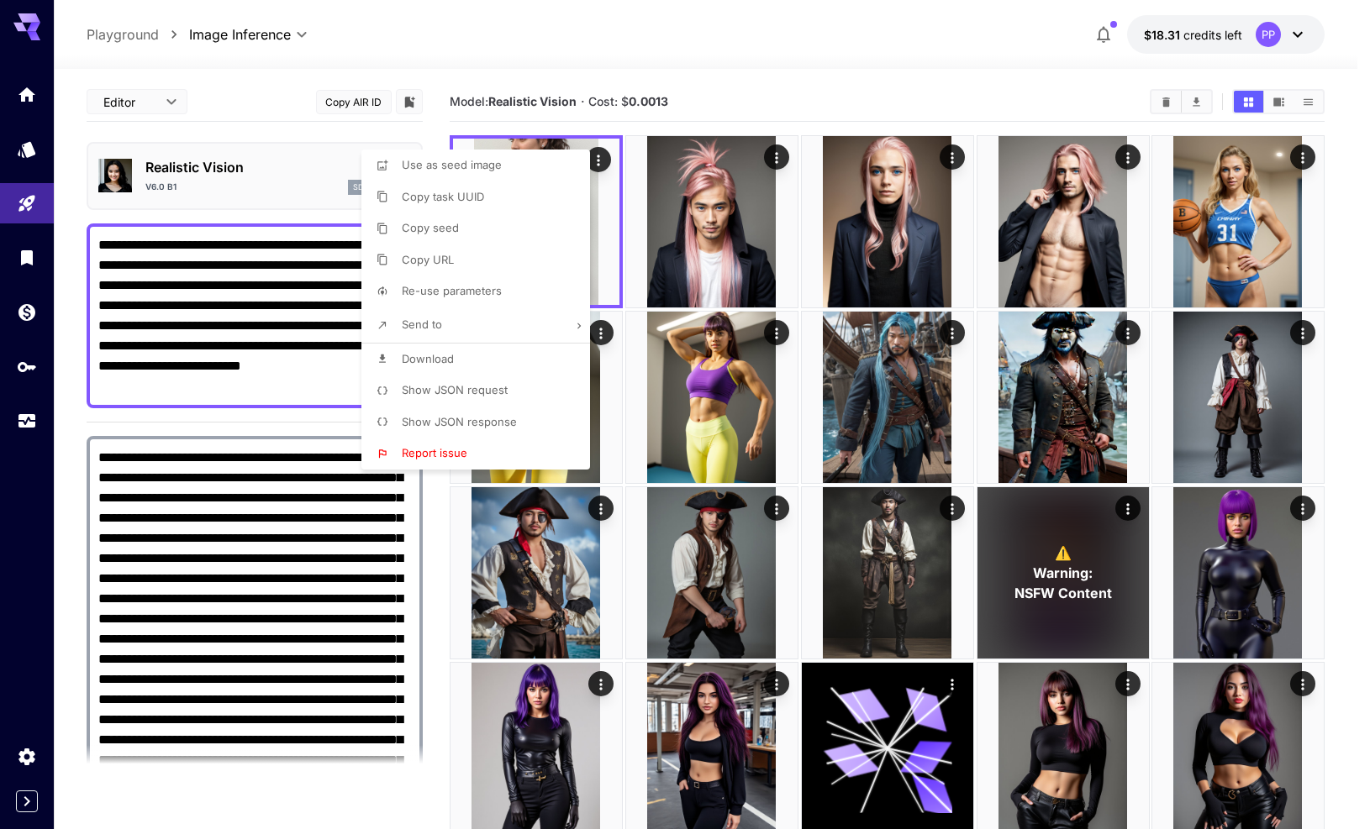
drag, startPoint x: 221, startPoint y: 387, endPoint x: 209, endPoint y: 385, distance: 11.9
click at [221, 387] on div at bounding box center [685, 414] width 1370 height 829
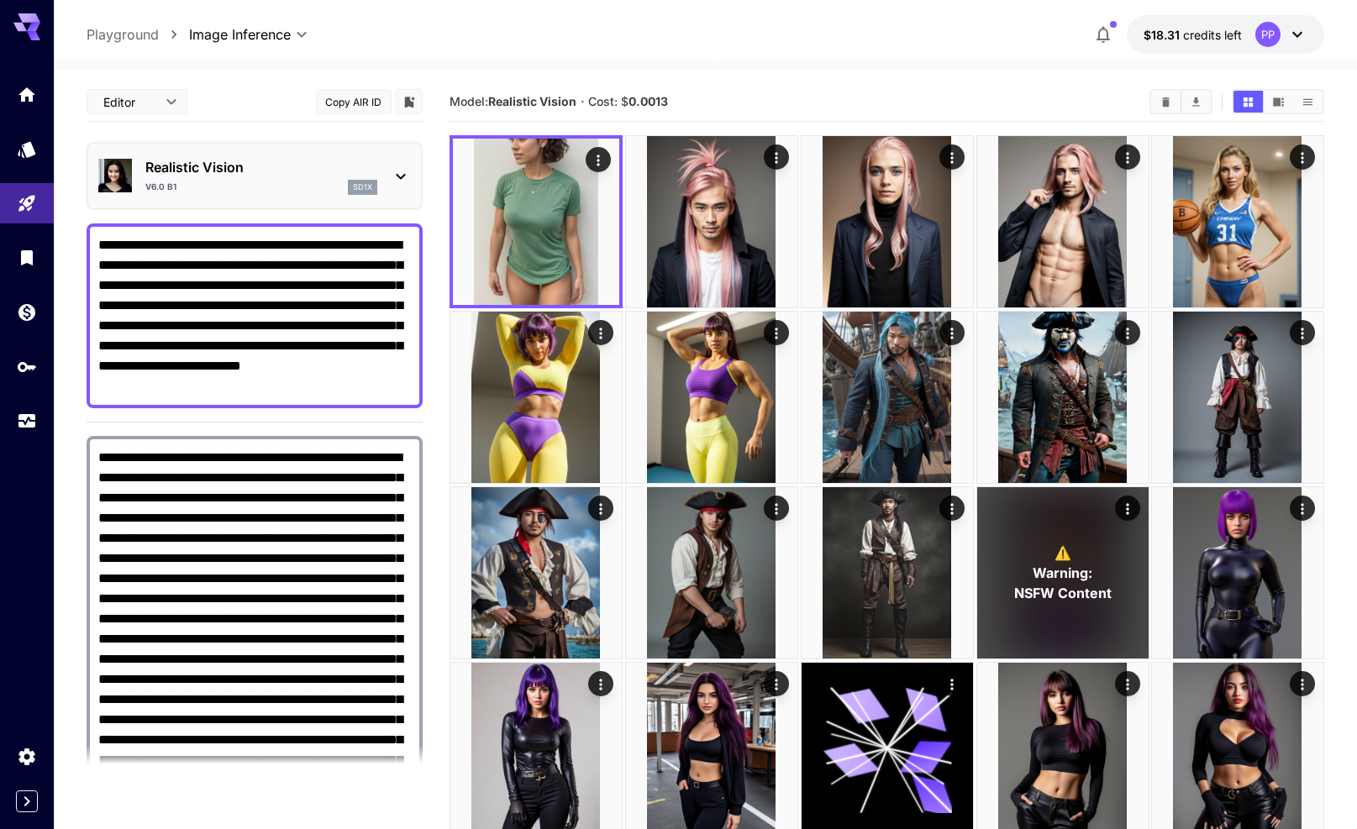
drag, startPoint x: 144, startPoint y: 385, endPoint x: 282, endPoint y: 394, distance: 138.1
click at [282, 394] on textarea "**********" at bounding box center [254, 315] width 313 height 161
